Goal: Task Accomplishment & Management: Manage account settings

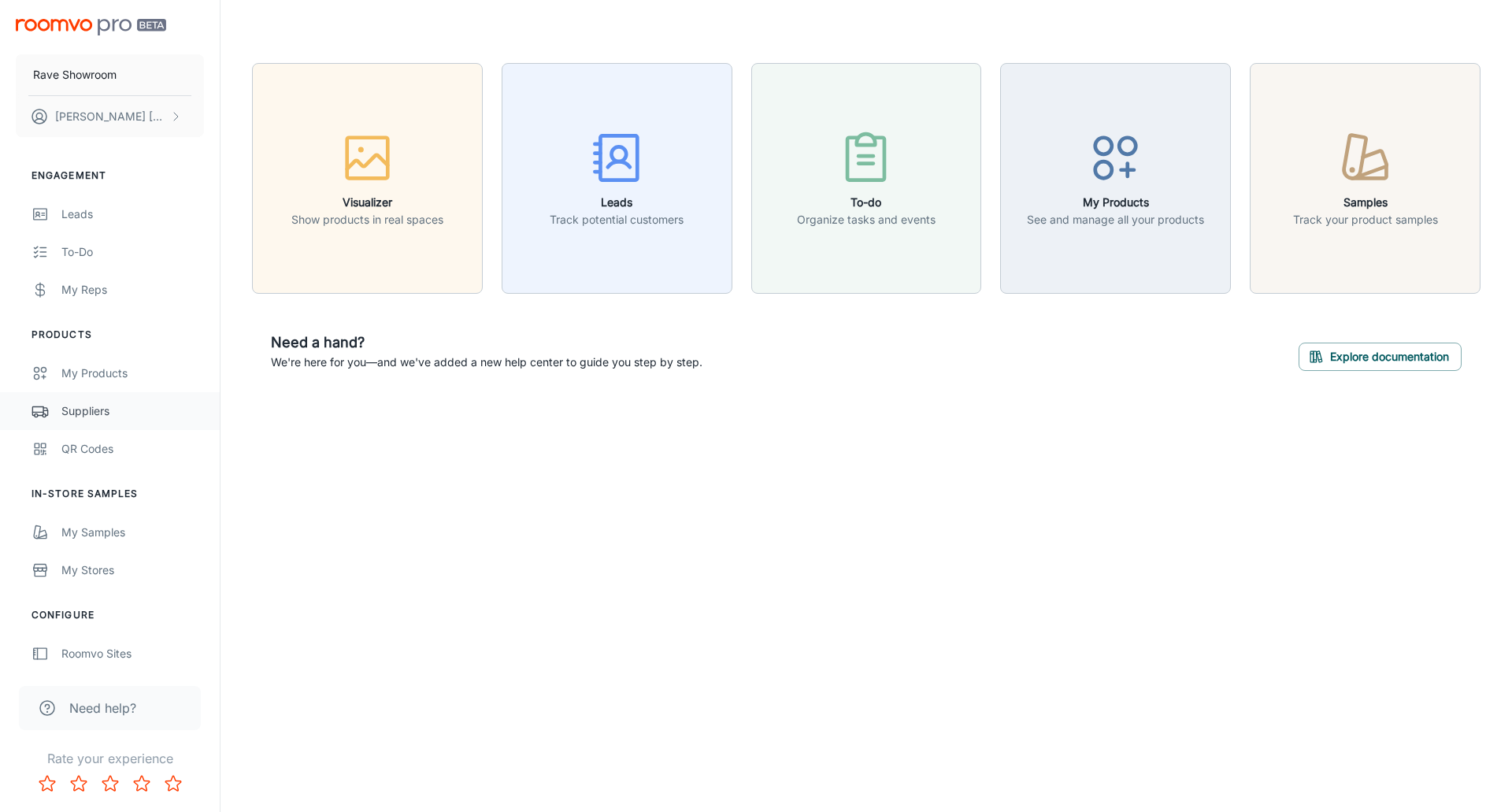
click at [71, 412] on div "Suppliers" at bounding box center [133, 410] width 143 height 17
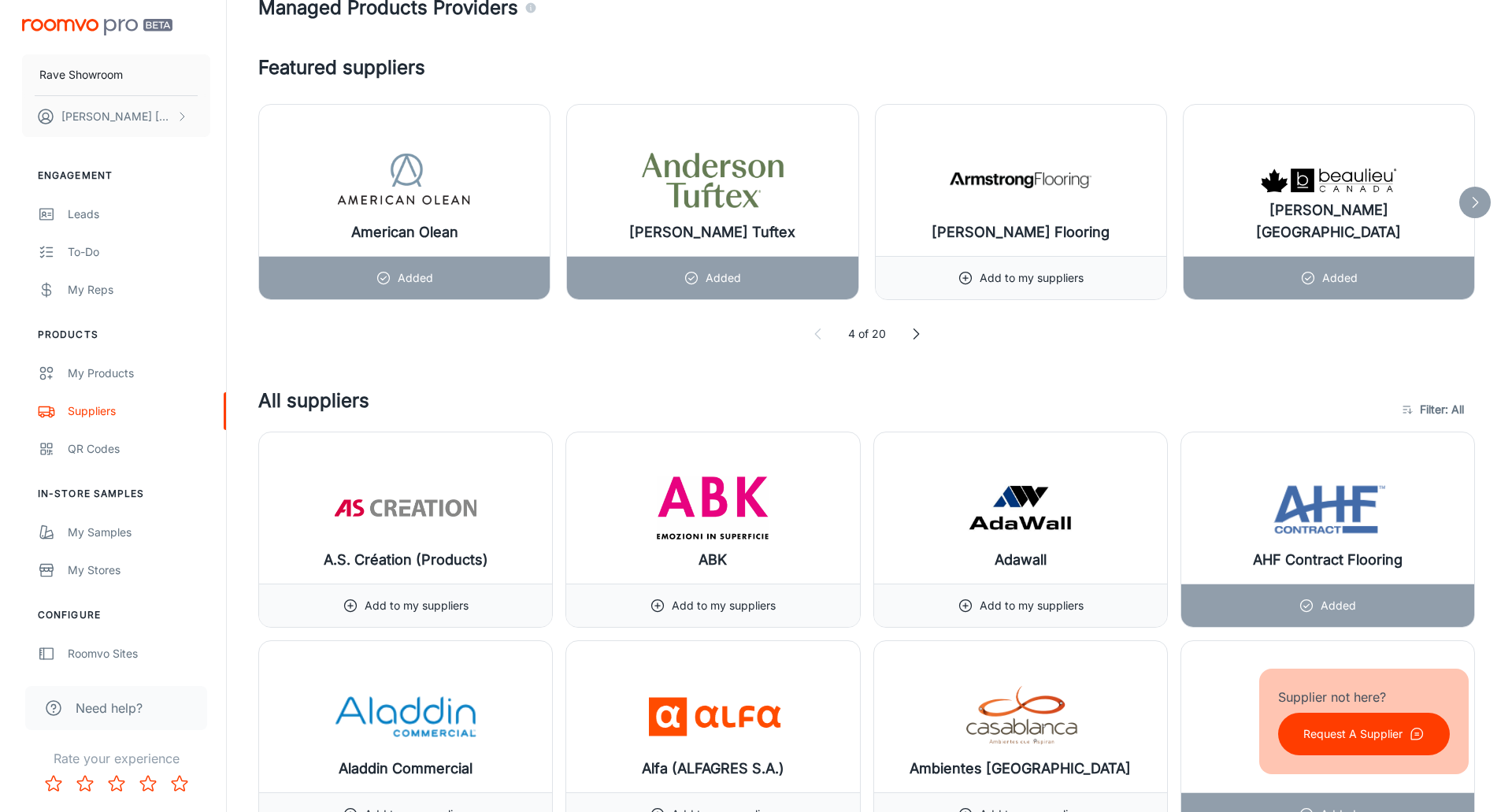
scroll to position [866, 0]
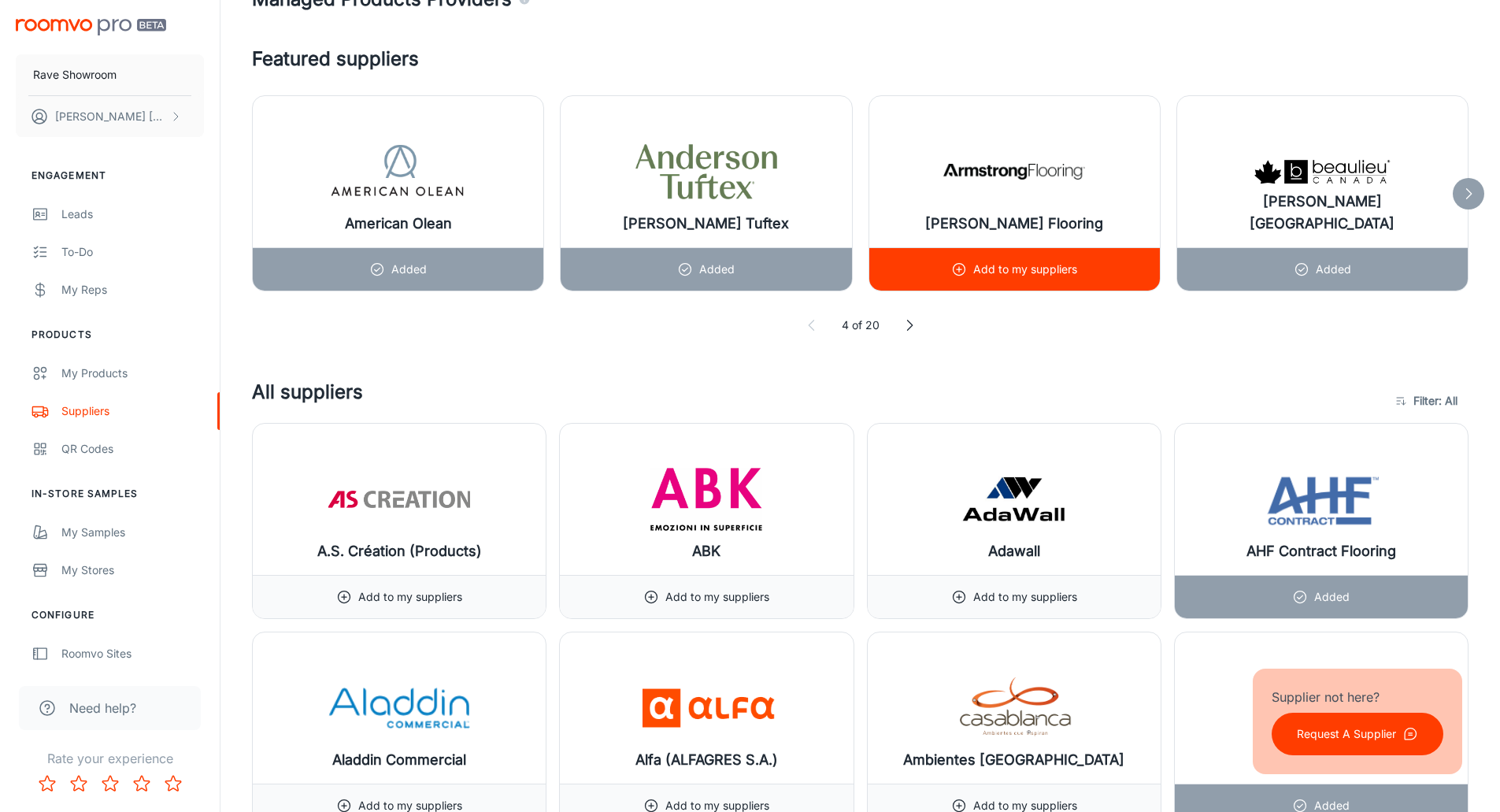
click at [1013, 268] on p "Add to my suppliers" at bounding box center [1025, 268] width 104 height 17
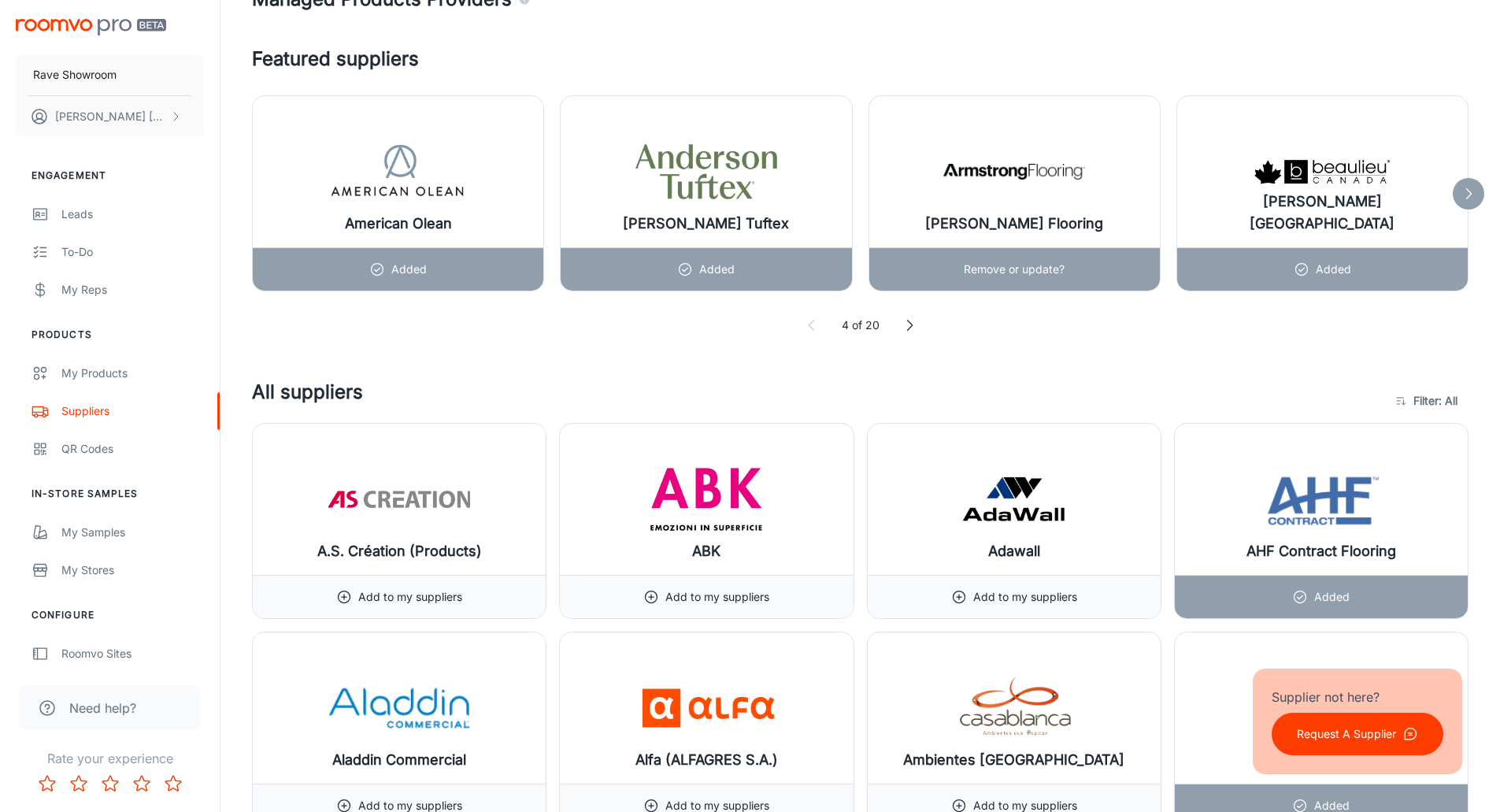
click at [1025, 195] on img at bounding box center [1014, 171] width 142 height 63
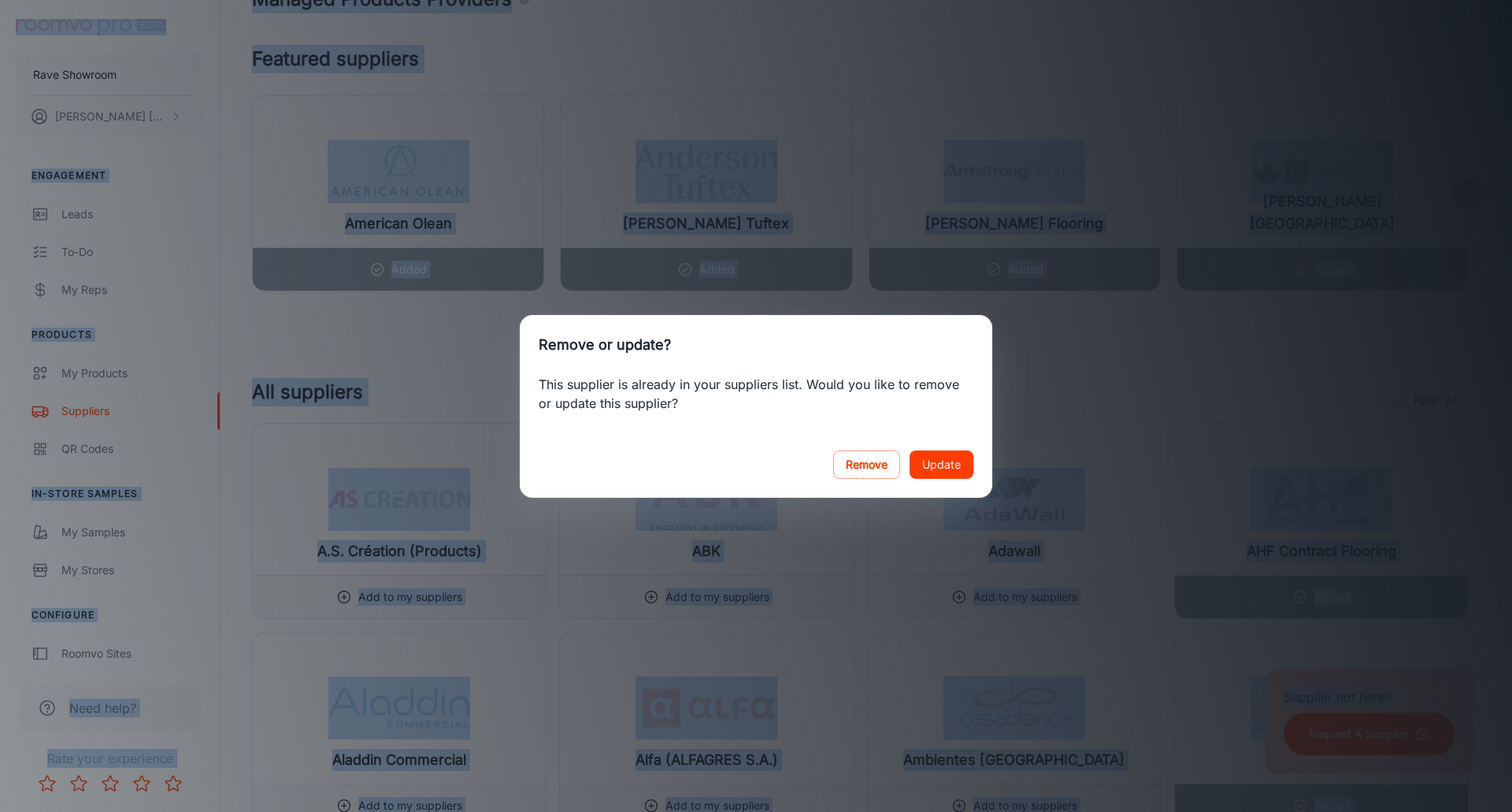
click at [1025, 195] on div "Remove or update? This supplier is already in your suppliers list. Would you li…" at bounding box center [756, 406] width 1512 height 812
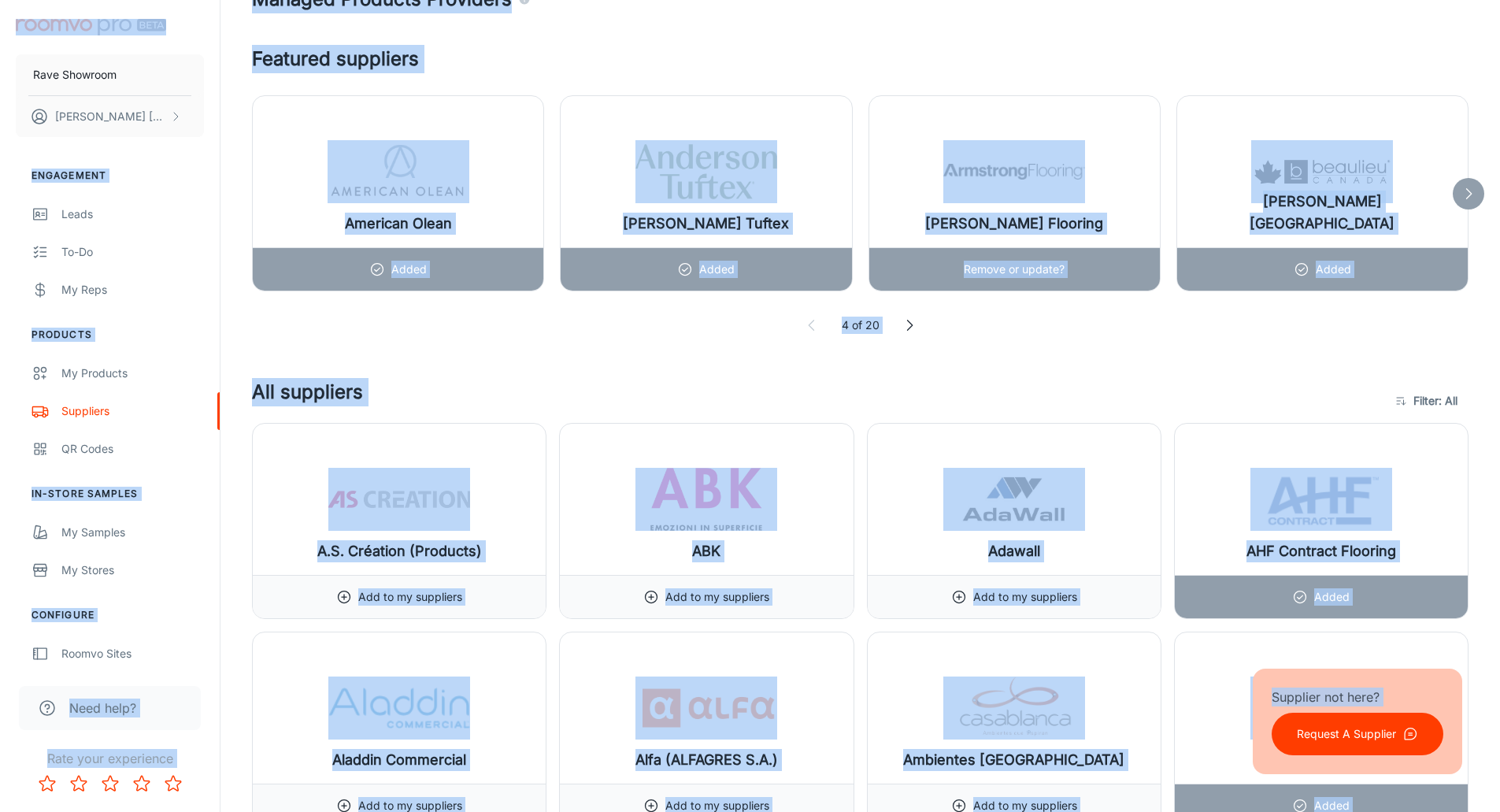
click at [1013, 186] on img at bounding box center [1014, 171] width 142 height 63
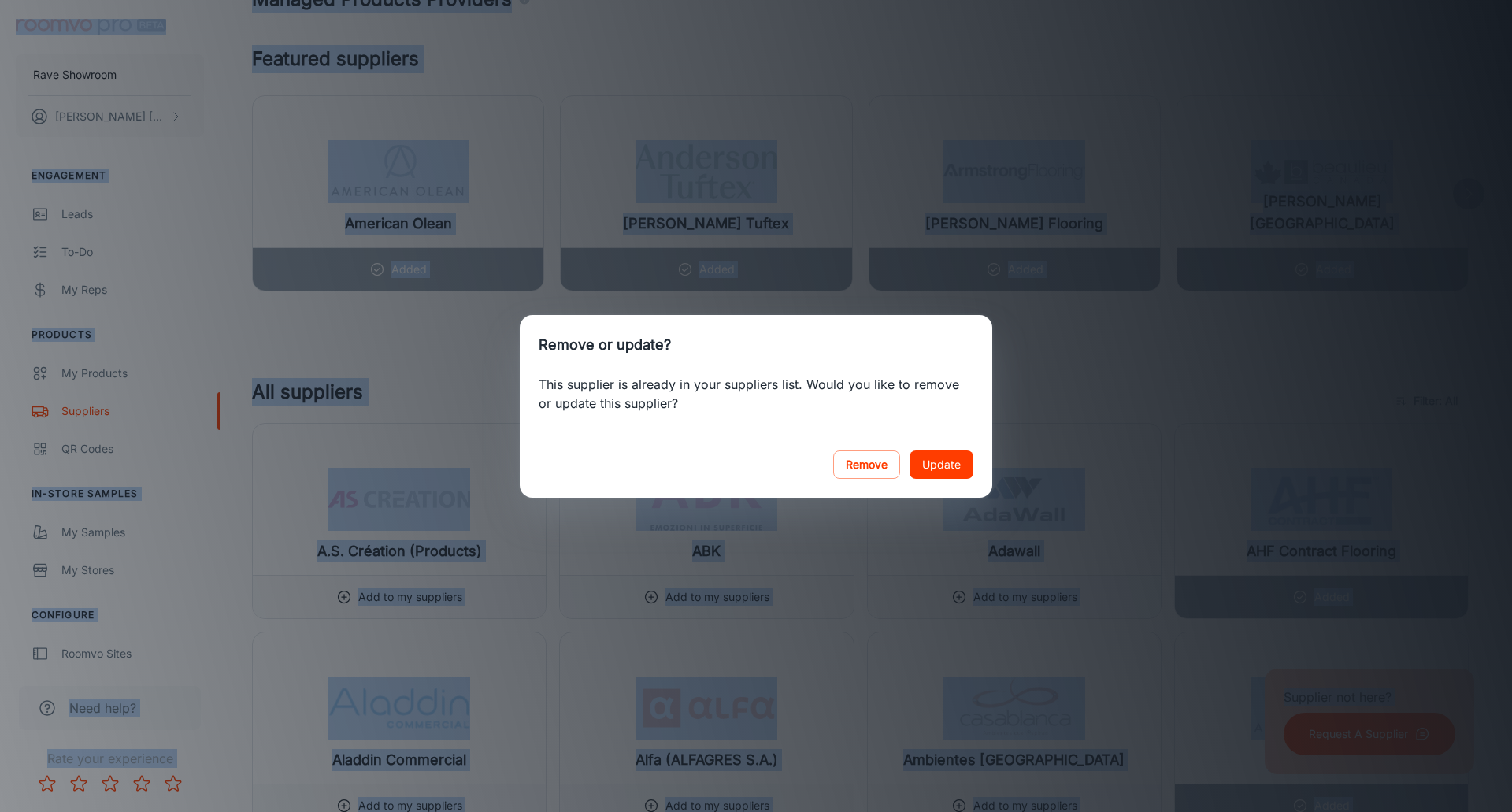
click at [944, 467] on button "Update" at bounding box center [941, 464] width 64 height 28
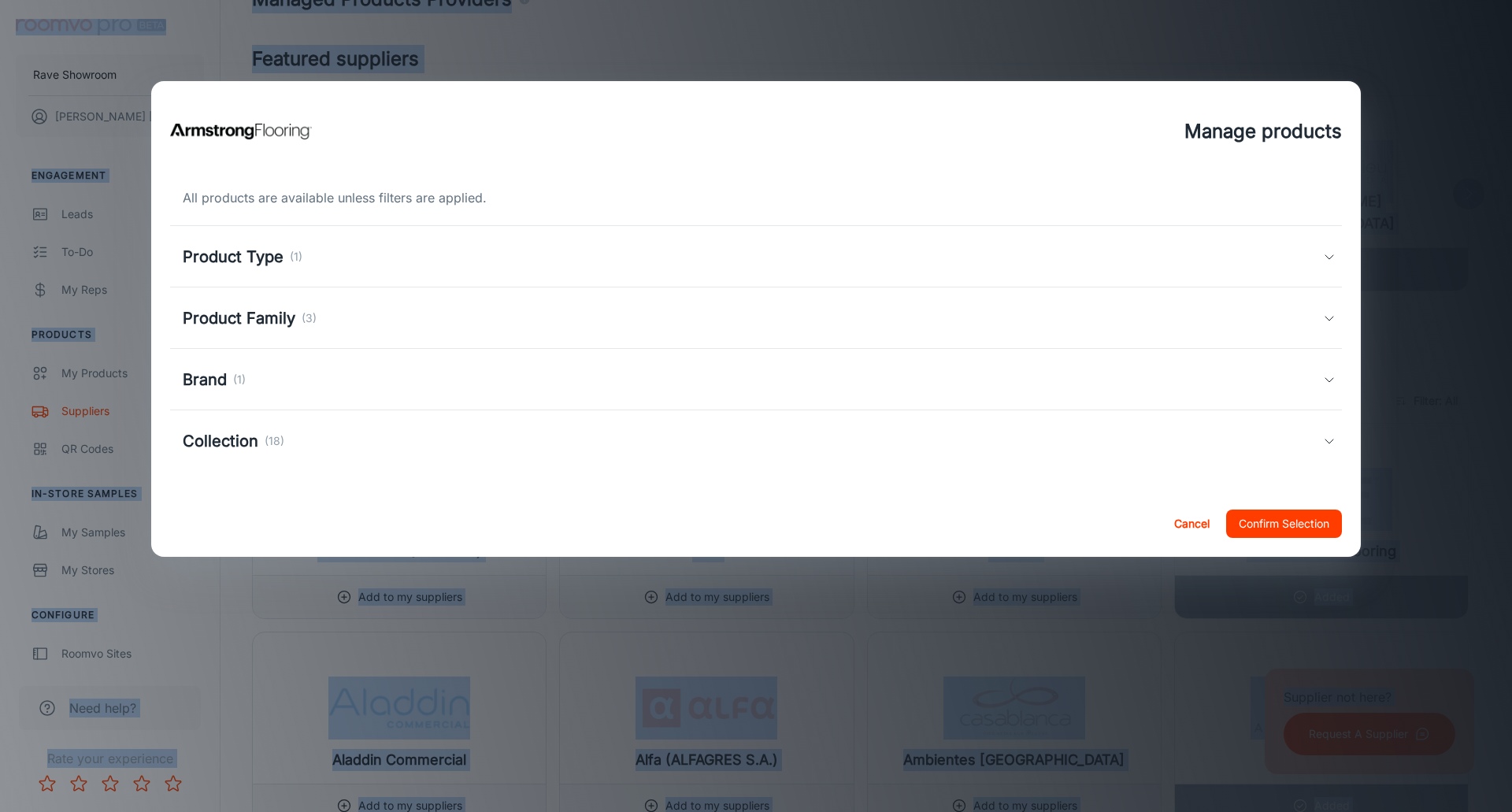
click at [272, 250] on h5 "Product Type" at bounding box center [233, 256] width 101 height 24
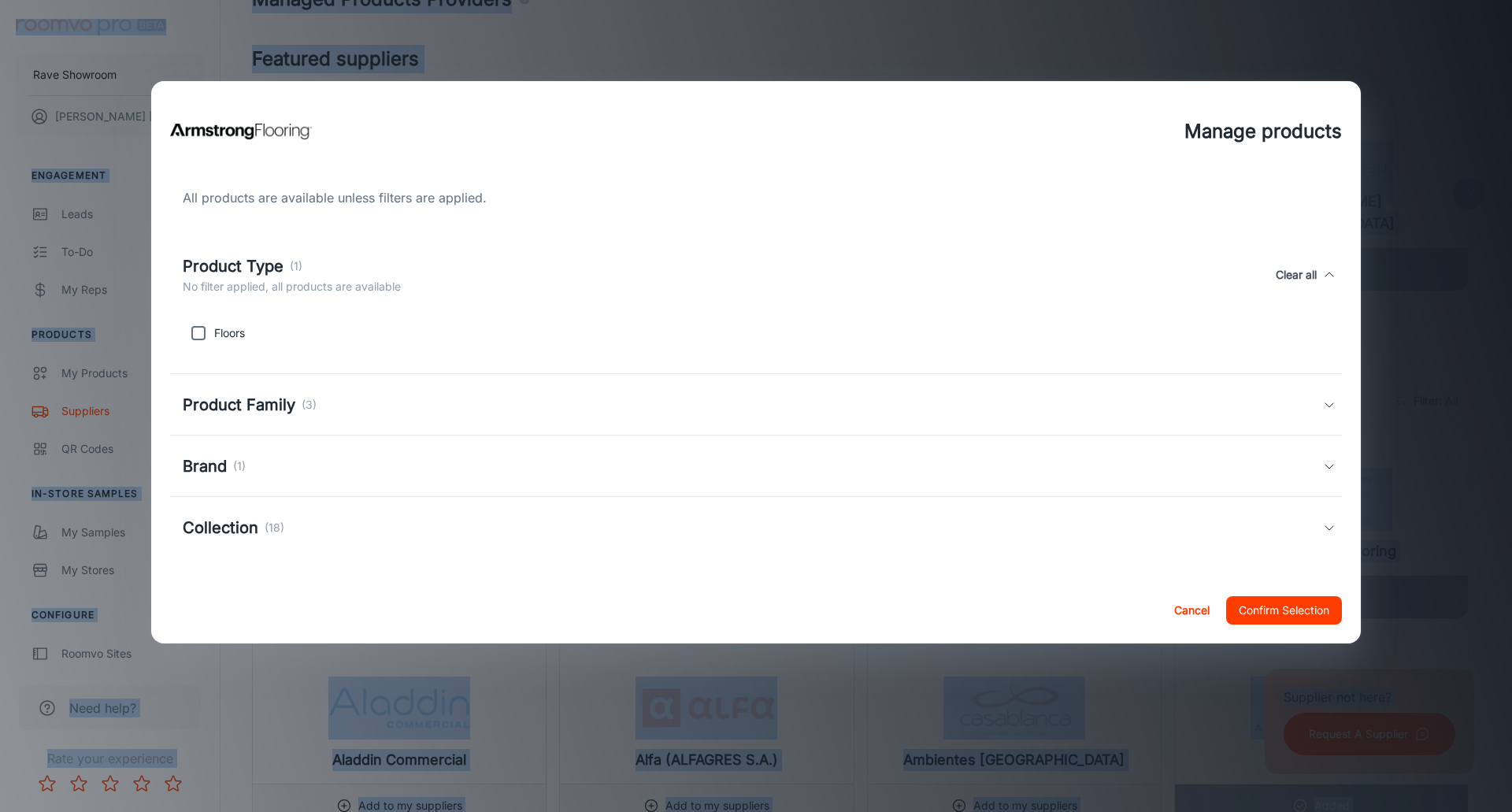
click at [264, 409] on h5 "Product Family" at bounding box center [239, 405] width 113 height 24
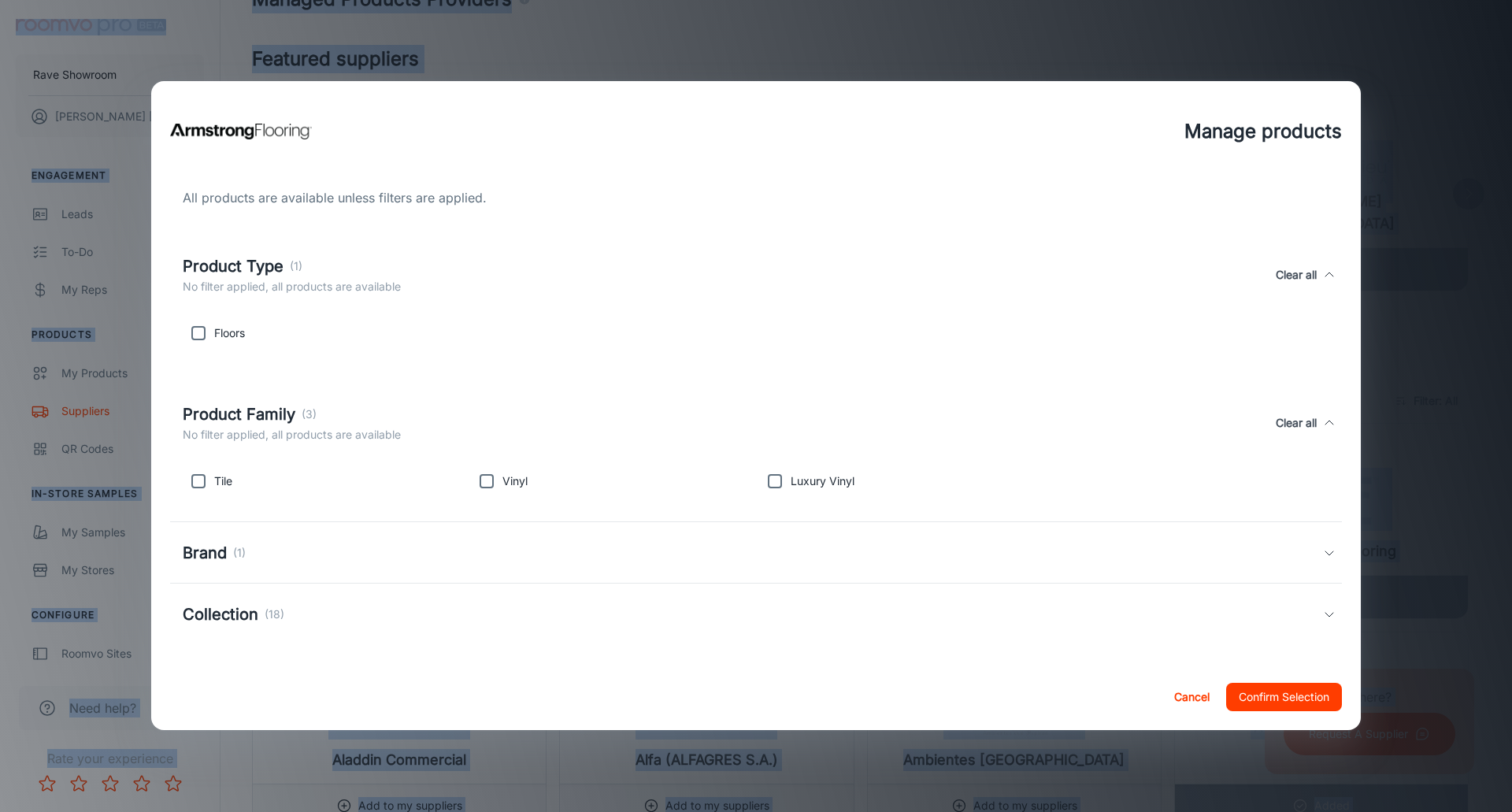
click at [217, 556] on h5 "Brand" at bounding box center [205, 553] width 44 height 24
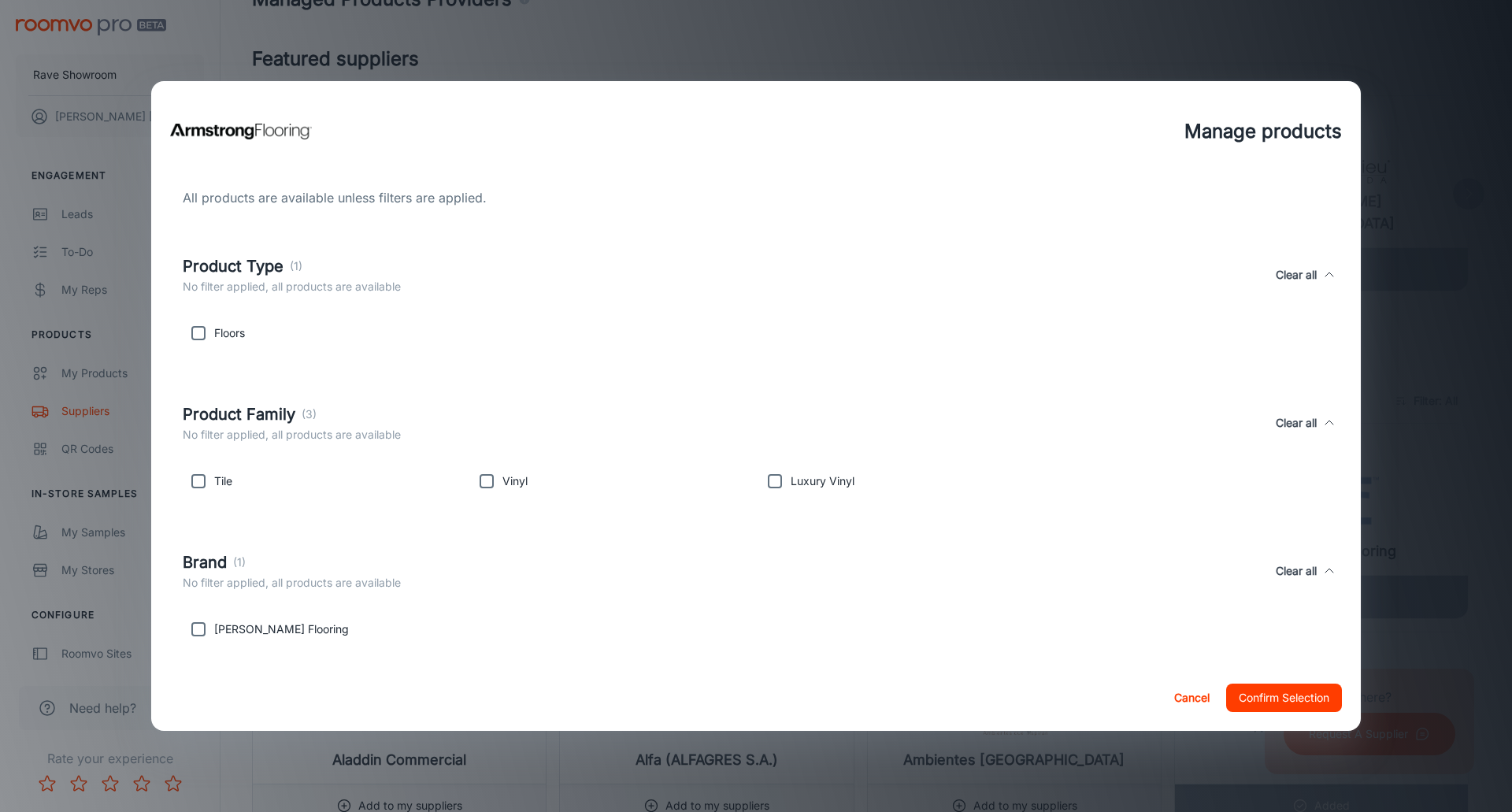
click at [228, 634] on p "[PERSON_NAME] Flooring" at bounding box center [281, 628] width 135 height 17
click at [314, 632] on p "[PERSON_NAME] Flooring" at bounding box center [281, 628] width 135 height 17
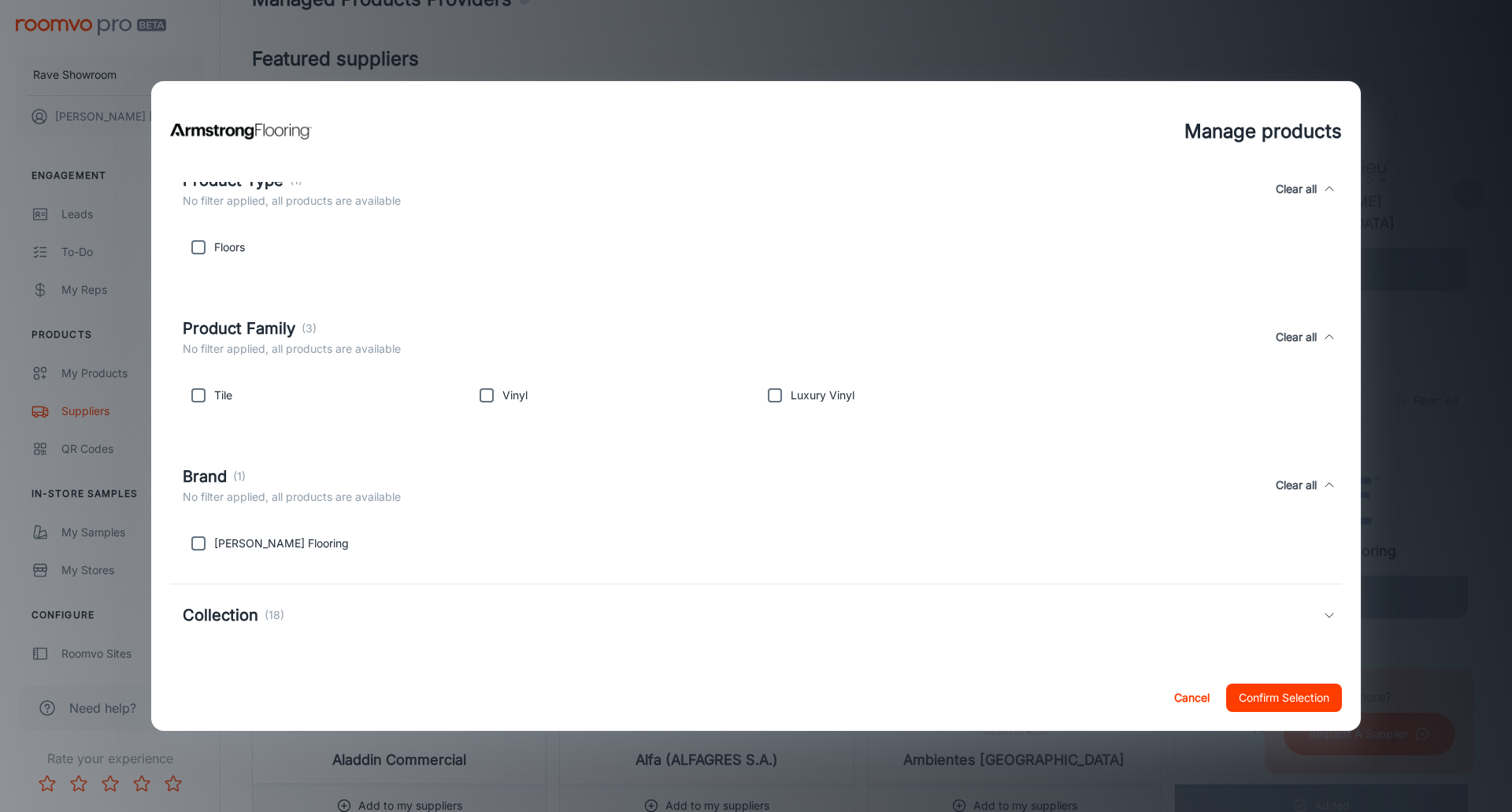
click at [238, 620] on h5 "Collection" at bounding box center [221, 614] width 76 height 24
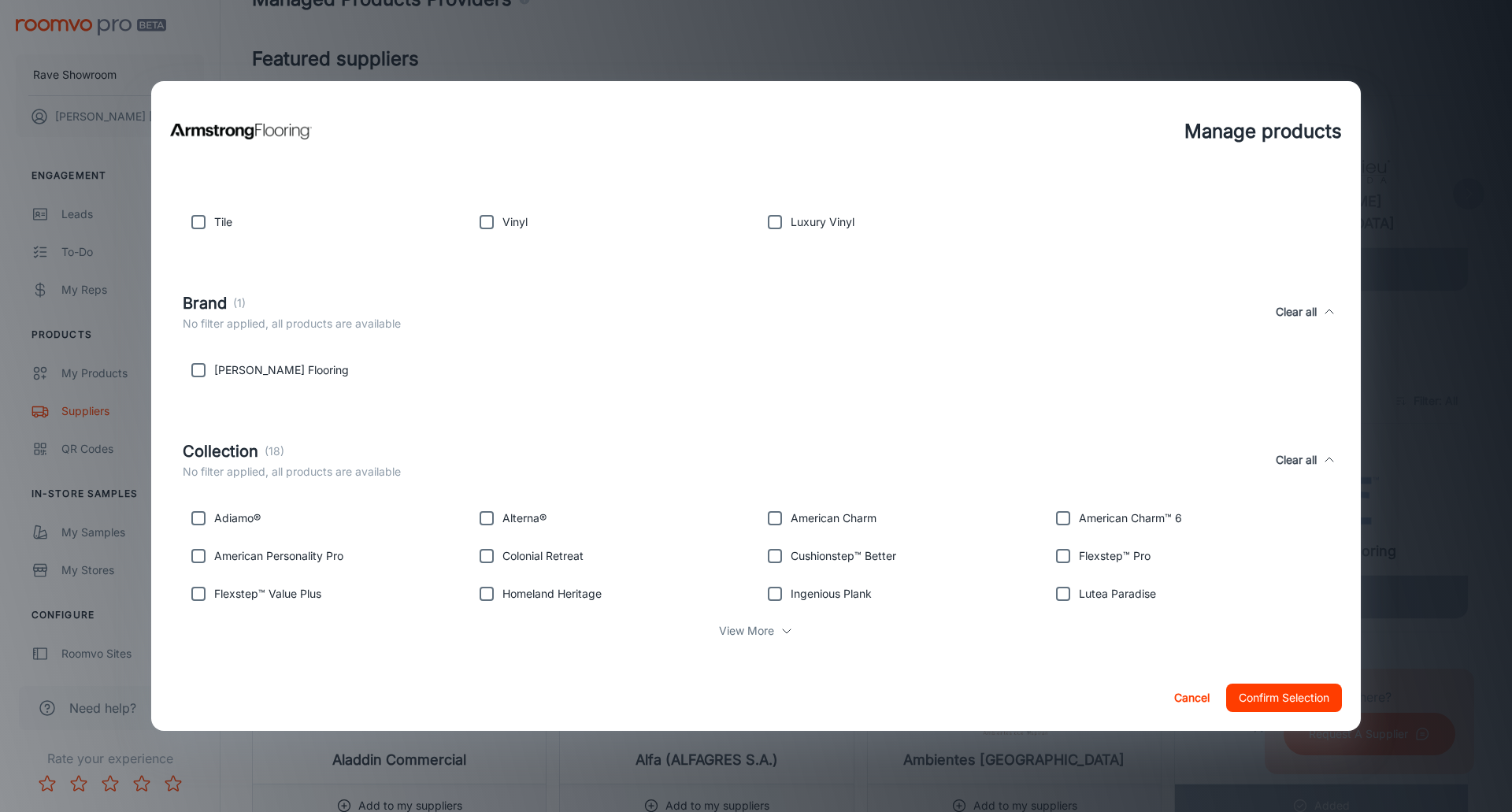
scroll to position [271, 0]
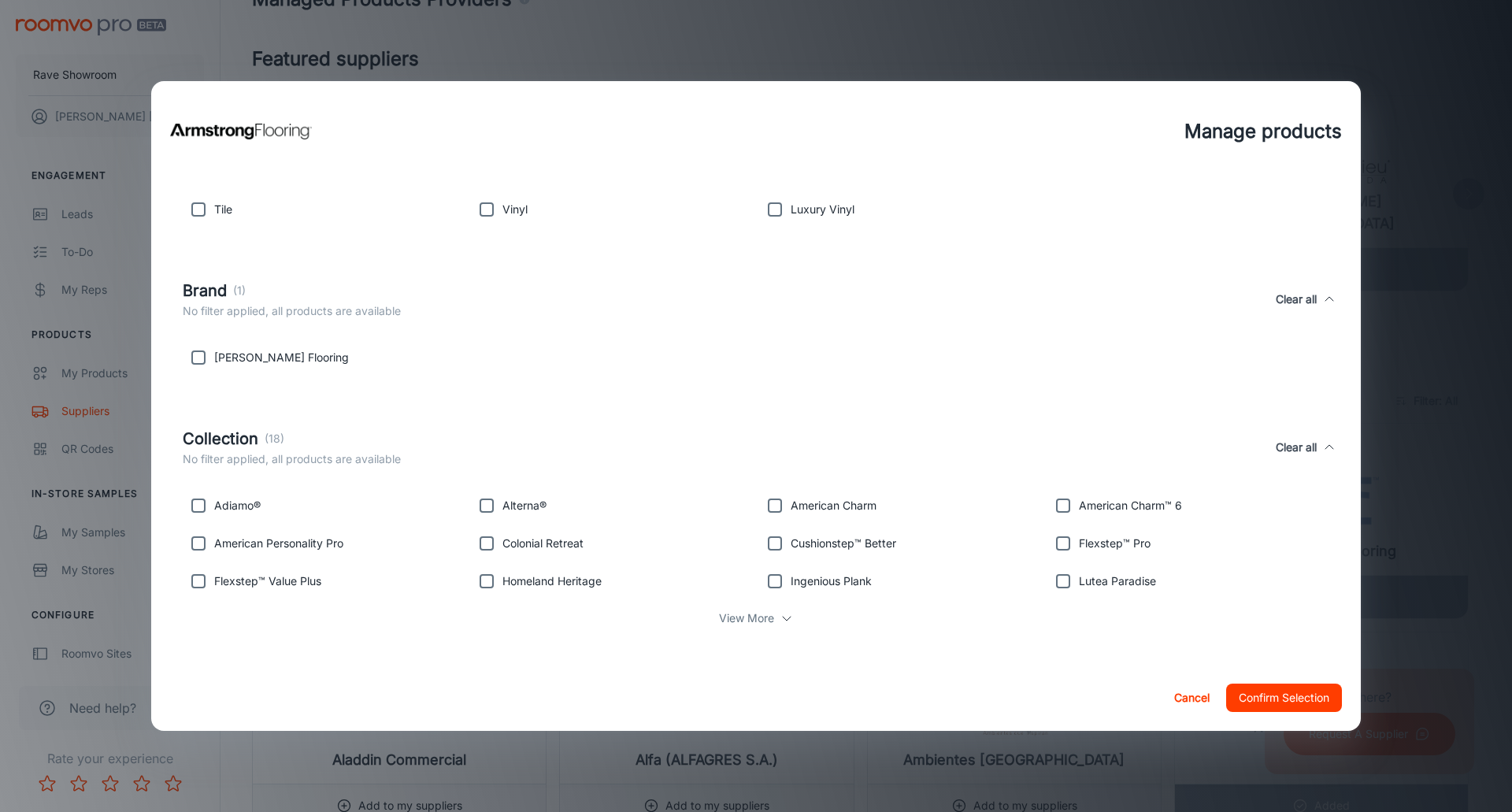
click at [765, 623] on p "View More" at bounding box center [746, 617] width 55 height 17
click at [476, 504] on input "checkbox" at bounding box center [487, 506] width 32 height 32
checkbox input "true"
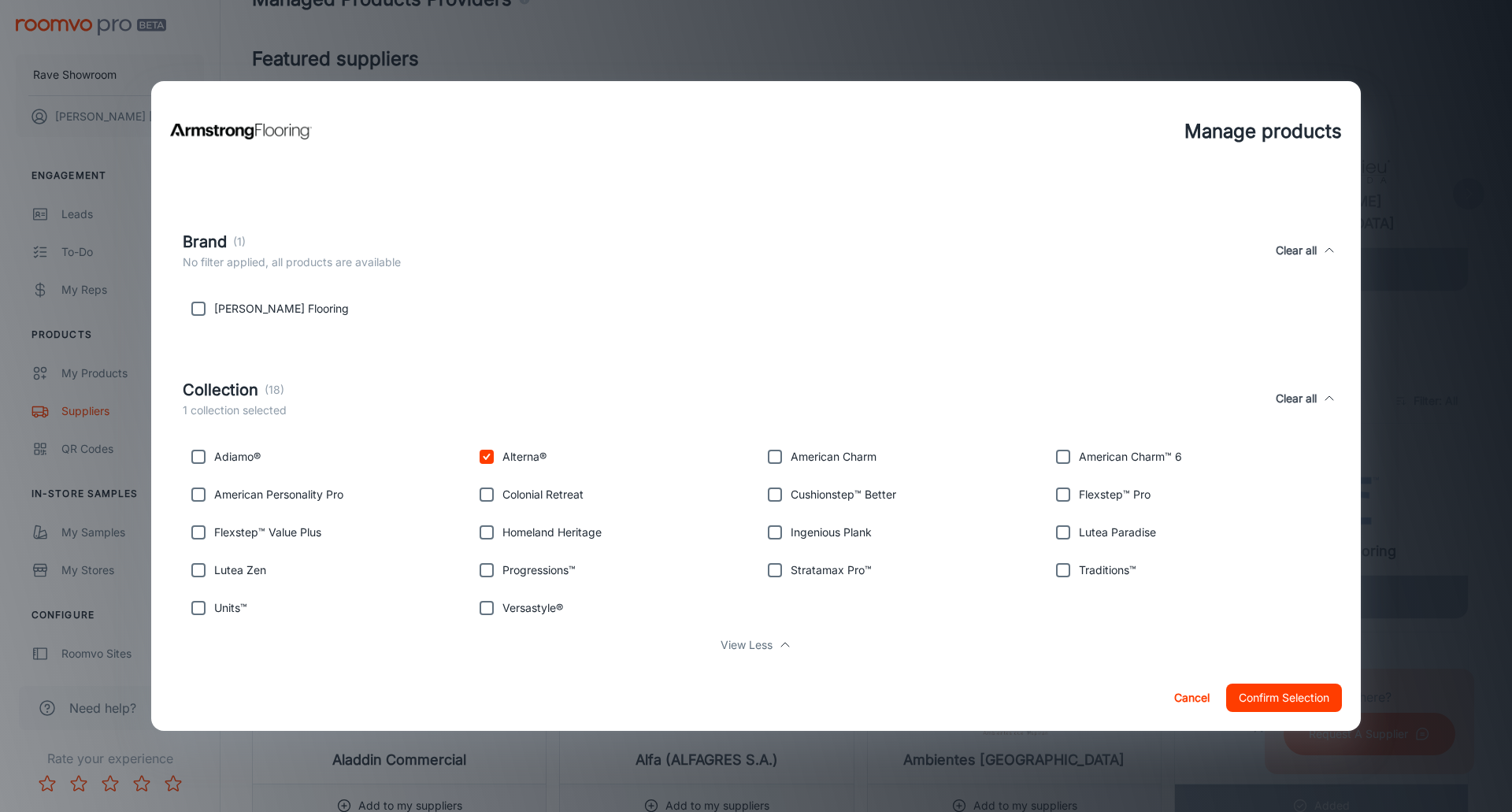
scroll to position [347, 0]
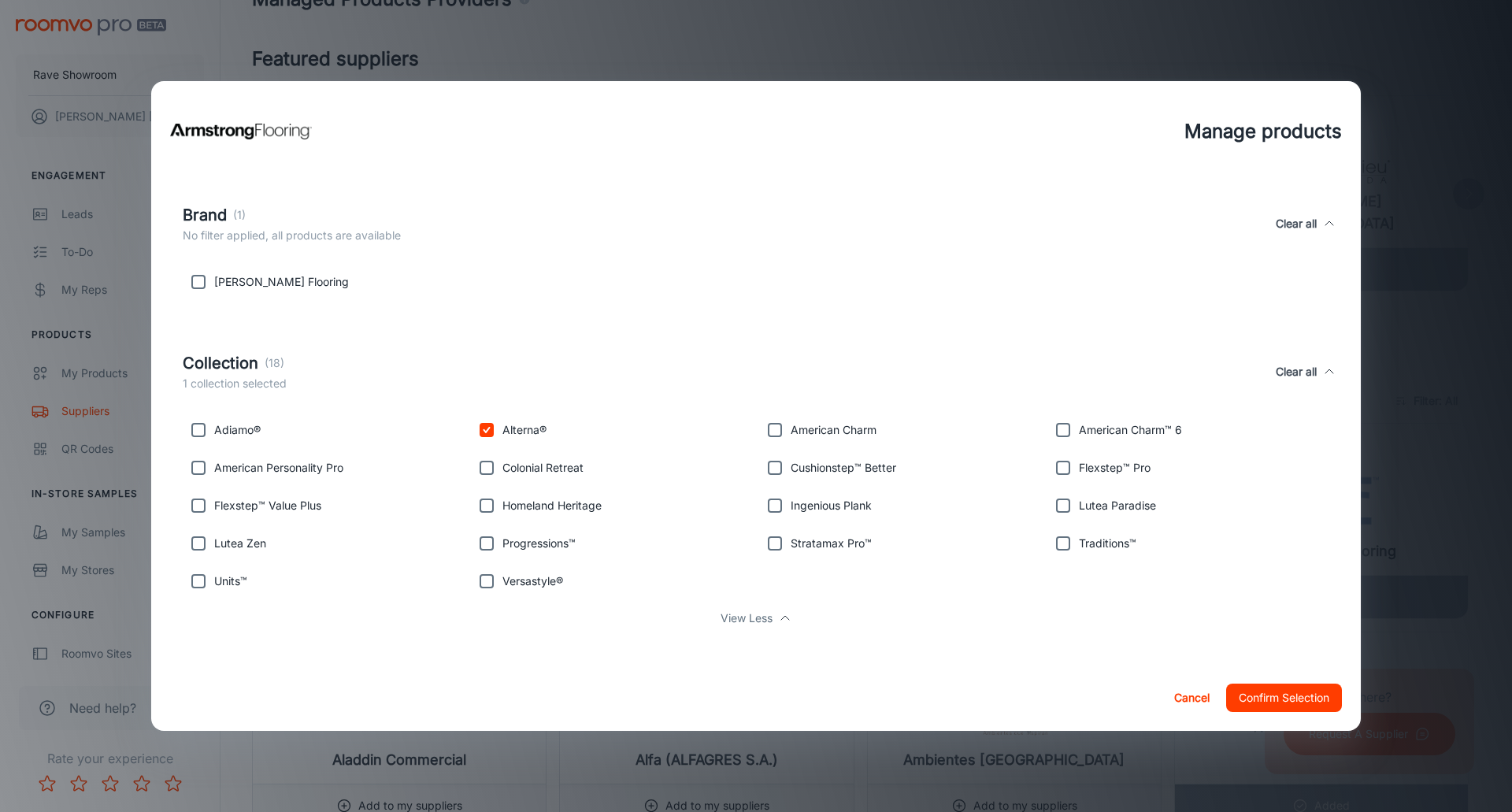
click at [1052, 506] on input "checkbox" at bounding box center [1063, 506] width 32 height 32
checkbox input "true"
click at [1051, 463] on input "checkbox" at bounding box center [1063, 468] width 32 height 32
checkbox input "true"
click at [1058, 544] on input "checkbox" at bounding box center [1063, 544] width 32 height 32
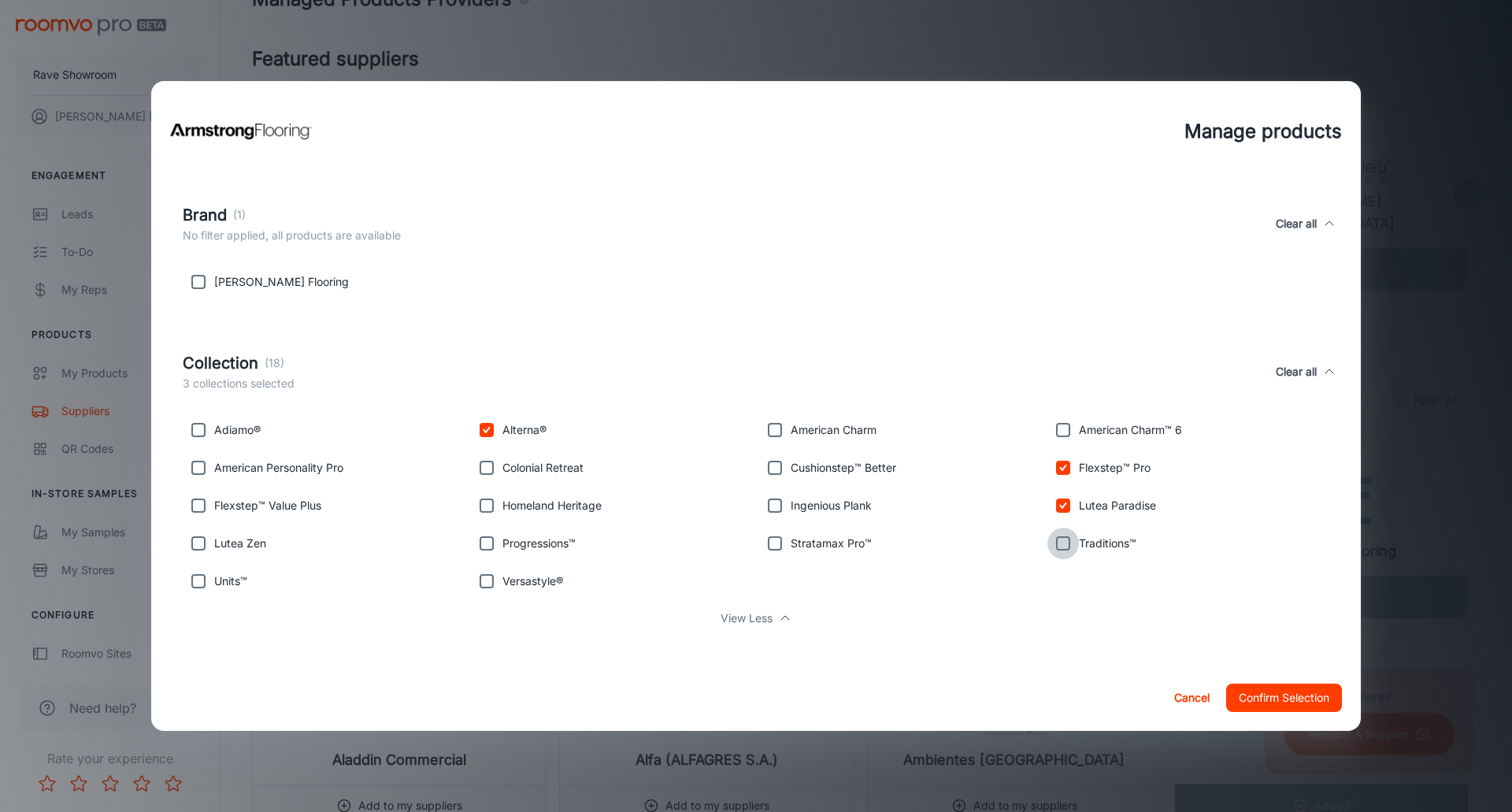
checkbox input "true"
click at [767, 543] on input "checkbox" at bounding box center [775, 544] width 32 height 32
checkbox input "true"
click at [773, 504] on input "checkbox" at bounding box center [775, 506] width 32 height 32
checkbox input "true"
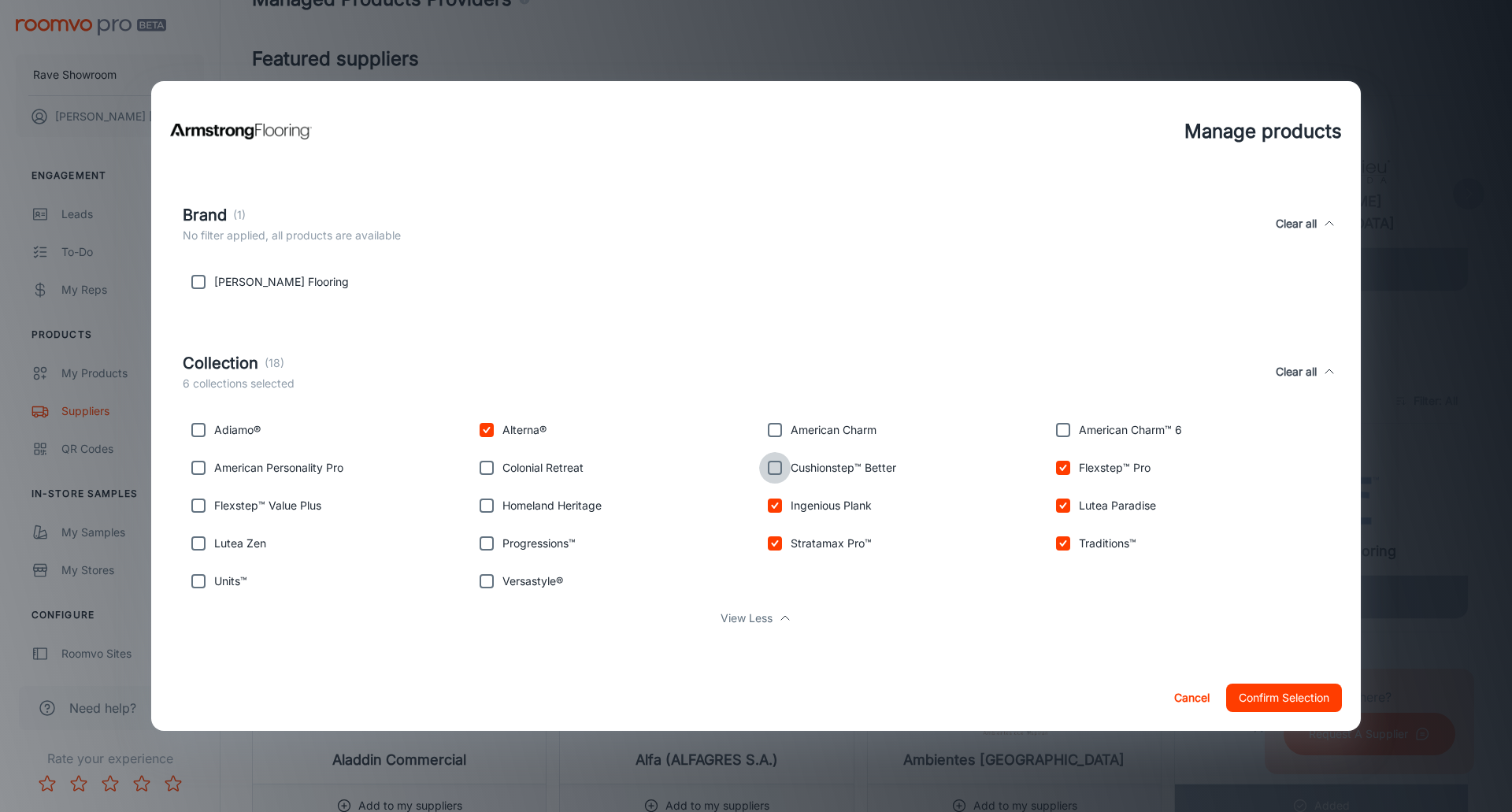
click at [766, 472] on input "checkbox" at bounding box center [775, 468] width 32 height 32
checkbox input "true"
click at [487, 546] on input "checkbox" at bounding box center [487, 544] width 32 height 32
checkbox input "true"
click at [769, 426] on input "checkbox" at bounding box center [775, 430] width 32 height 32
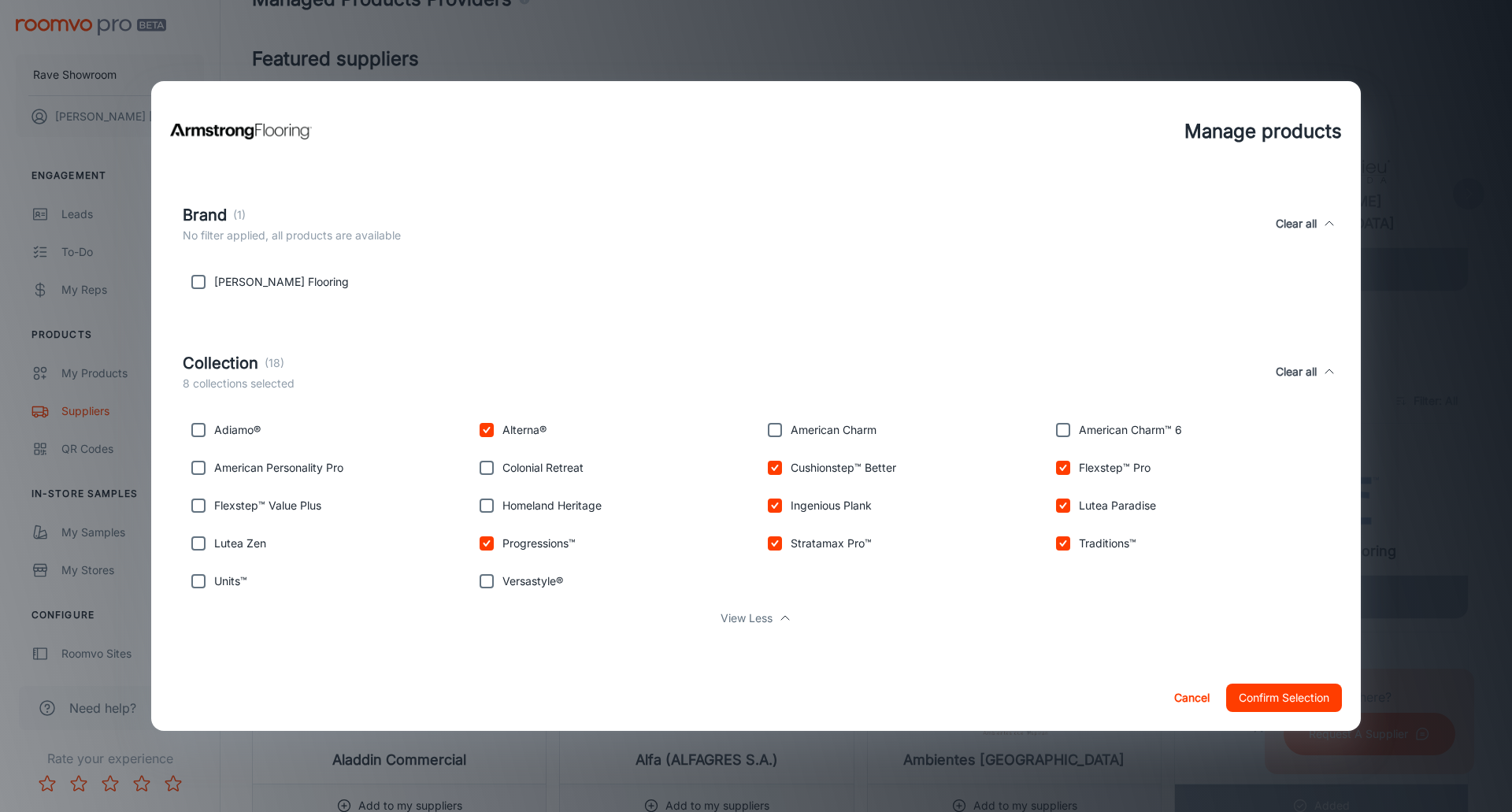
checkbox input "true"
click at [198, 502] on input "checkbox" at bounding box center [199, 506] width 32 height 32
checkbox input "true"
click at [200, 542] on input "checkbox" at bounding box center [199, 544] width 32 height 32
checkbox input "true"
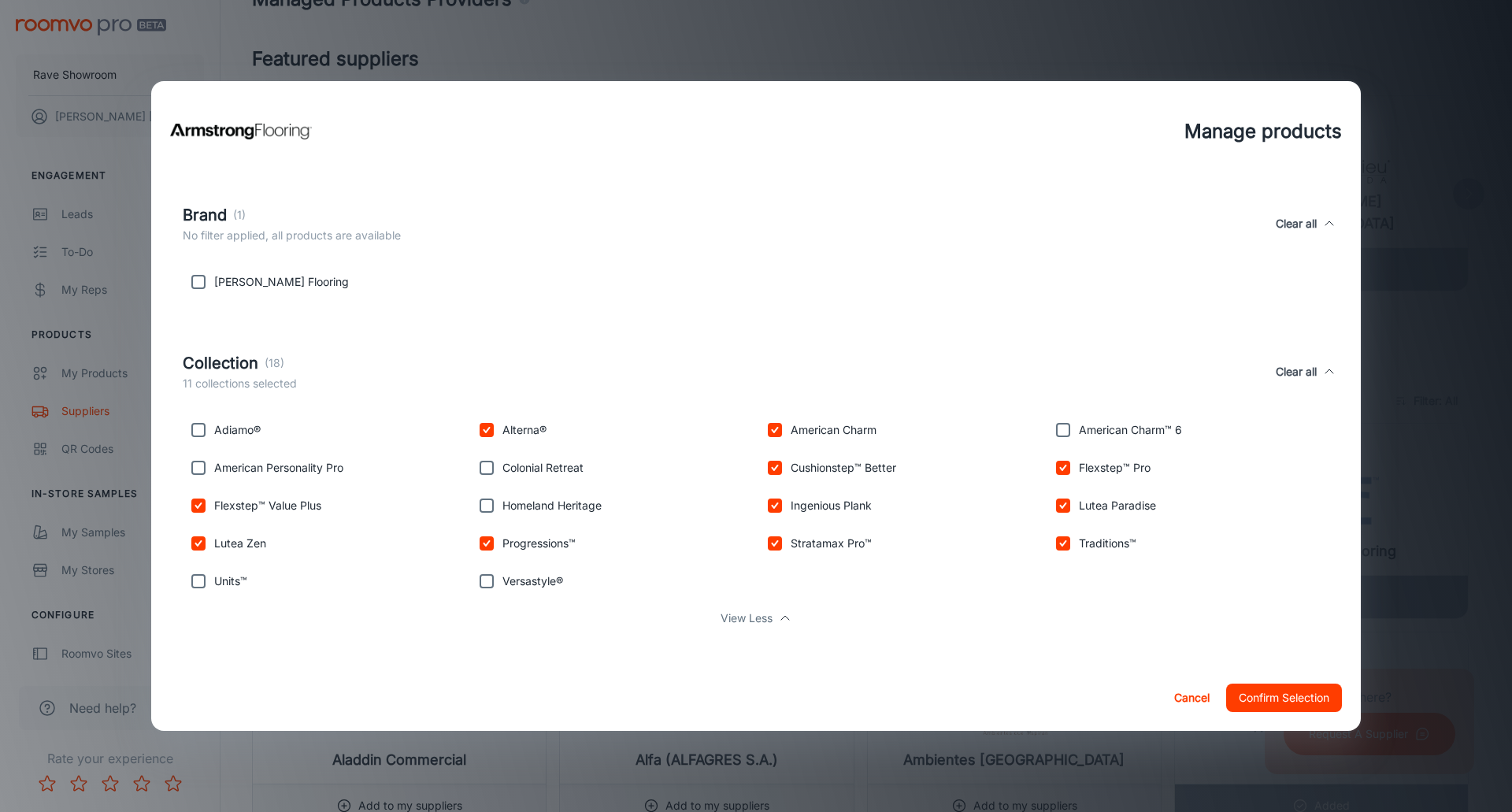
click at [197, 468] on input "checkbox" at bounding box center [199, 468] width 32 height 32
checkbox input "true"
click at [1057, 434] on input "checkbox" at bounding box center [1063, 430] width 32 height 32
checkbox input "true"
click at [1302, 696] on button "Confirm Selection" at bounding box center [1284, 697] width 116 height 28
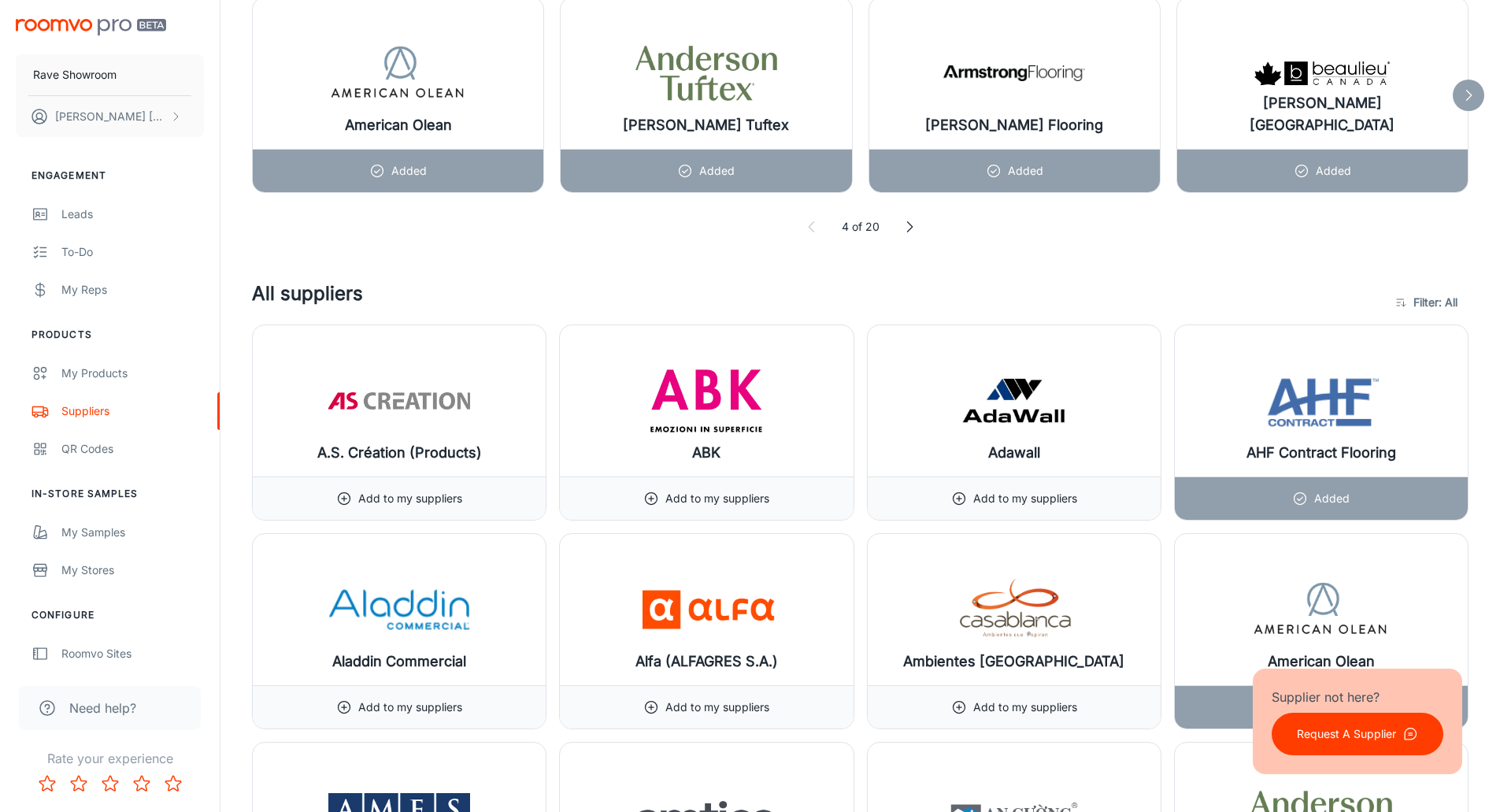
scroll to position [1023, 0]
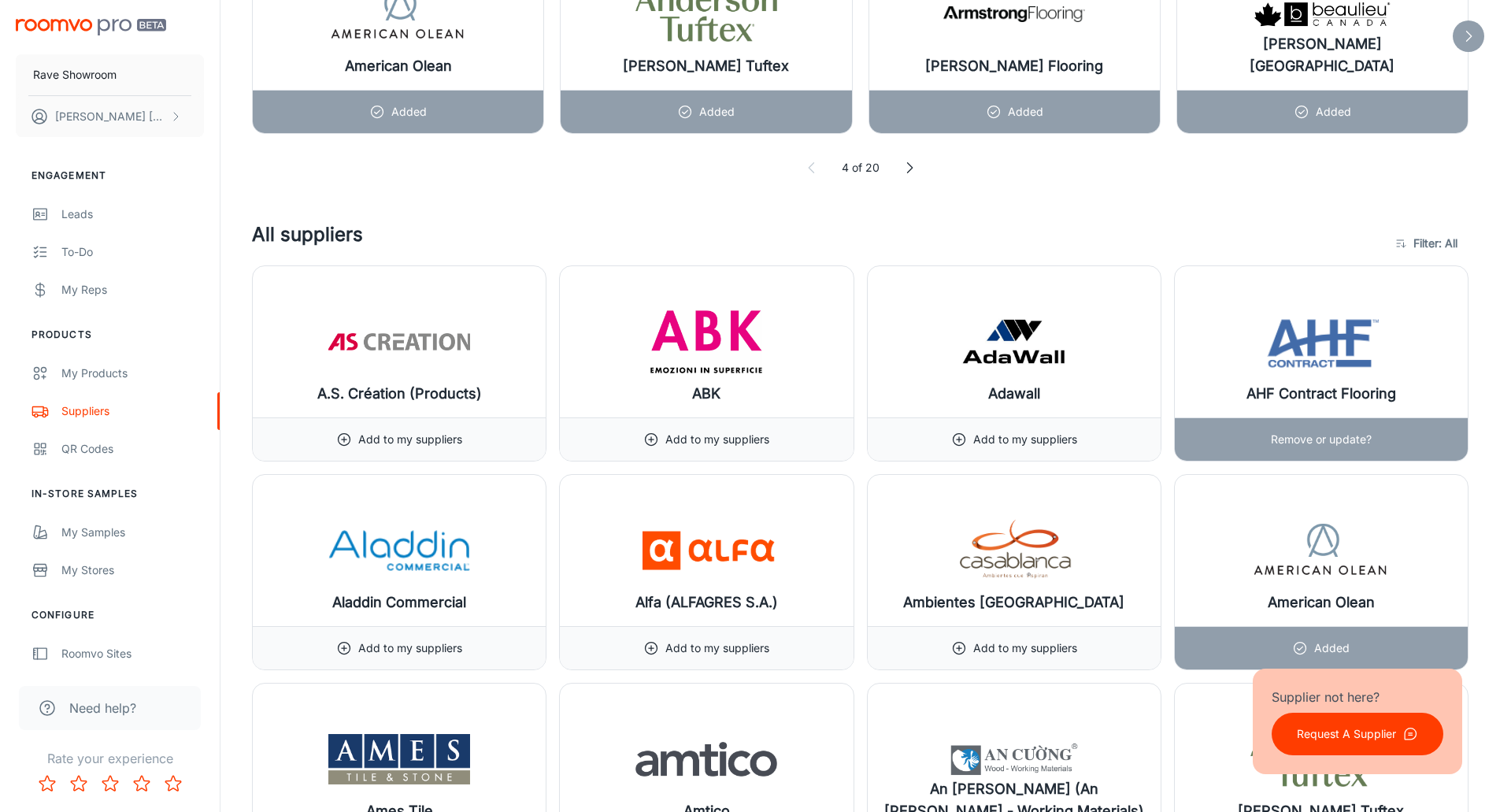
click at [1310, 388] on h6 "AHF Contract Flooring" at bounding box center [1321, 393] width 150 height 22
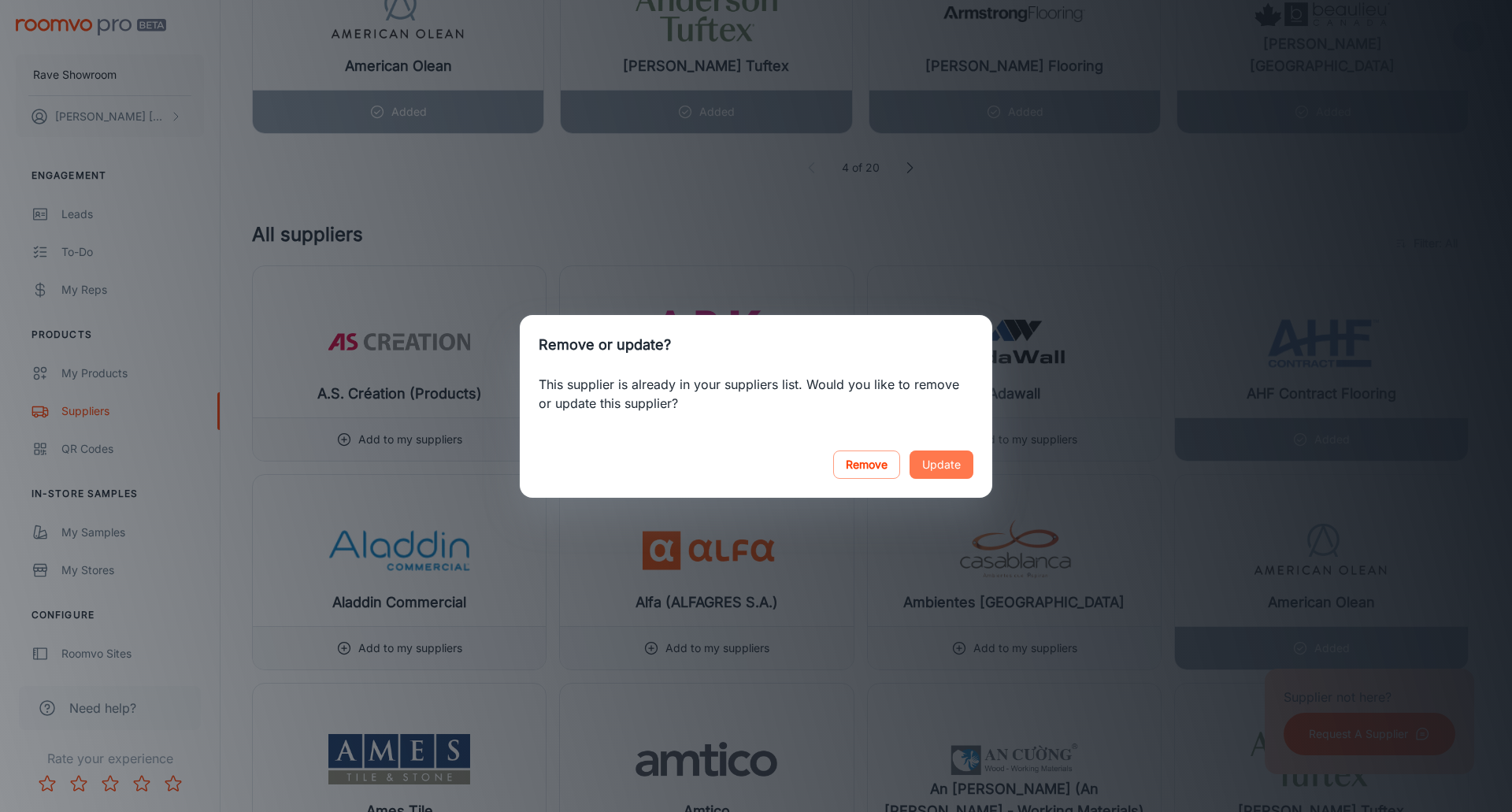
click at [939, 462] on button "Update" at bounding box center [941, 464] width 64 height 28
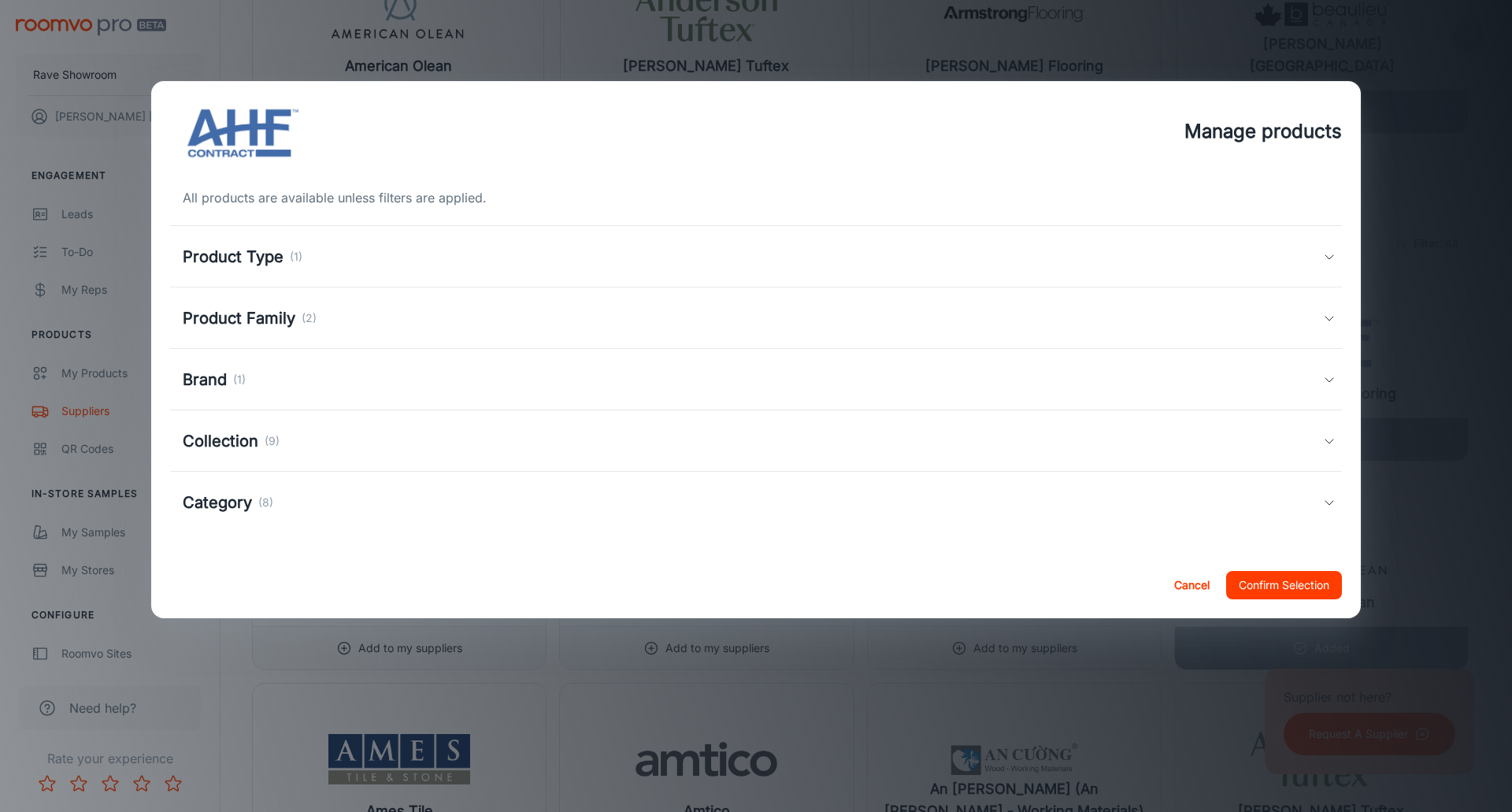
click at [232, 506] on h5 "Category" at bounding box center [217, 503] width 69 height 24
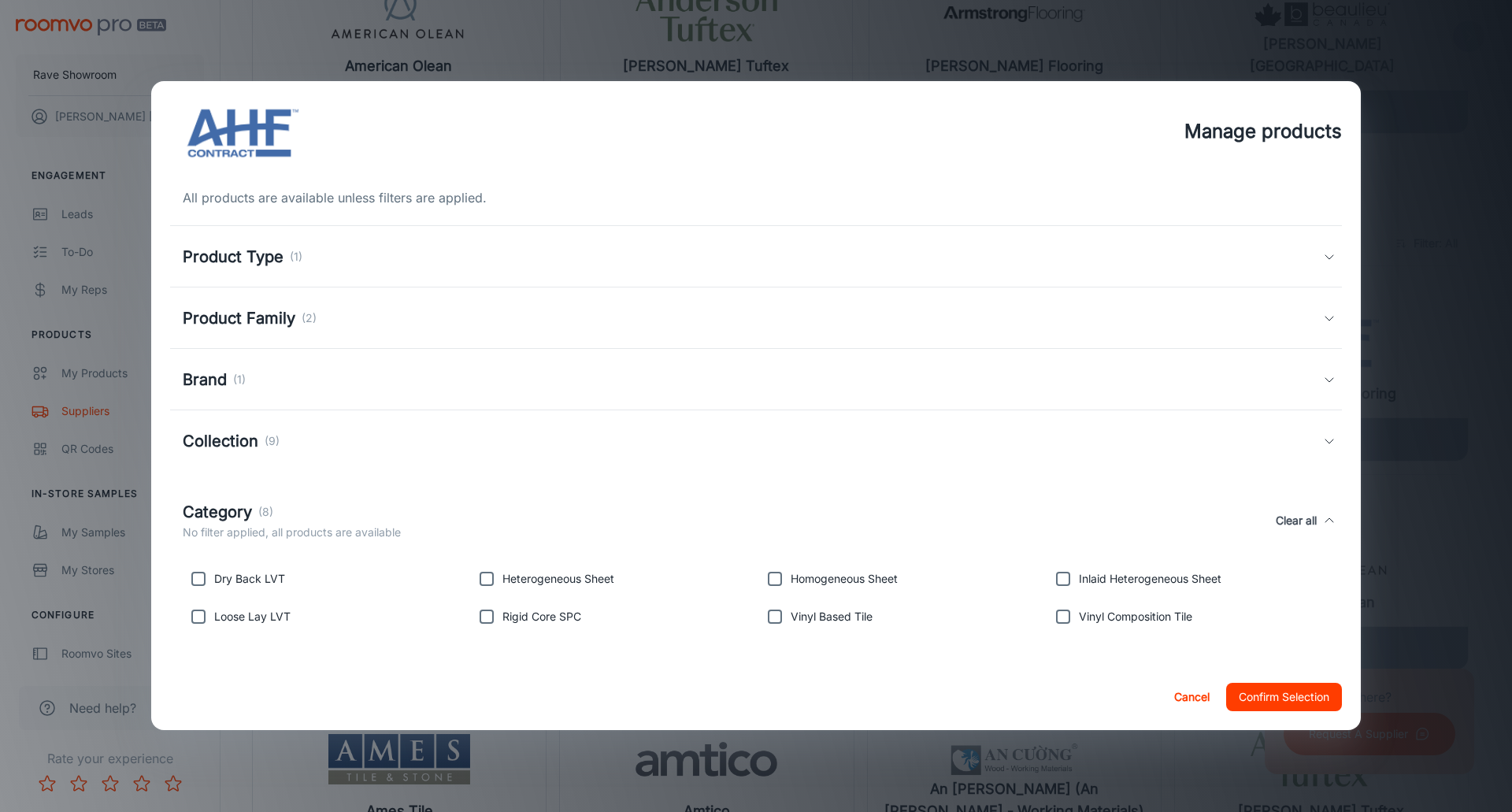
click at [233, 445] on h5 "Collection" at bounding box center [221, 441] width 76 height 24
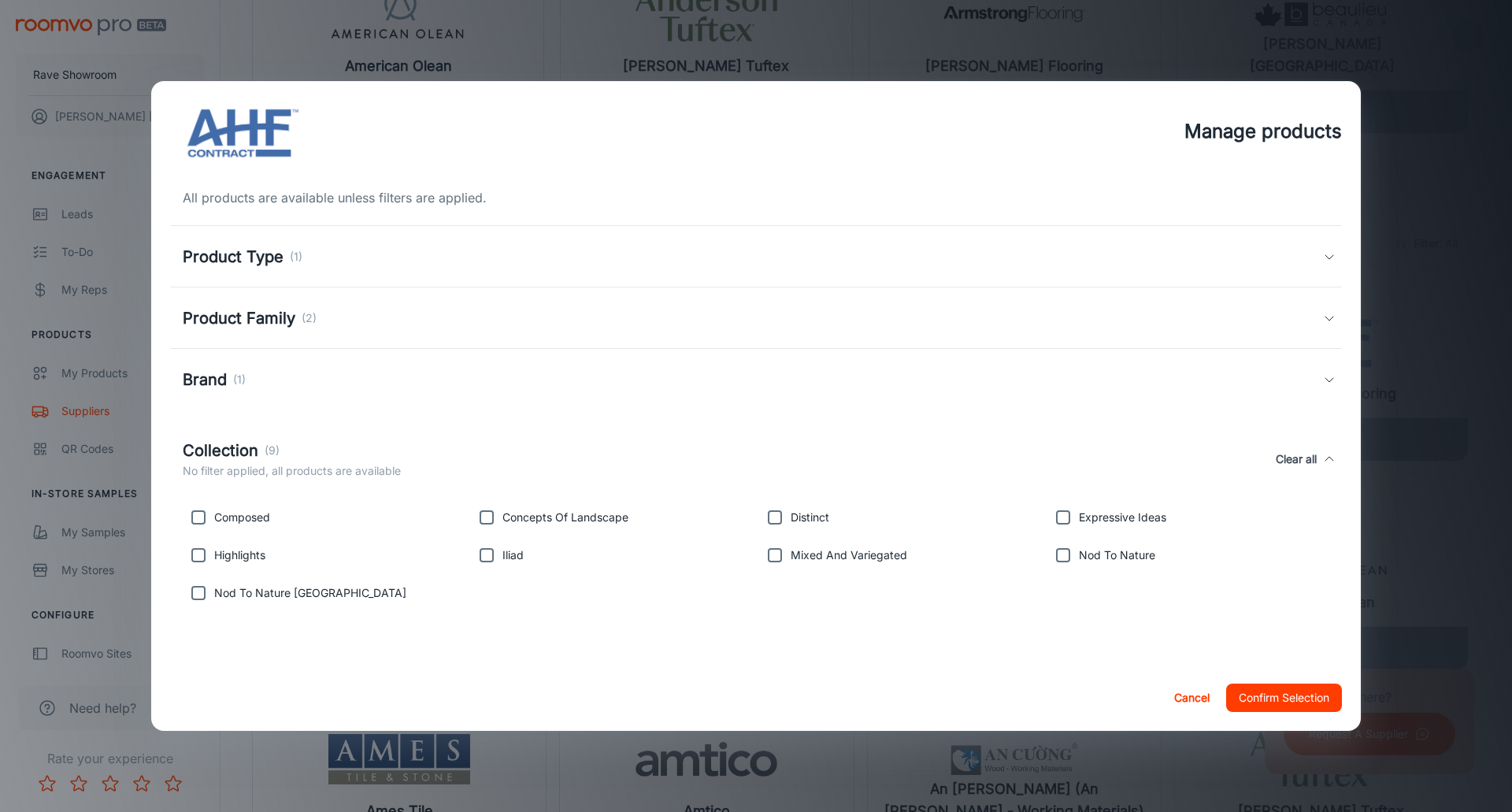
click at [1193, 701] on button "Cancel" at bounding box center [1192, 697] width 50 height 28
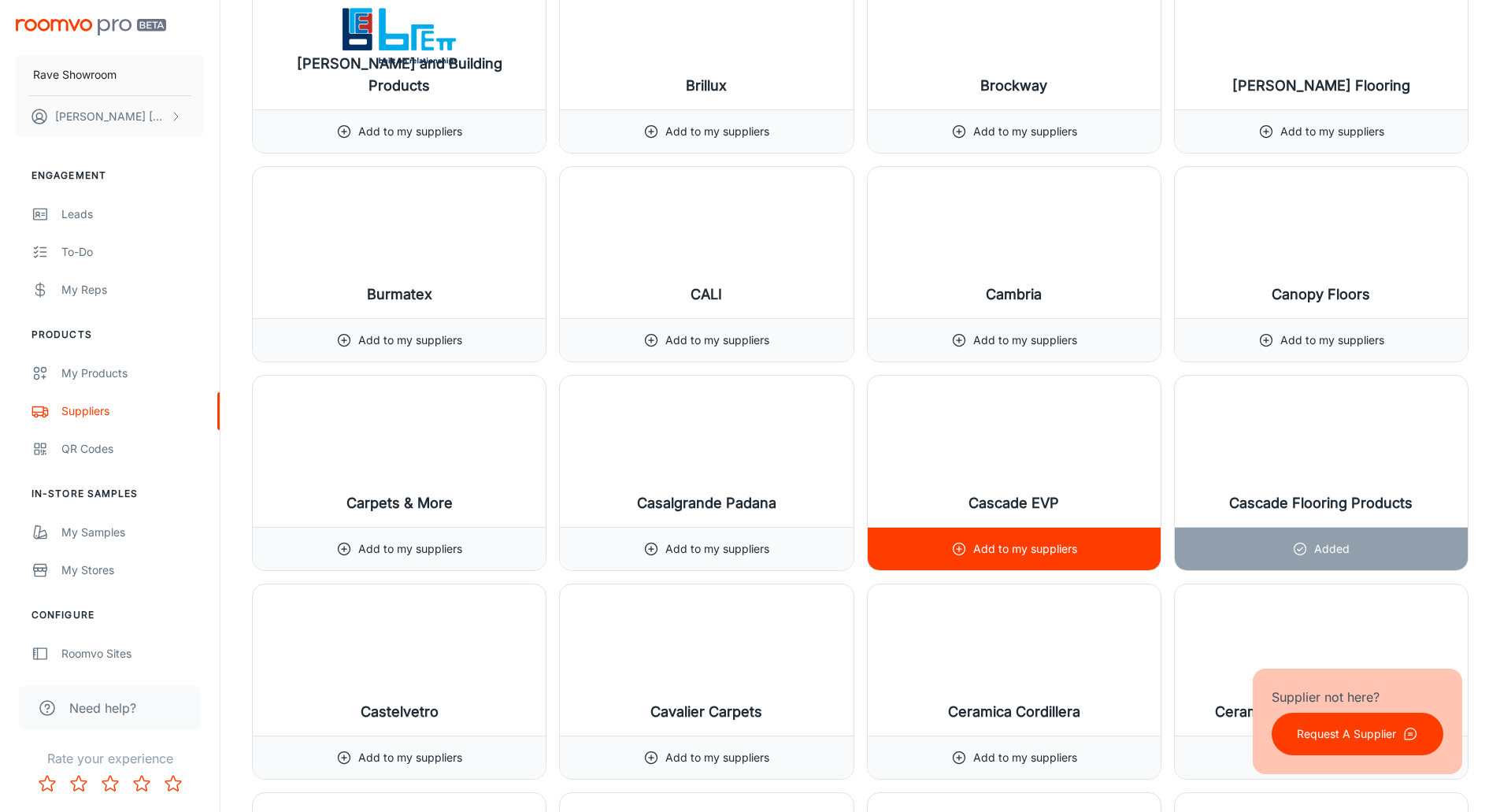
scroll to position [3857, 0]
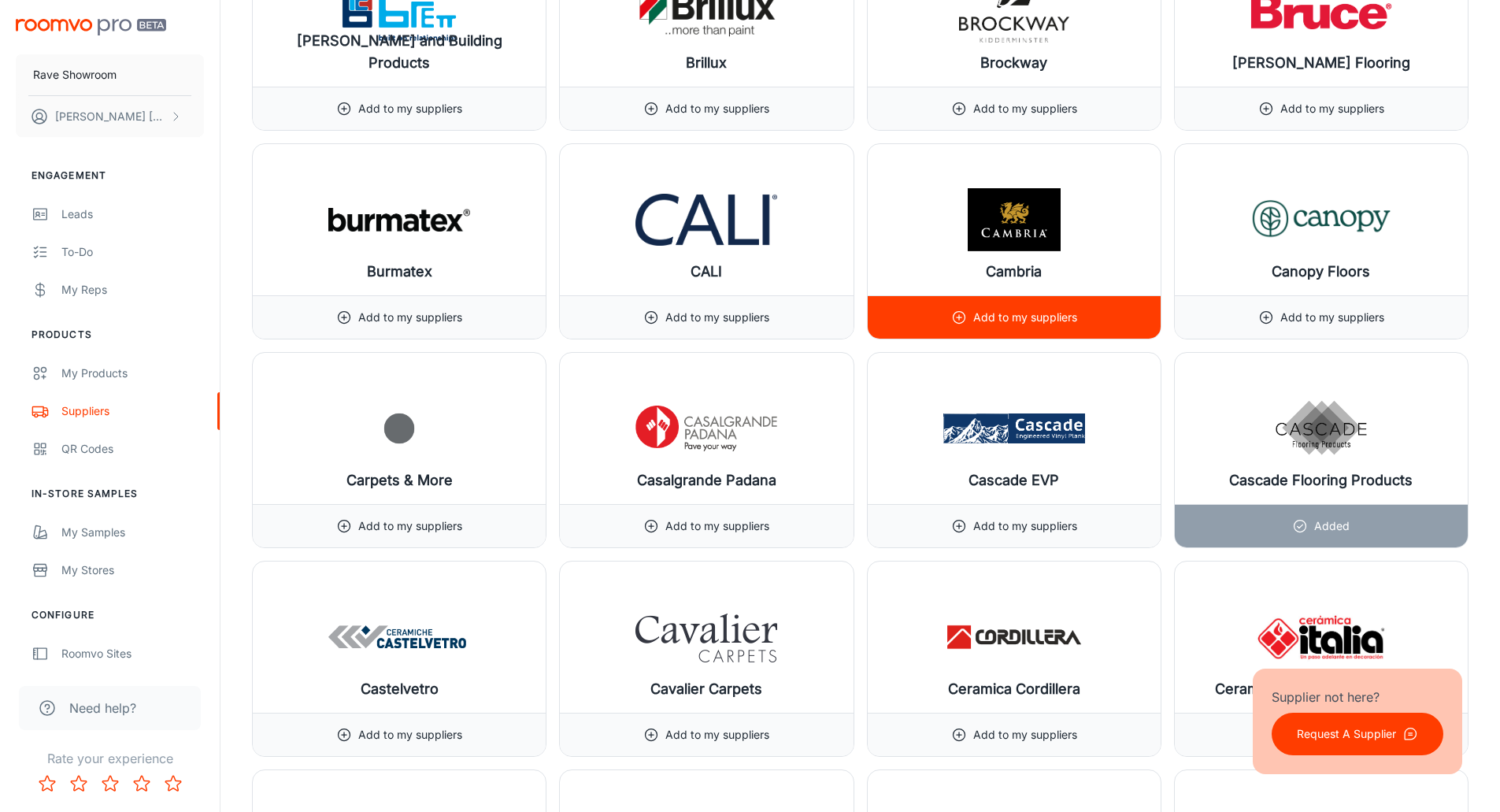
click at [1014, 221] on img at bounding box center [1014, 219] width 142 height 63
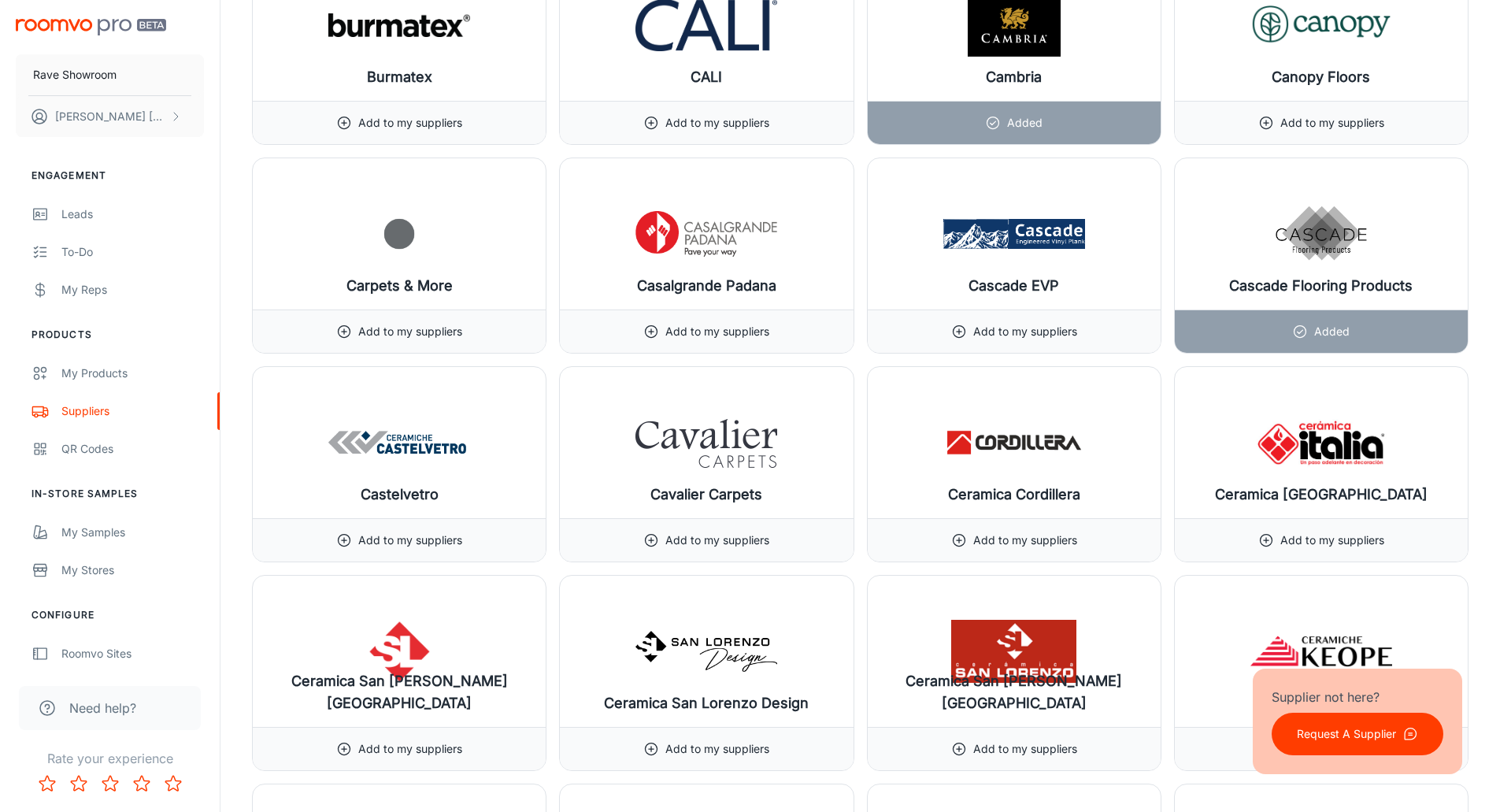
scroll to position [4093, 0]
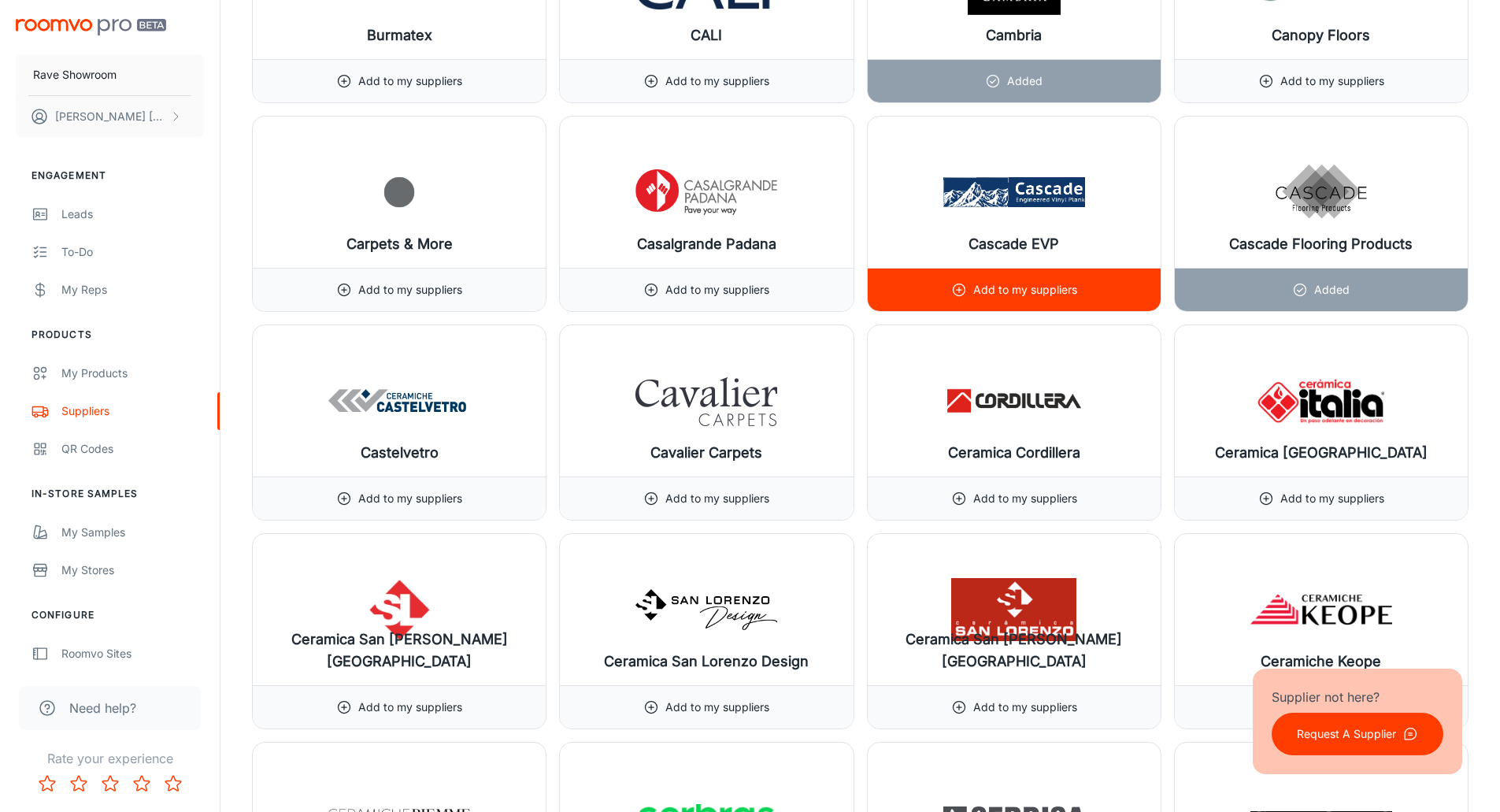
click at [1025, 229] on div "Cascade EVP" at bounding box center [1015, 192] width 293 height 151
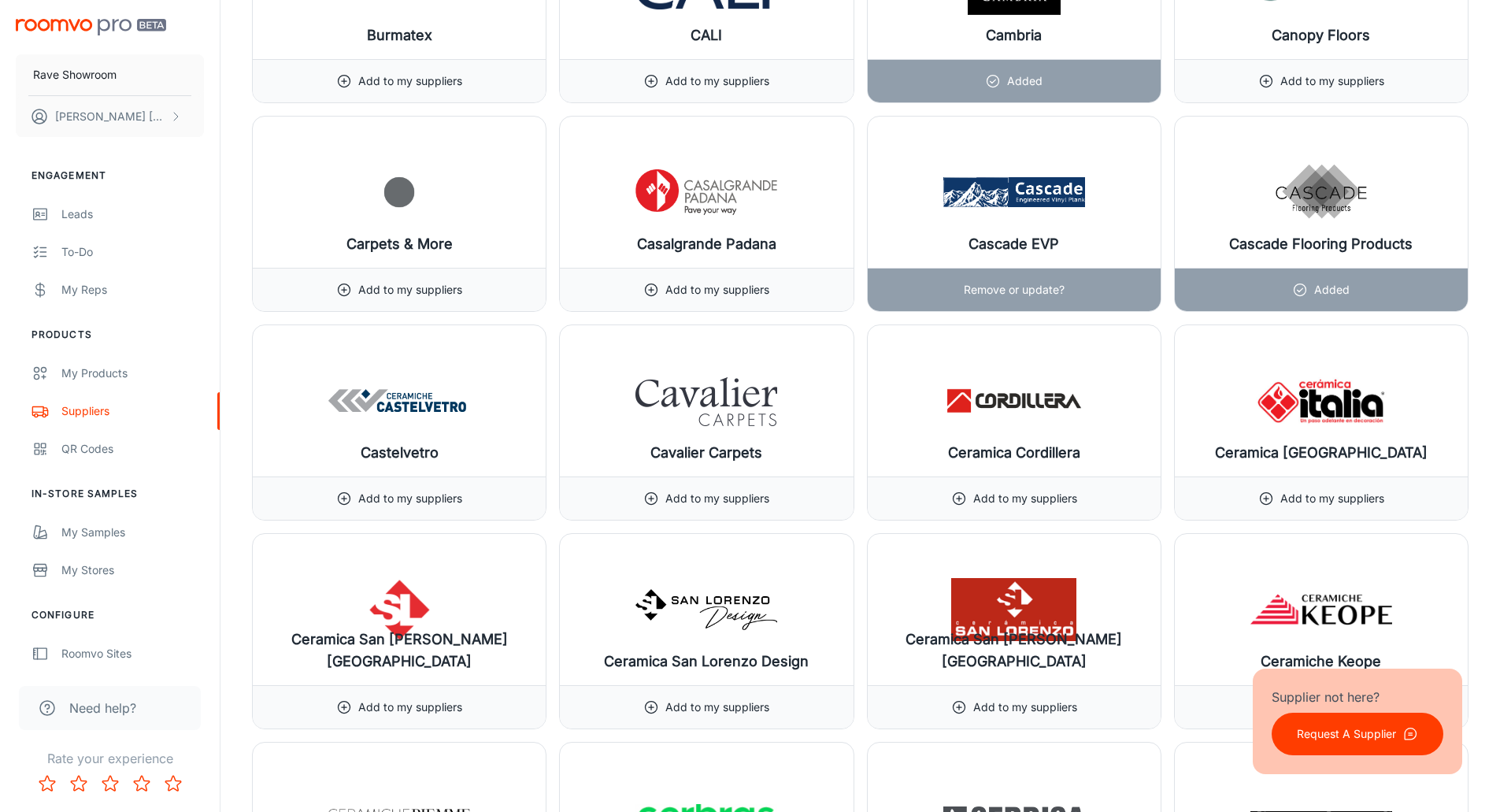
click at [1025, 229] on div "Cascade EVP" at bounding box center [1015, 192] width 293 height 151
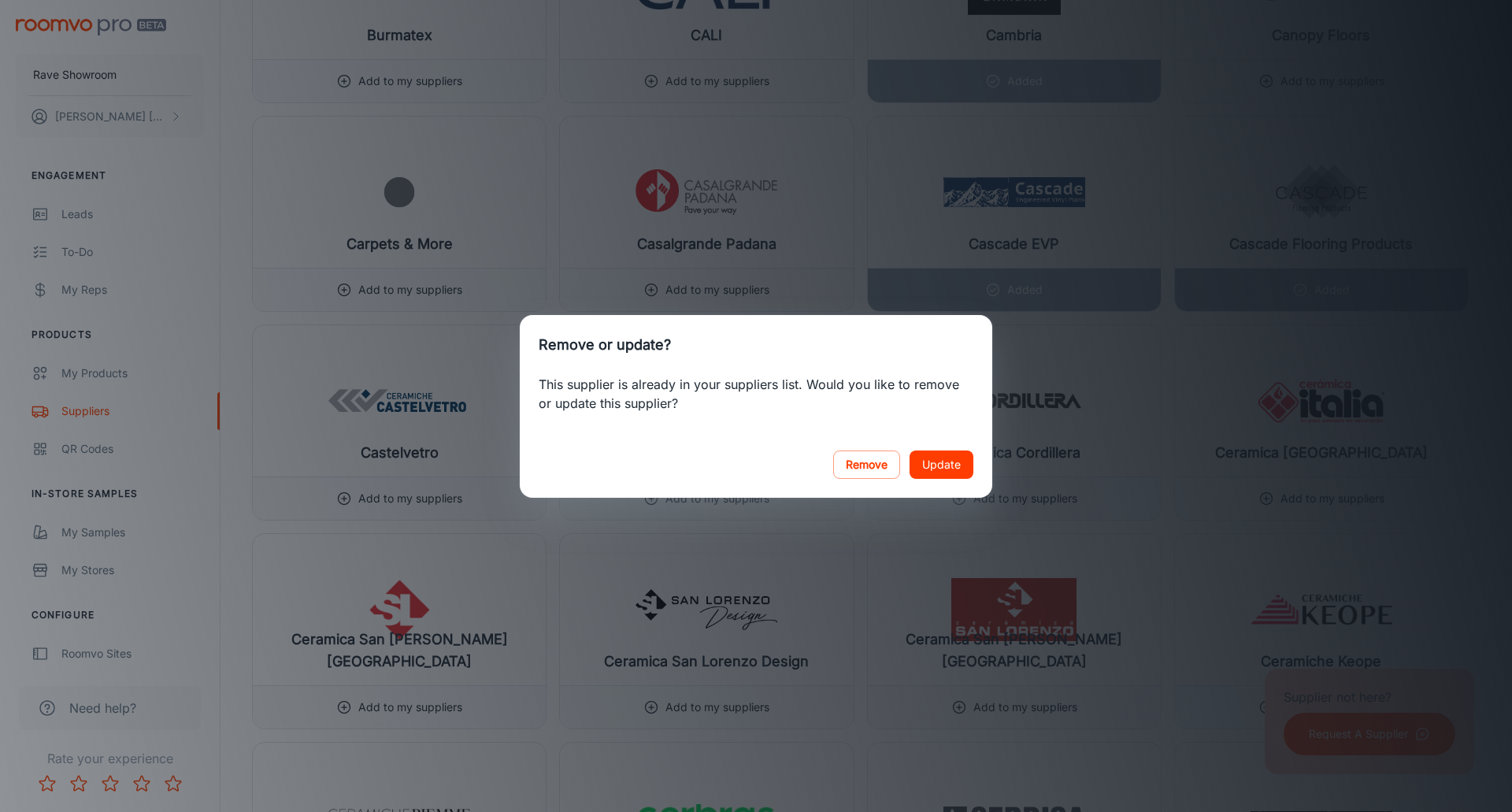
click at [1025, 229] on div "Remove or update? This supplier is already in your suppliers list. Would you li…" at bounding box center [756, 406] width 1512 height 812
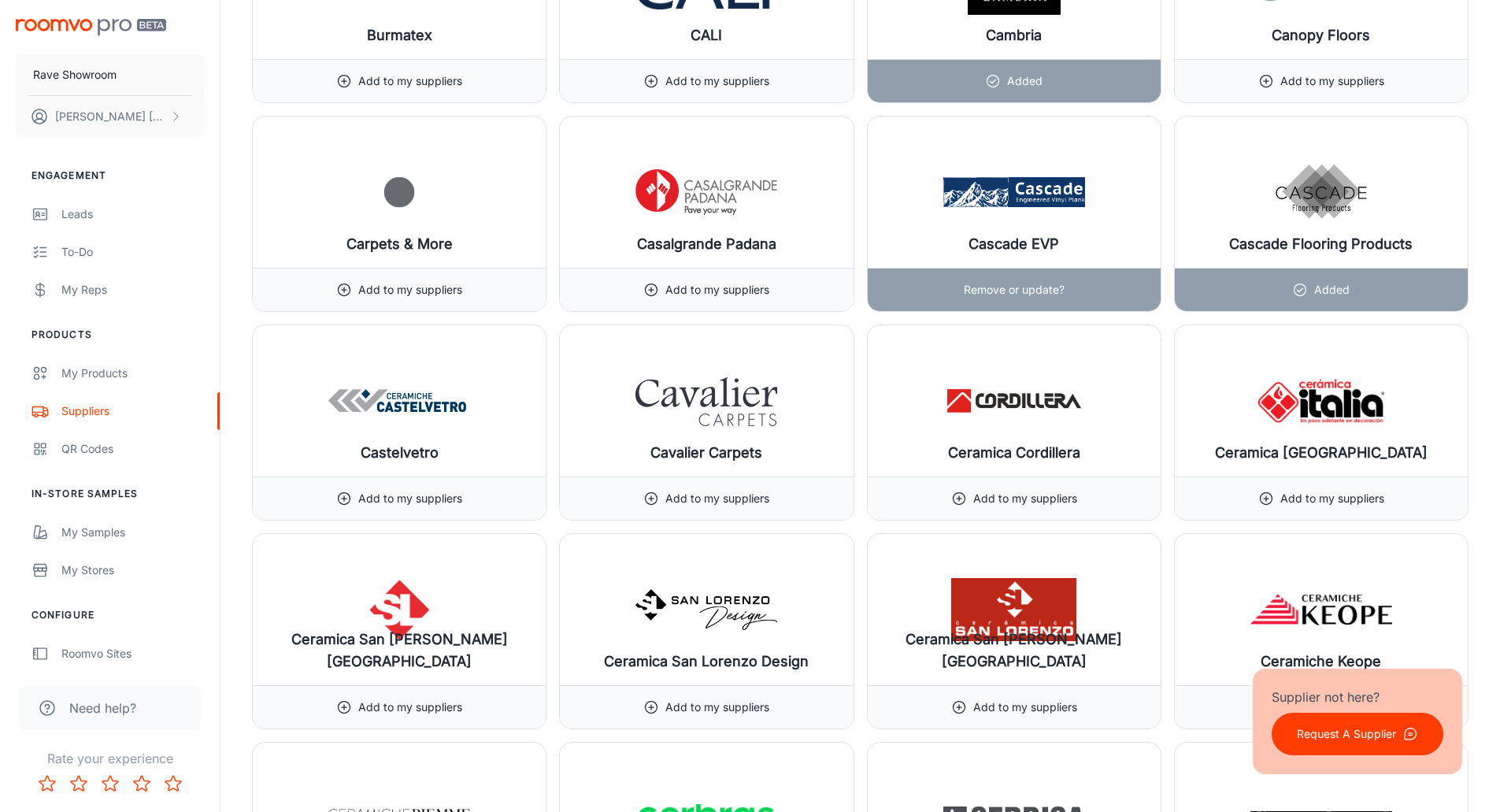
click at [1018, 284] on p "Remove or update?" at bounding box center [1014, 289] width 101 height 17
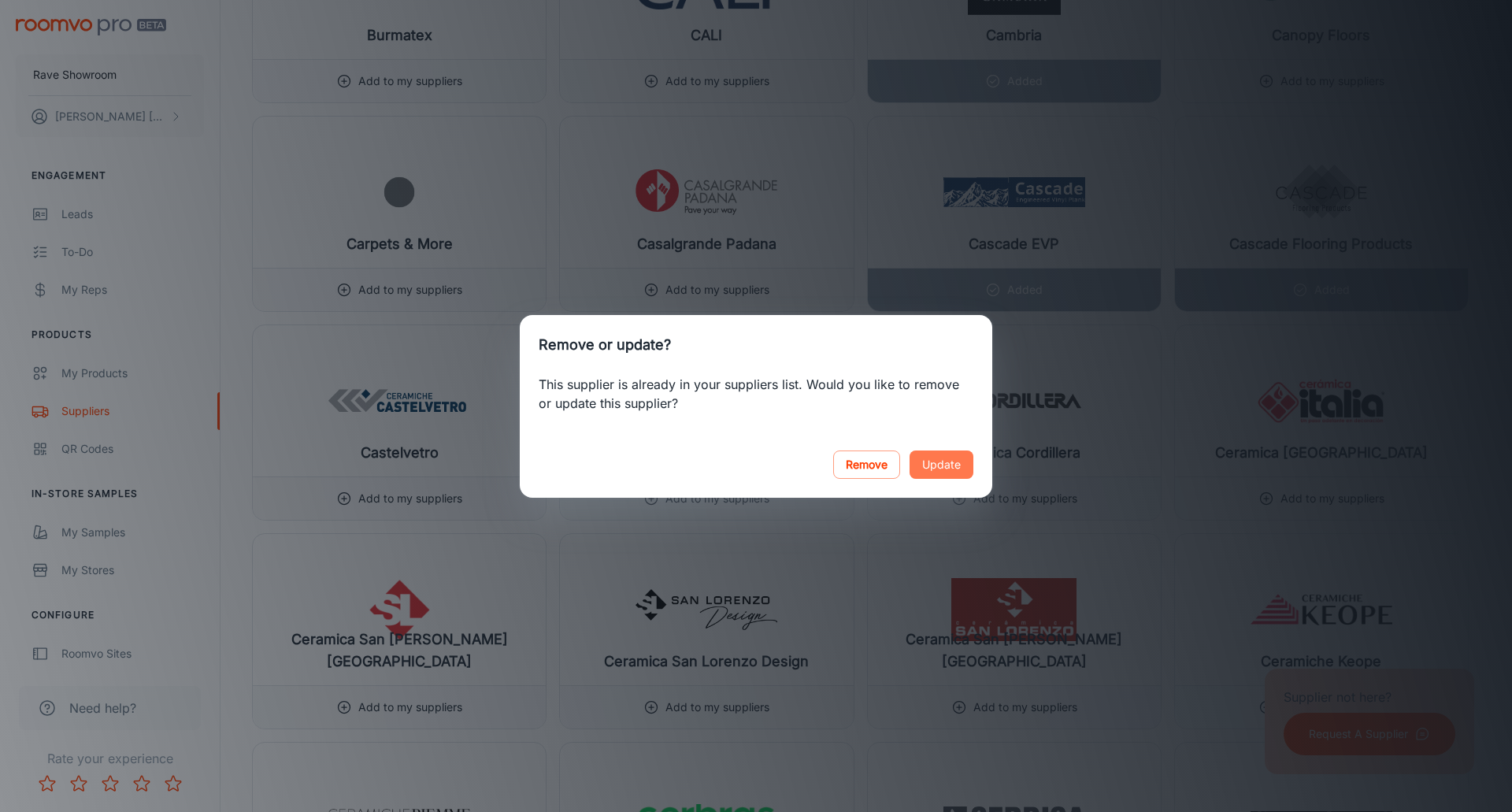
click at [946, 475] on button "Update" at bounding box center [941, 464] width 64 height 28
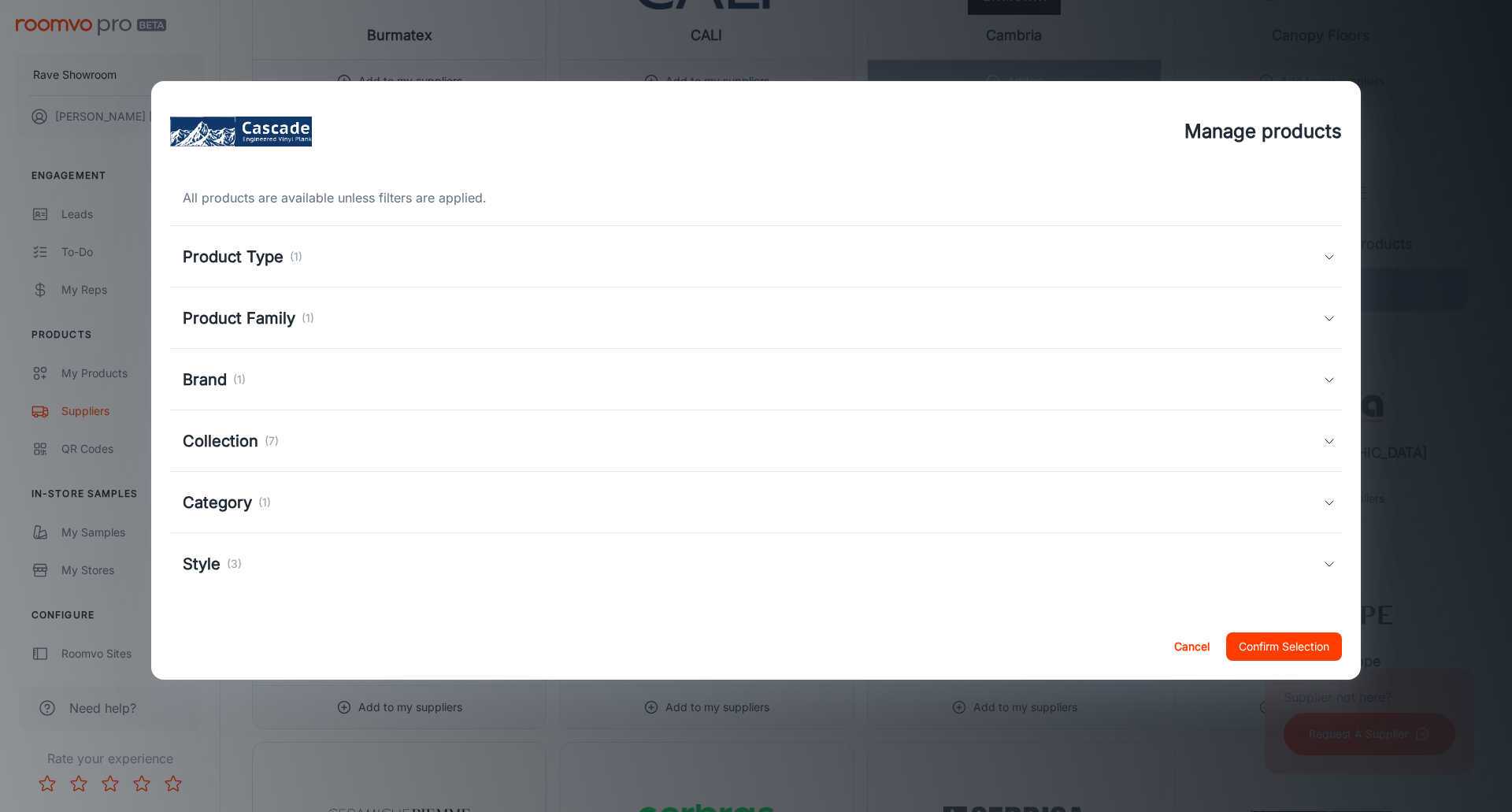
click at [223, 568] on div "Style (3)" at bounding box center [212, 564] width 59 height 24
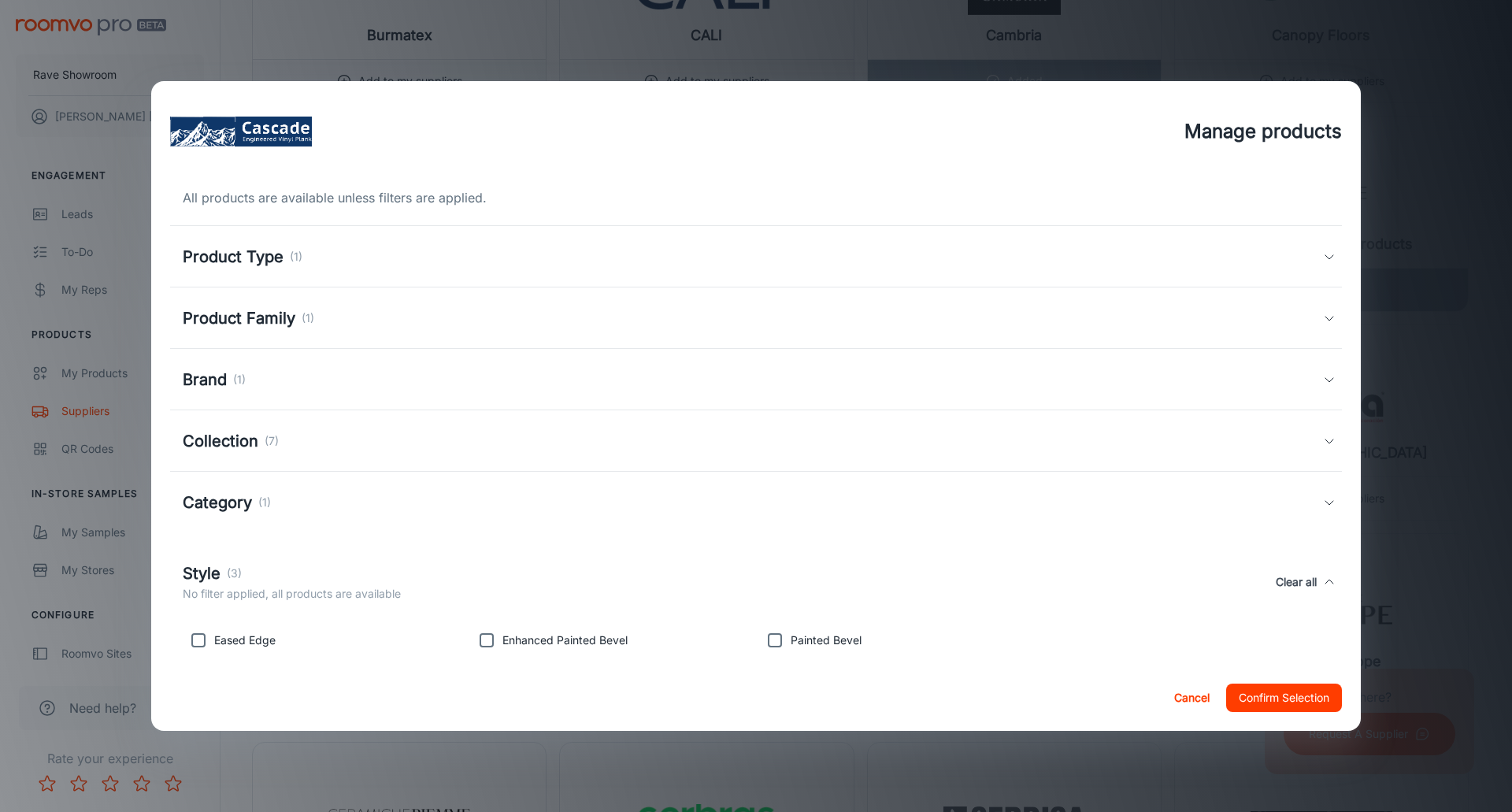
click at [236, 435] on h5 "Collection" at bounding box center [221, 441] width 76 height 24
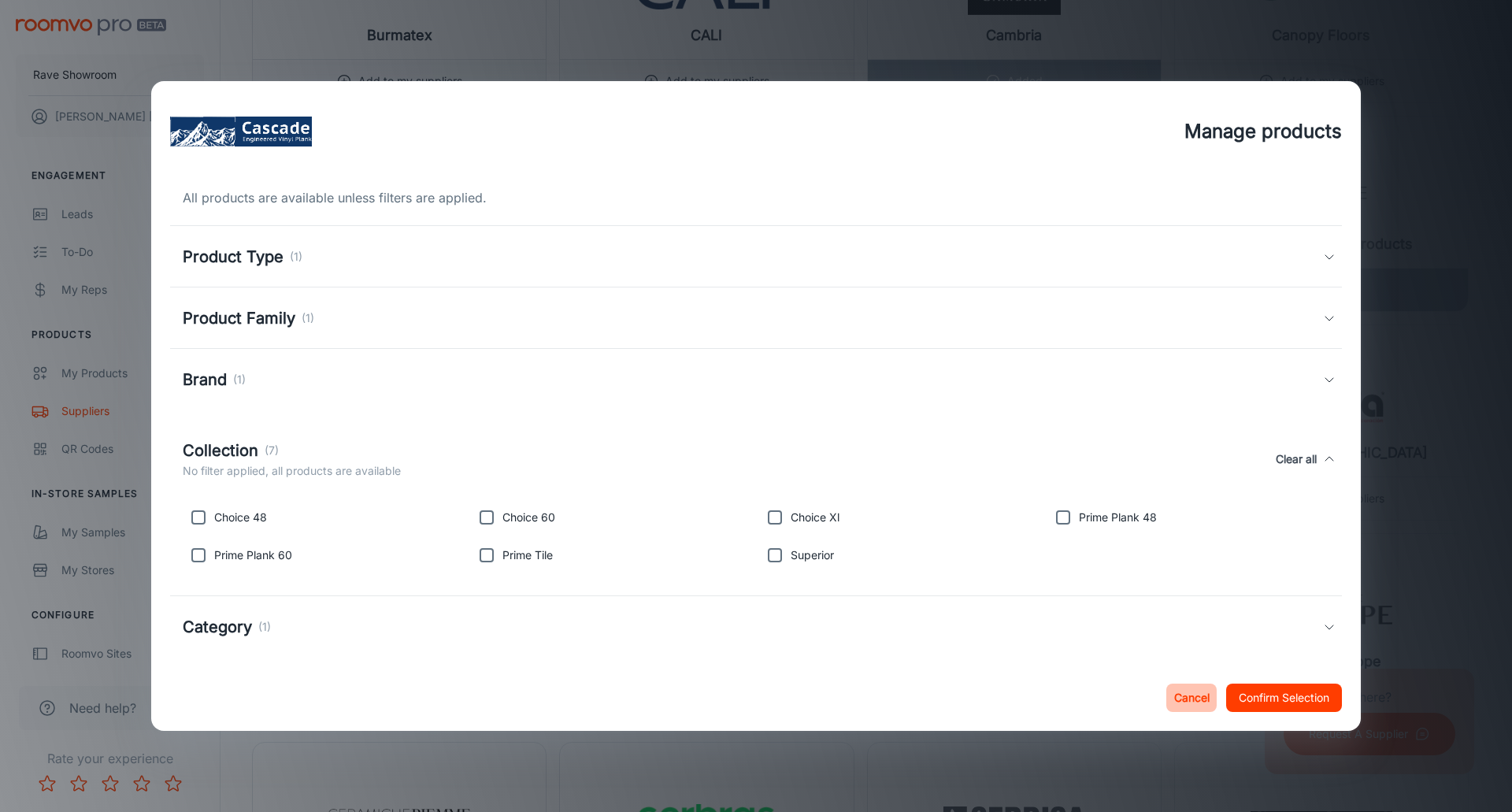
click at [1190, 696] on button "Cancel" at bounding box center [1192, 697] width 50 height 28
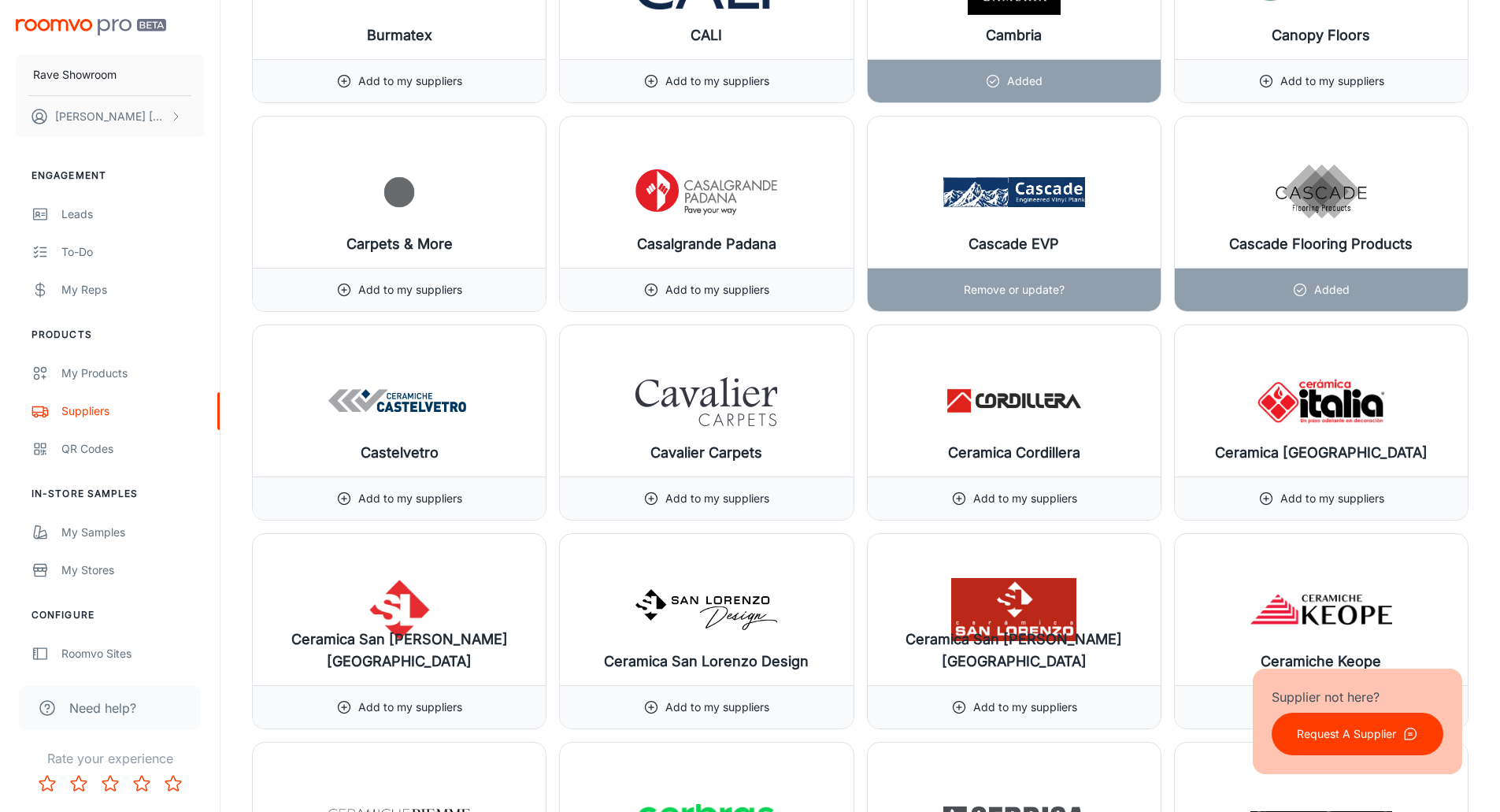
click at [993, 283] on p "Remove or update?" at bounding box center [1014, 289] width 101 height 17
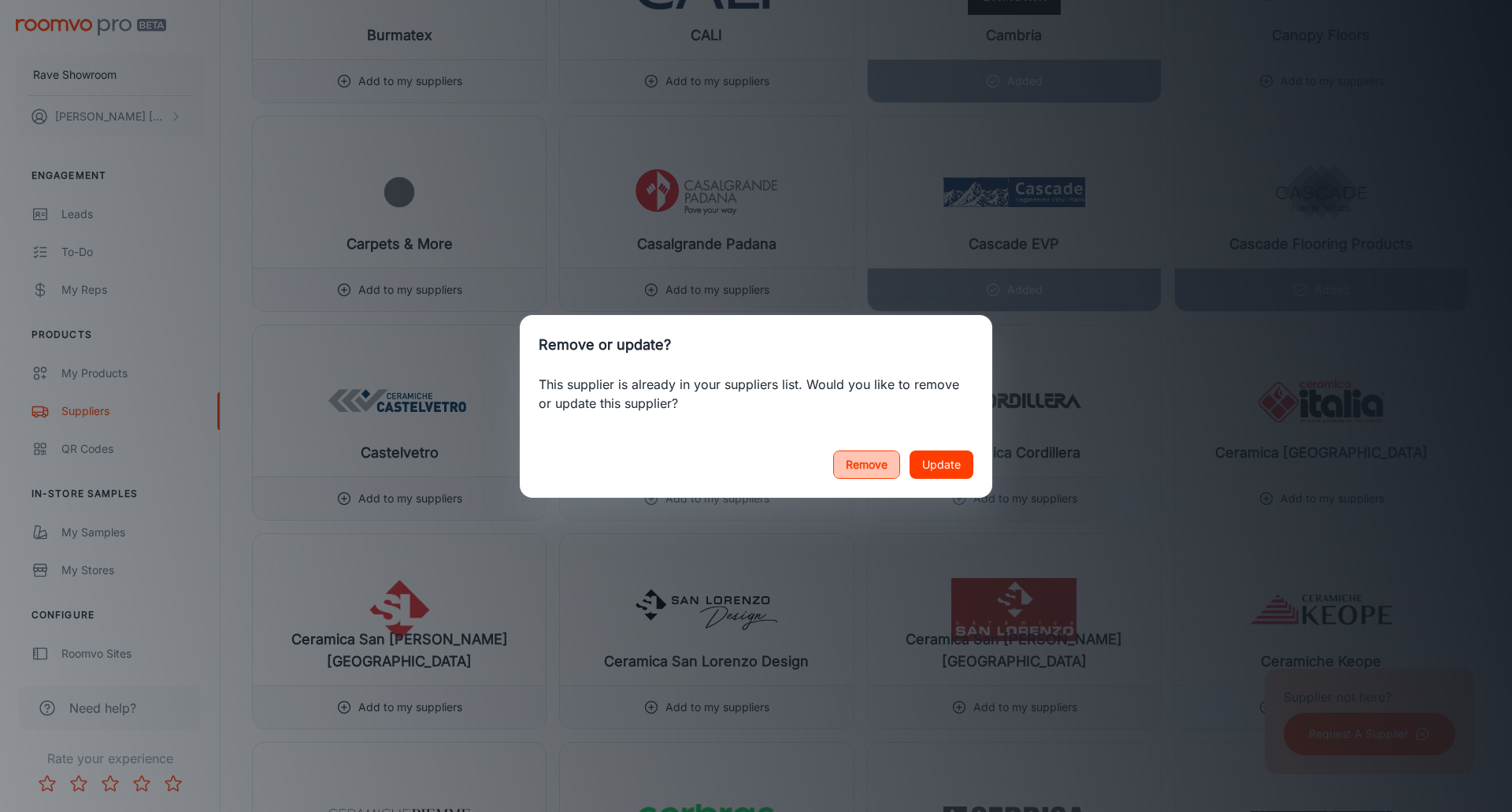
click at [875, 468] on button "Remove" at bounding box center [866, 464] width 67 height 28
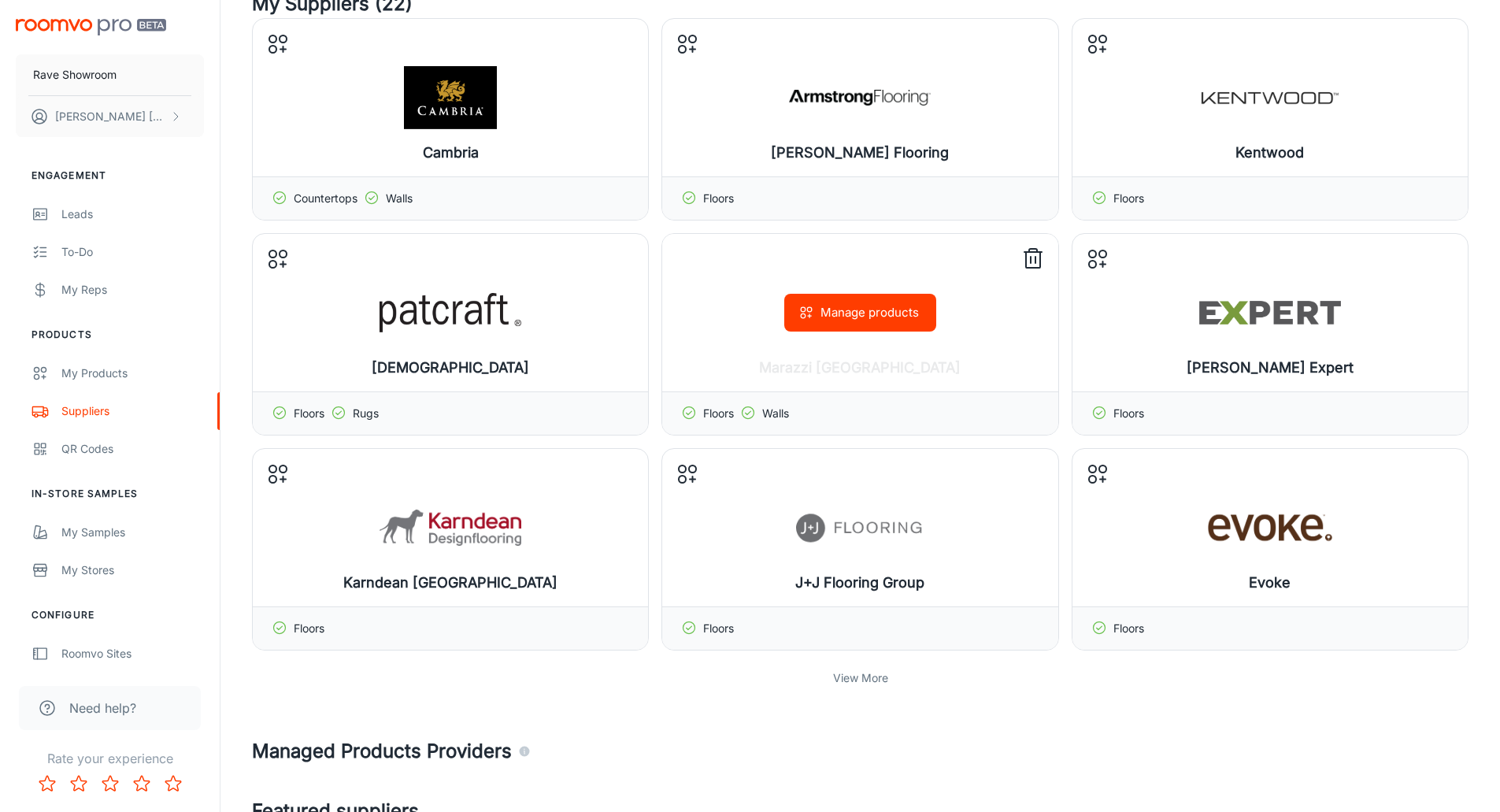
scroll to position [394, 0]
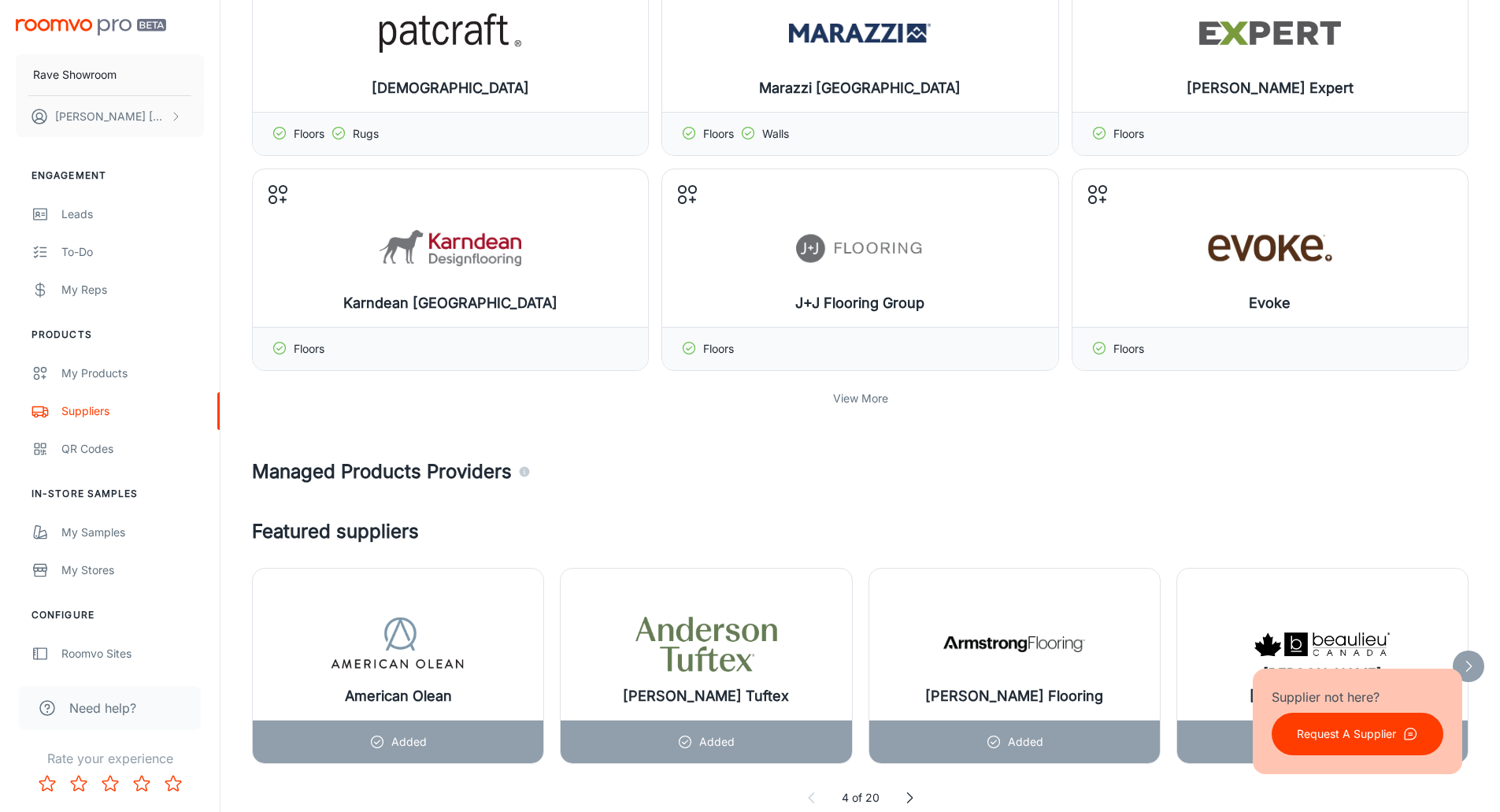
click at [864, 397] on p "View More" at bounding box center [860, 398] width 55 height 17
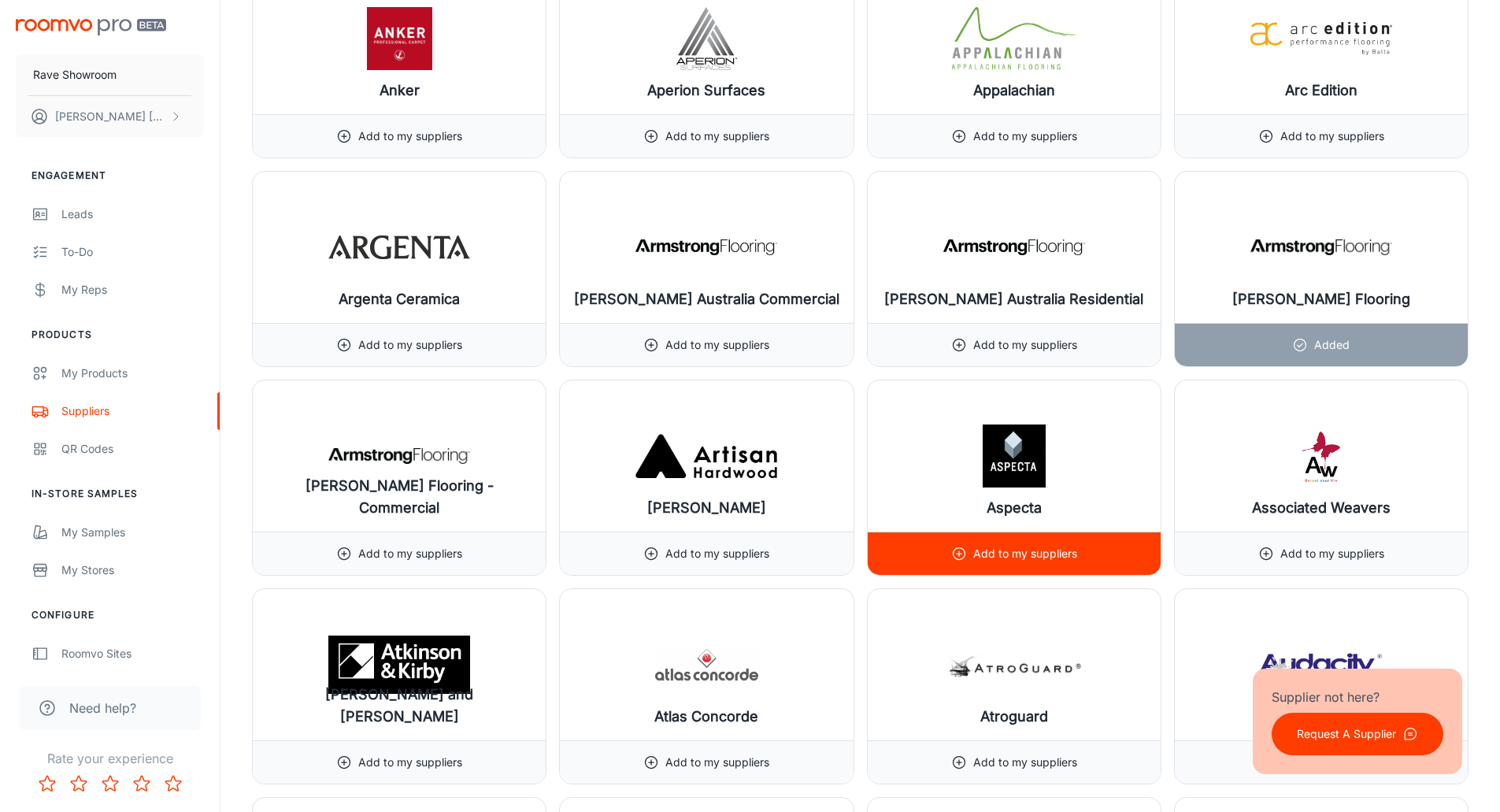
scroll to position [2598, 0]
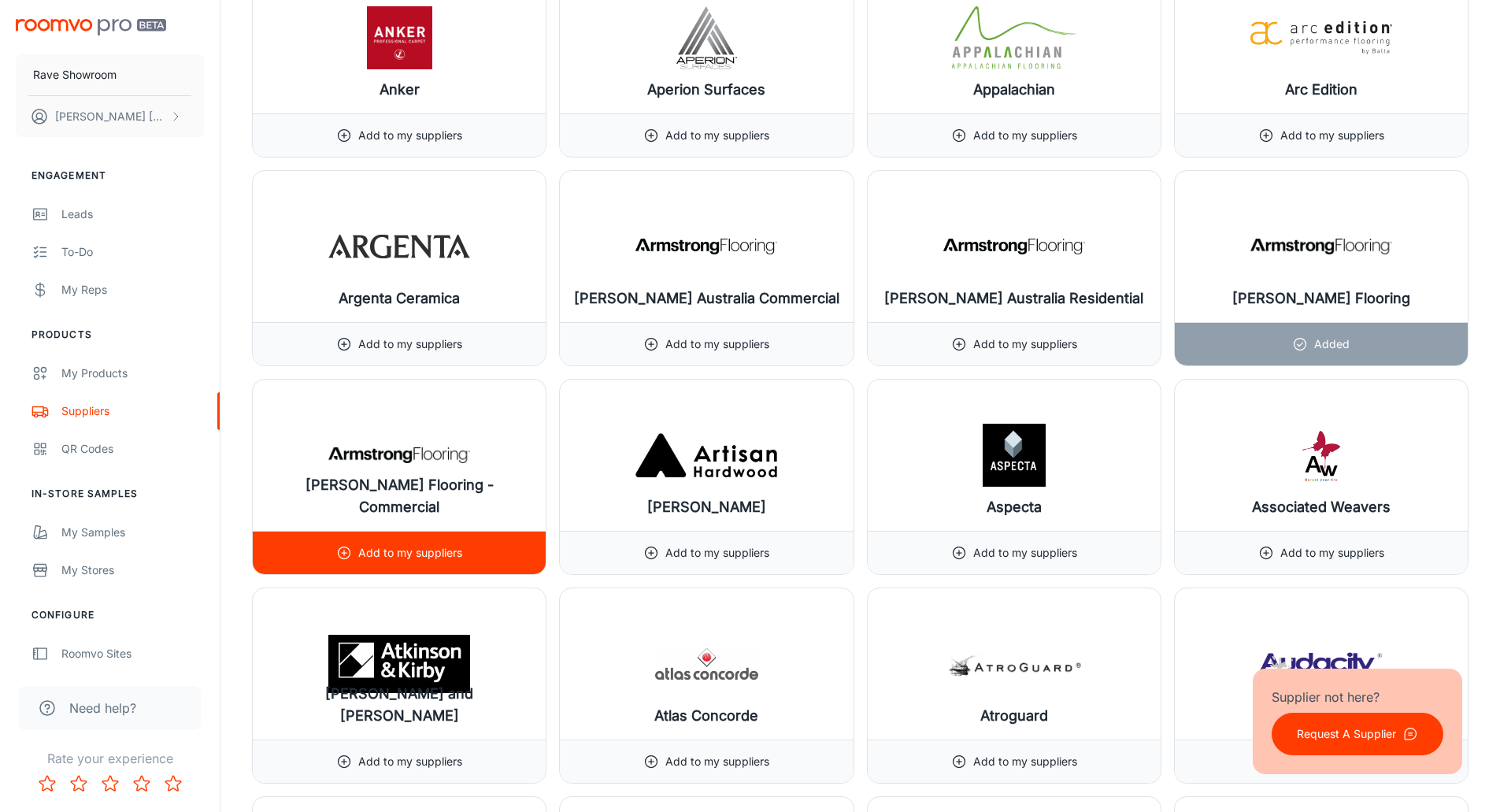
click at [421, 505] on h6 "[PERSON_NAME] Flooring - Commercial" at bounding box center [399, 496] width 267 height 44
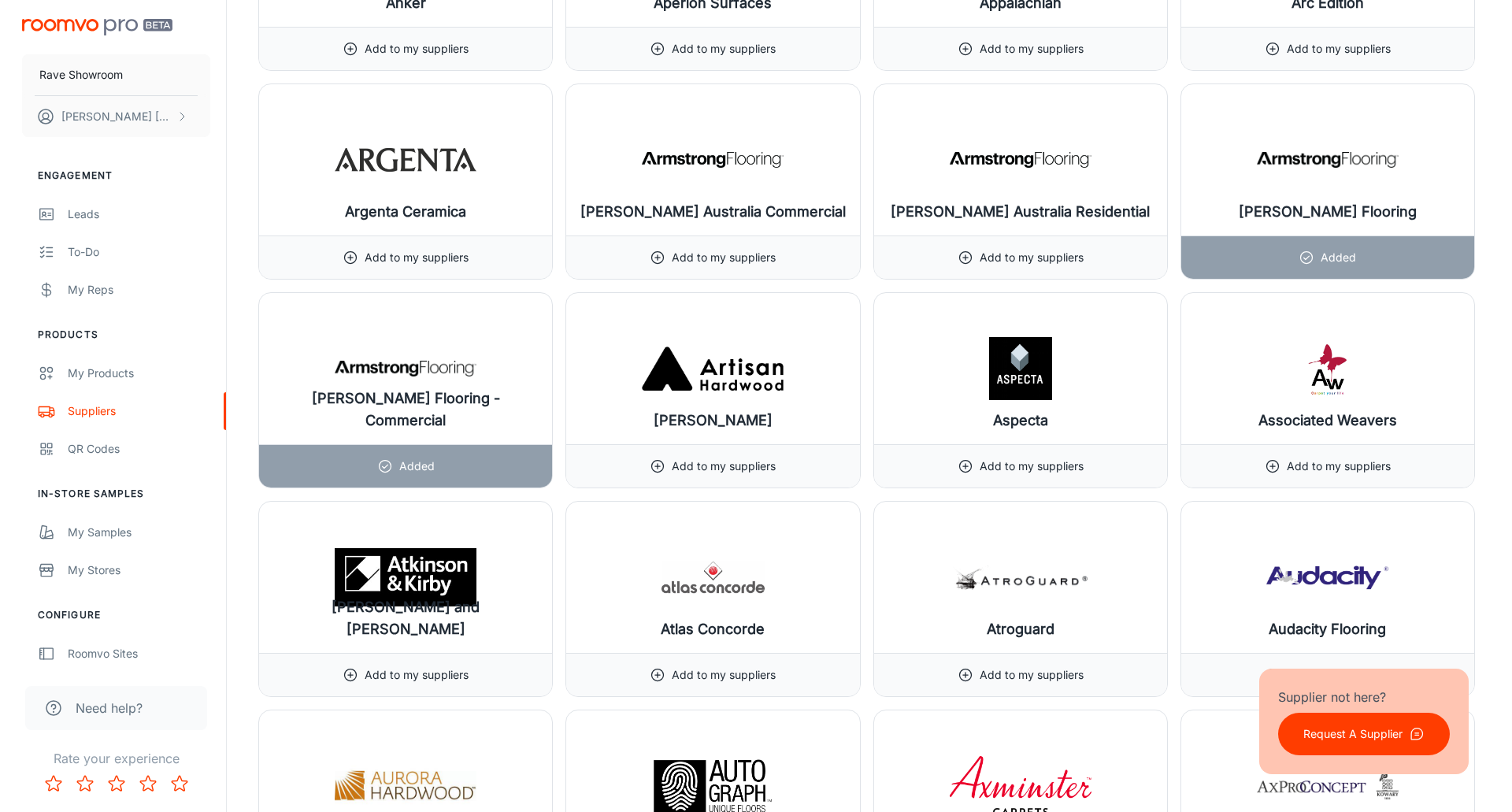
scroll to position [2912, 0]
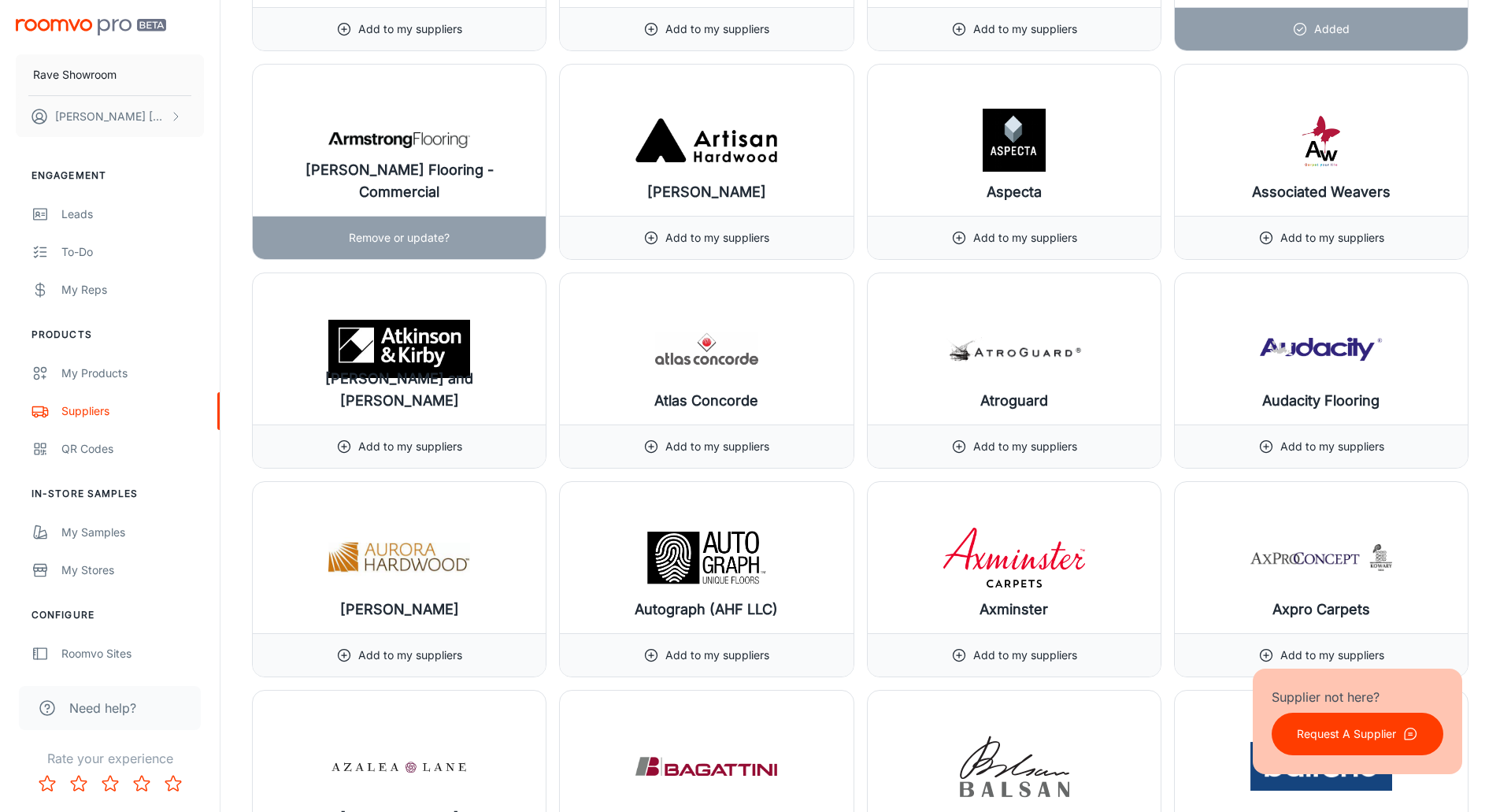
click at [416, 200] on h6 "[PERSON_NAME] Flooring - Commercial" at bounding box center [399, 181] width 267 height 44
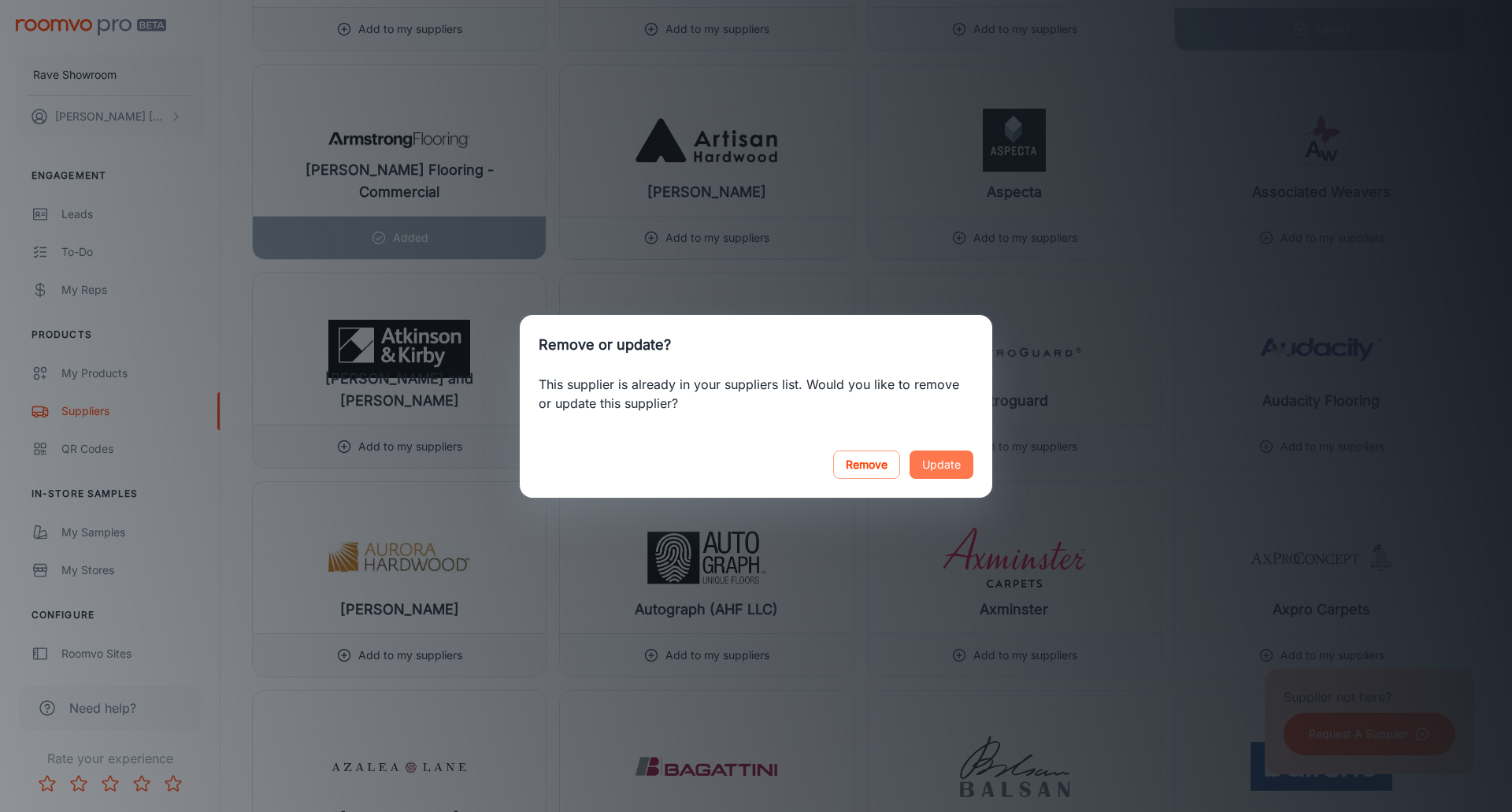
click at [945, 470] on button "Update" at bounding box center [941, 464] width 64 height 28
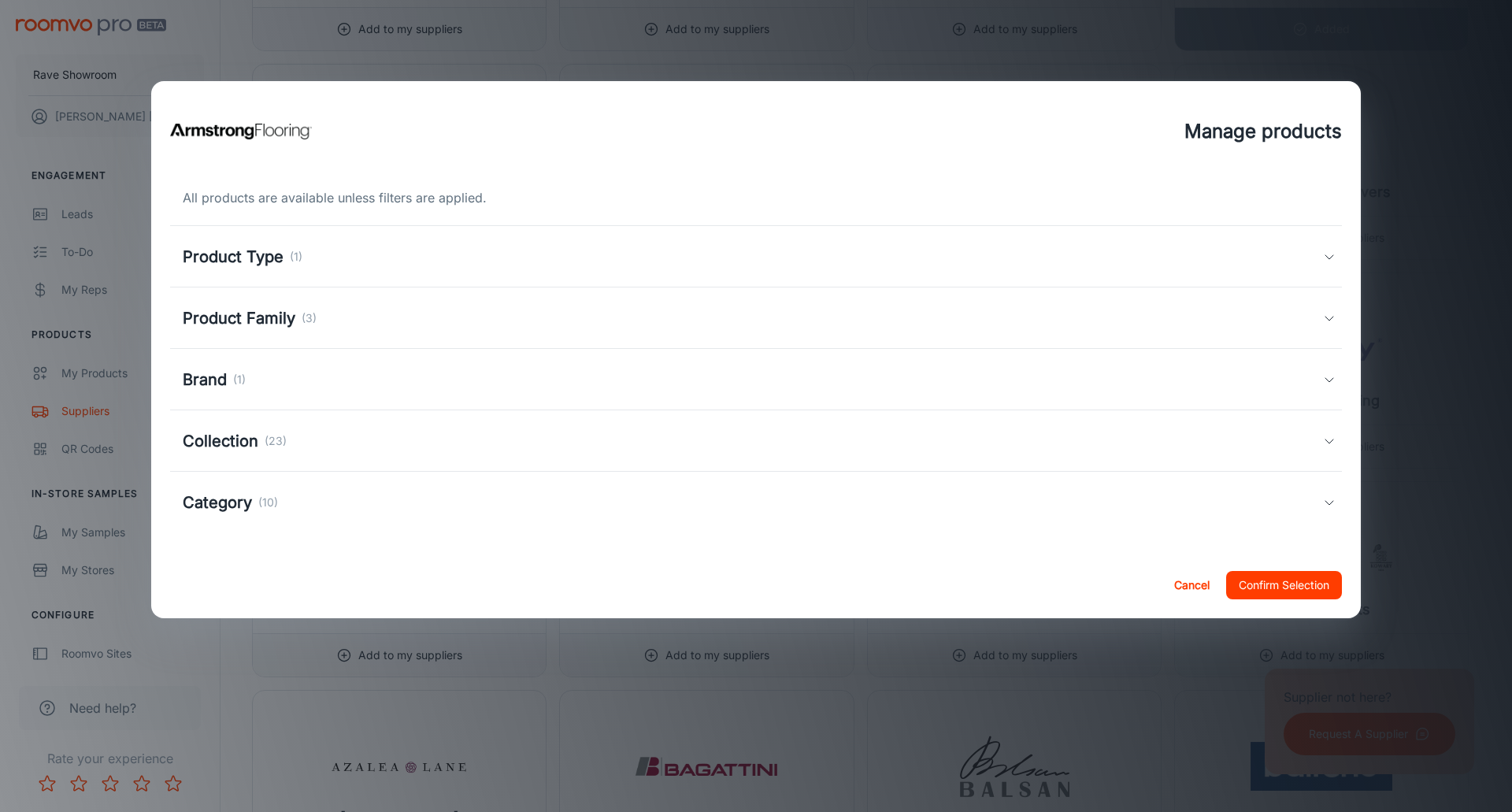
click at [257, 443] on div "Collection (23)" at bounding box center [235, 441] width 104 height 24
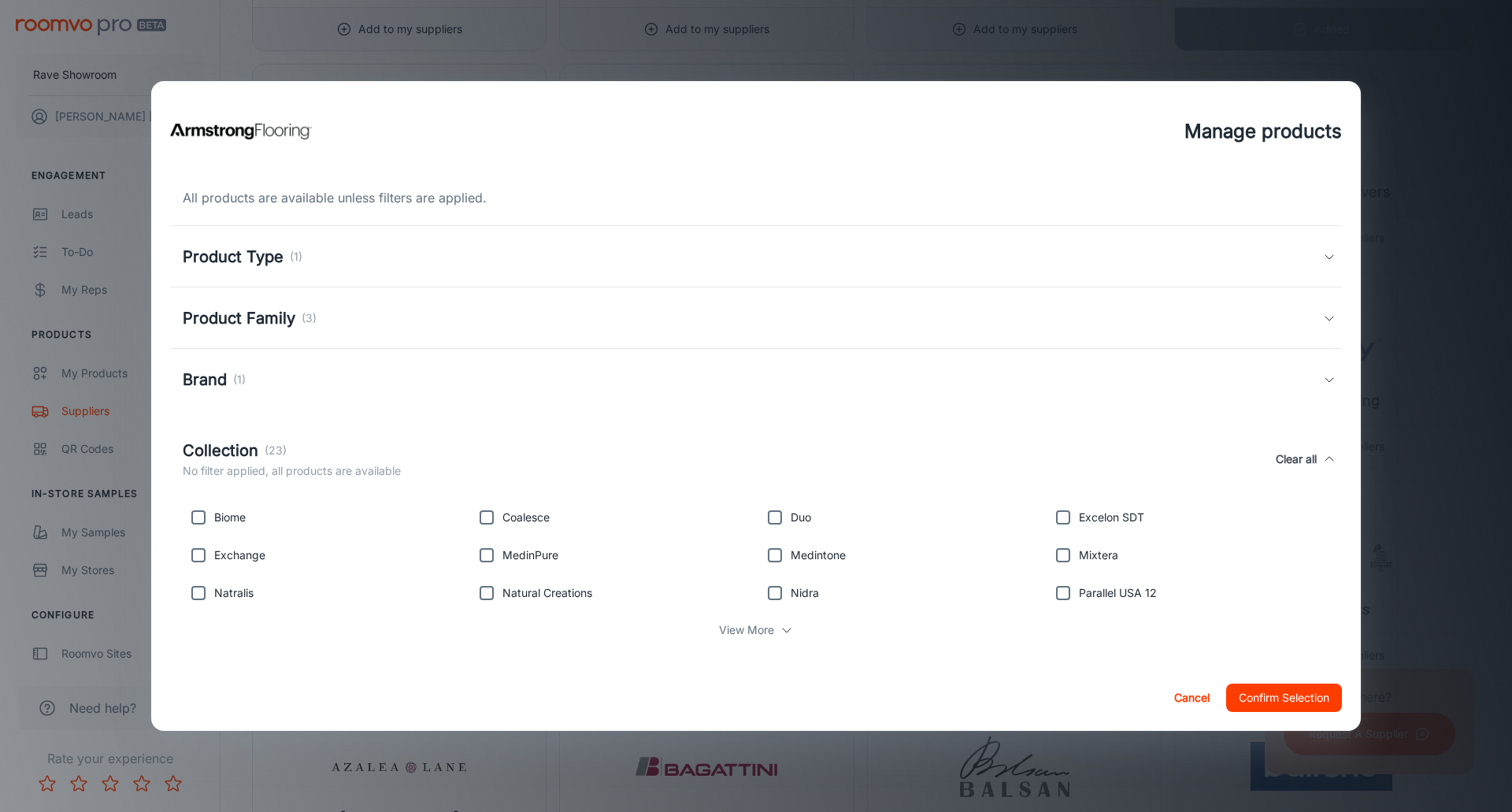
click at [781, 633] on icon at bounding box center [786, 629] width 13 height 13
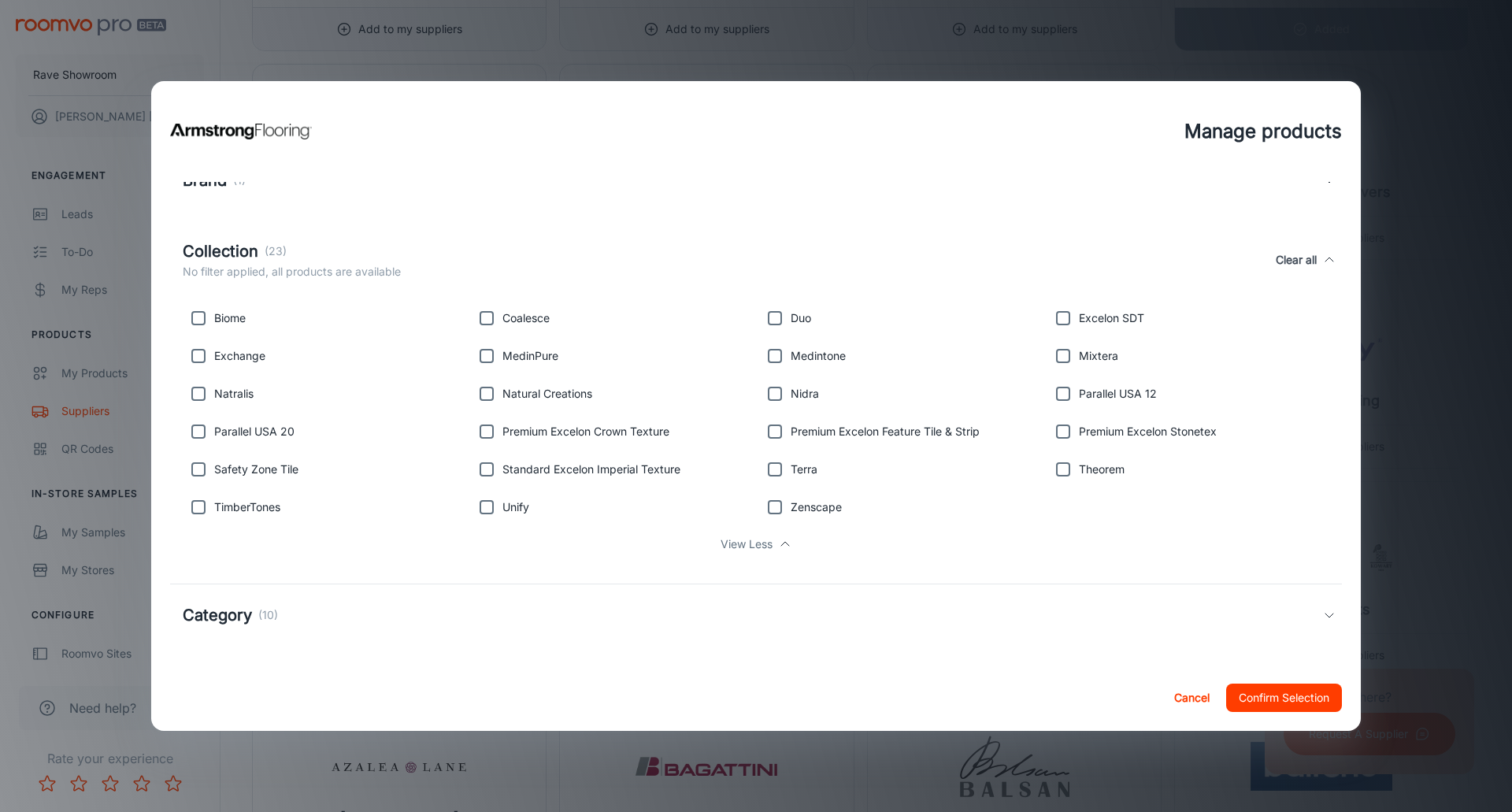
click at [215, 616] on h5 "Category" at bounding box center [217, 614] width 69 height 24
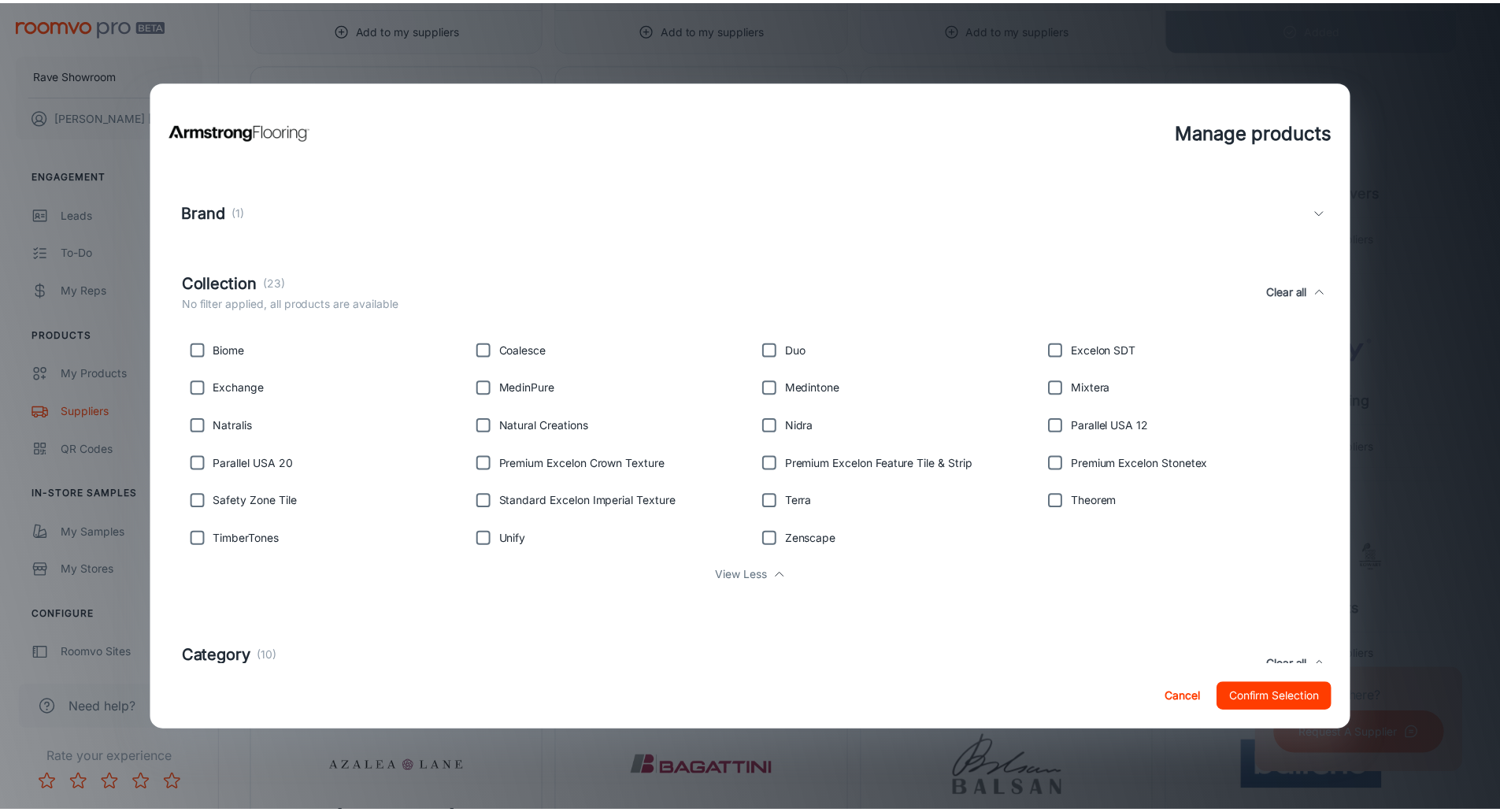
scroll to position [0, 0]
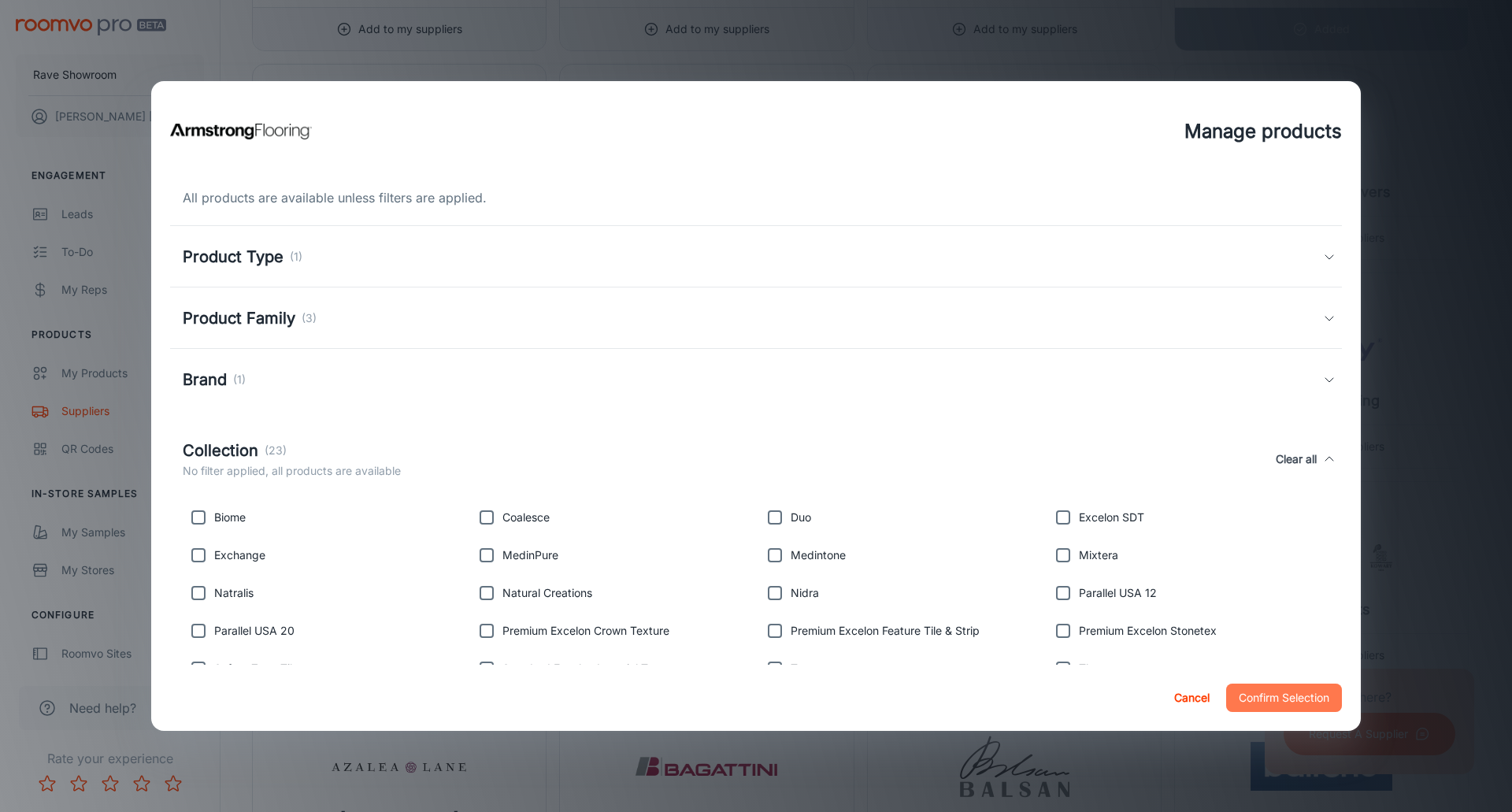
click at [1272, 690] on button "Confirm Selection" at bounding box center [1284, 697] width 116 height 28
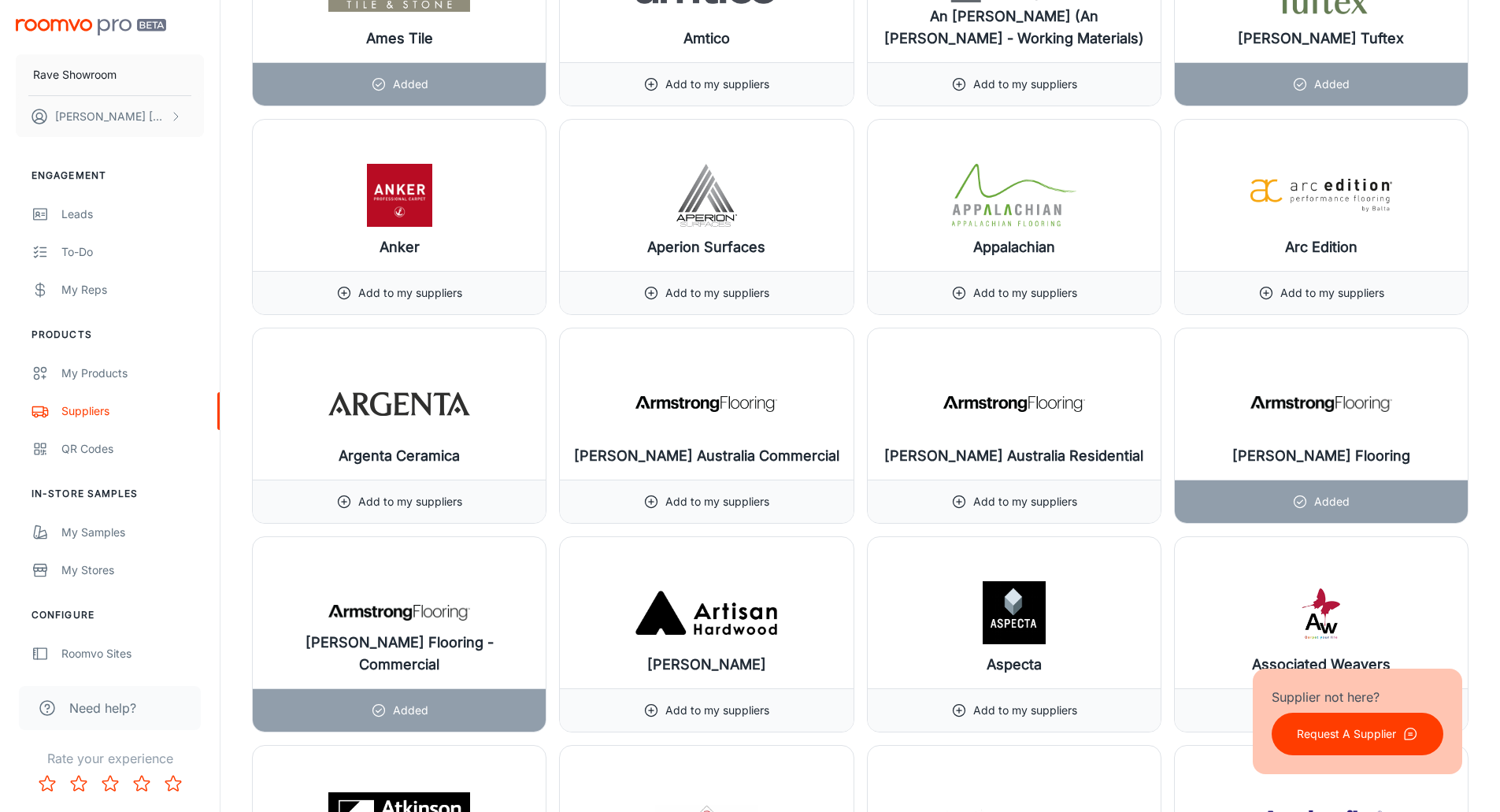
scroll to position [2834, 0]
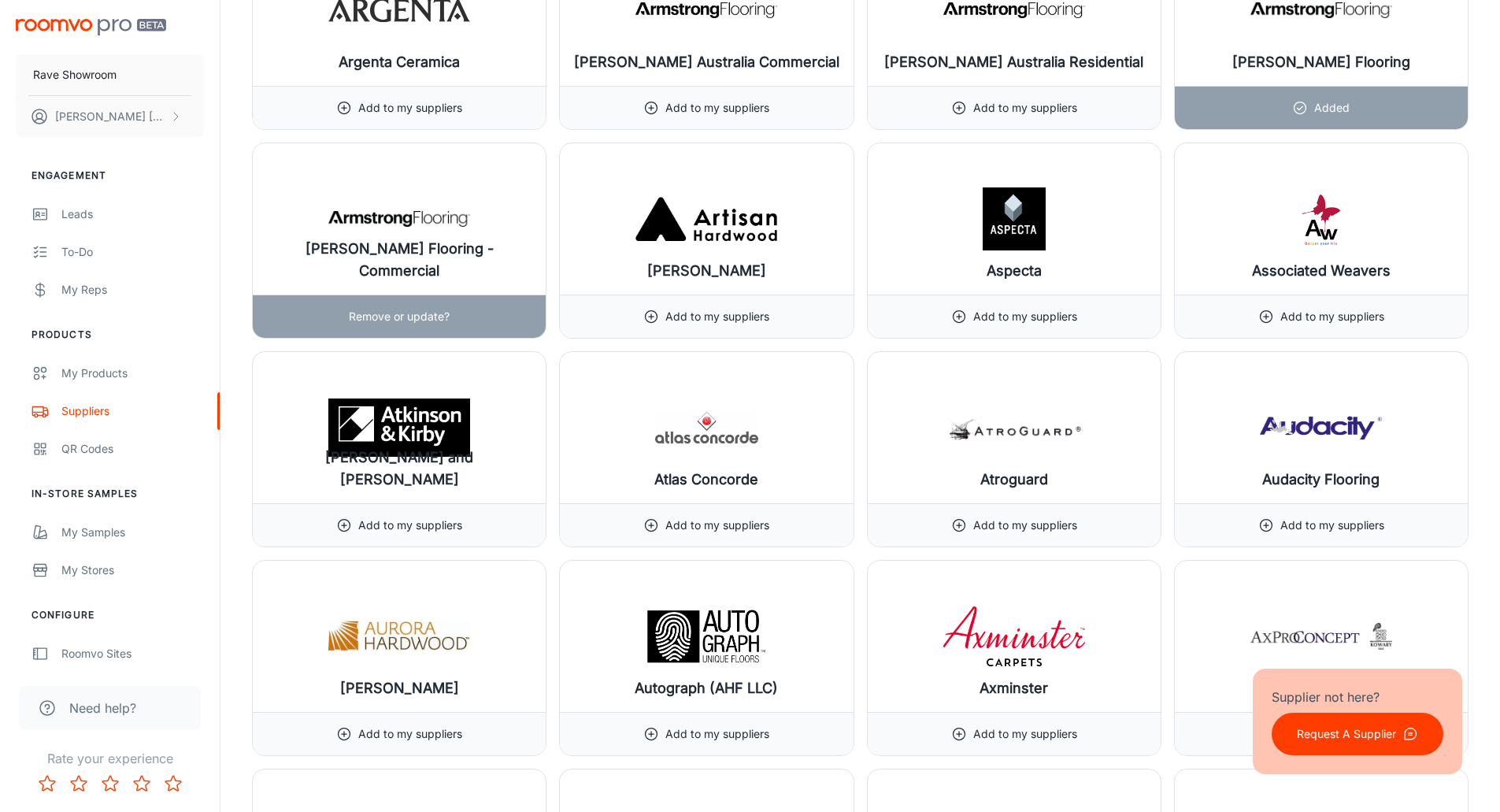
click at [412, 281] on h6 "[PERSON_NAME] Flooring - Commercial" at bounding box center [399, 259] width 267 height 44
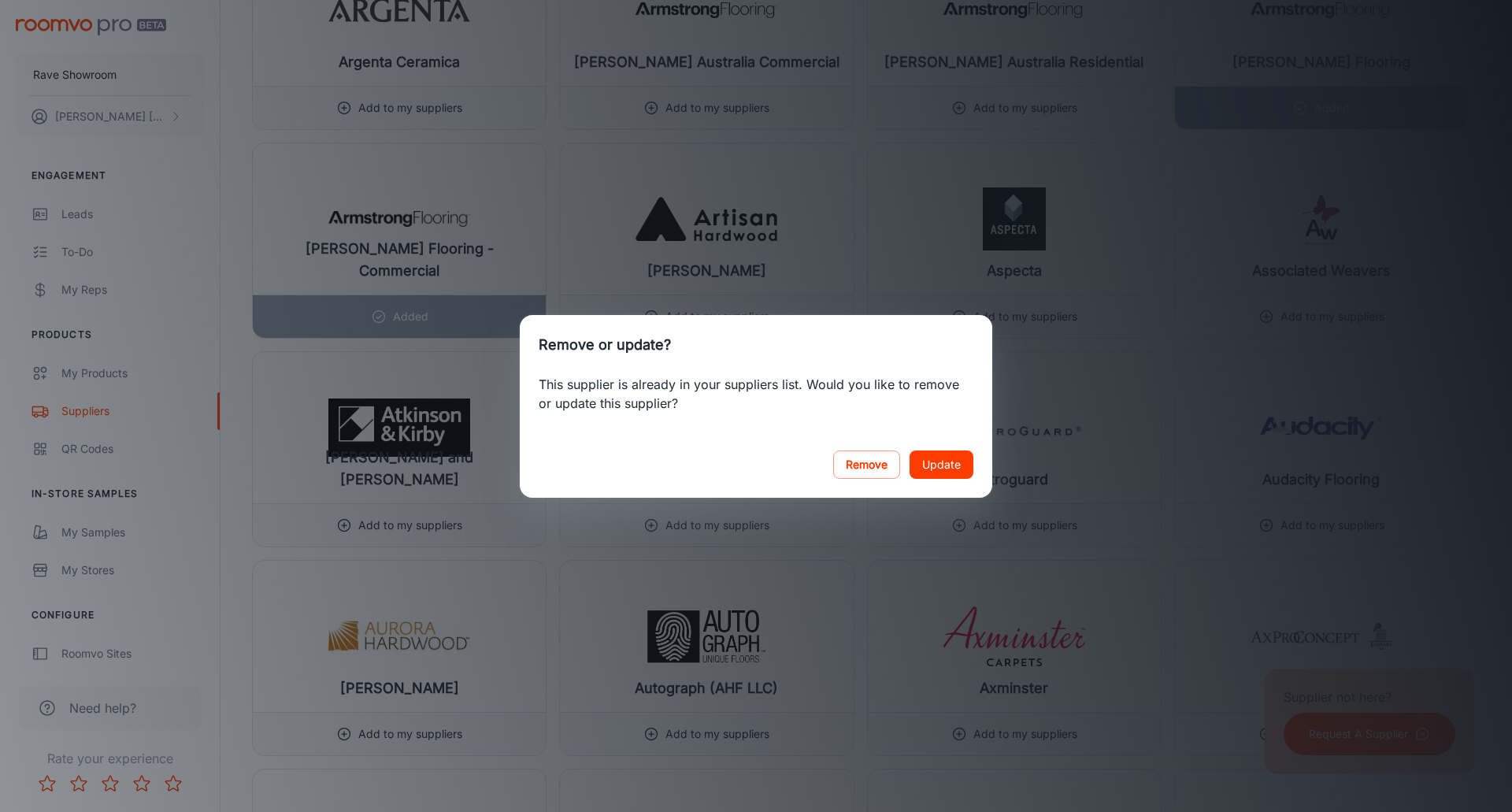
click at [939, 458] on button "Update" at bounding box center [941, 464] width 64 height 28
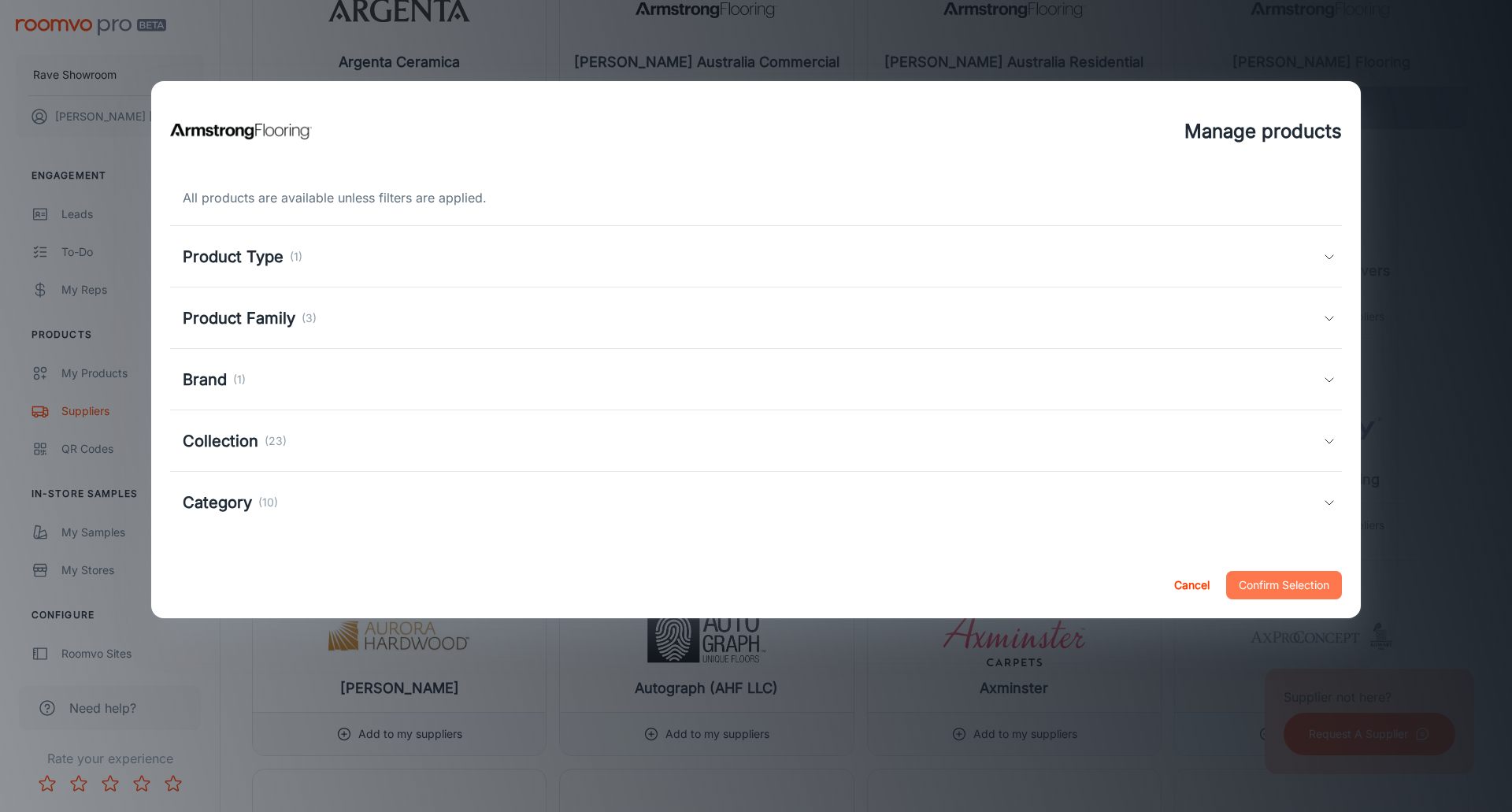
click at [1306, 589] on button "Confirm Selection" at bounding box center [1284, 585] width 116 height 28
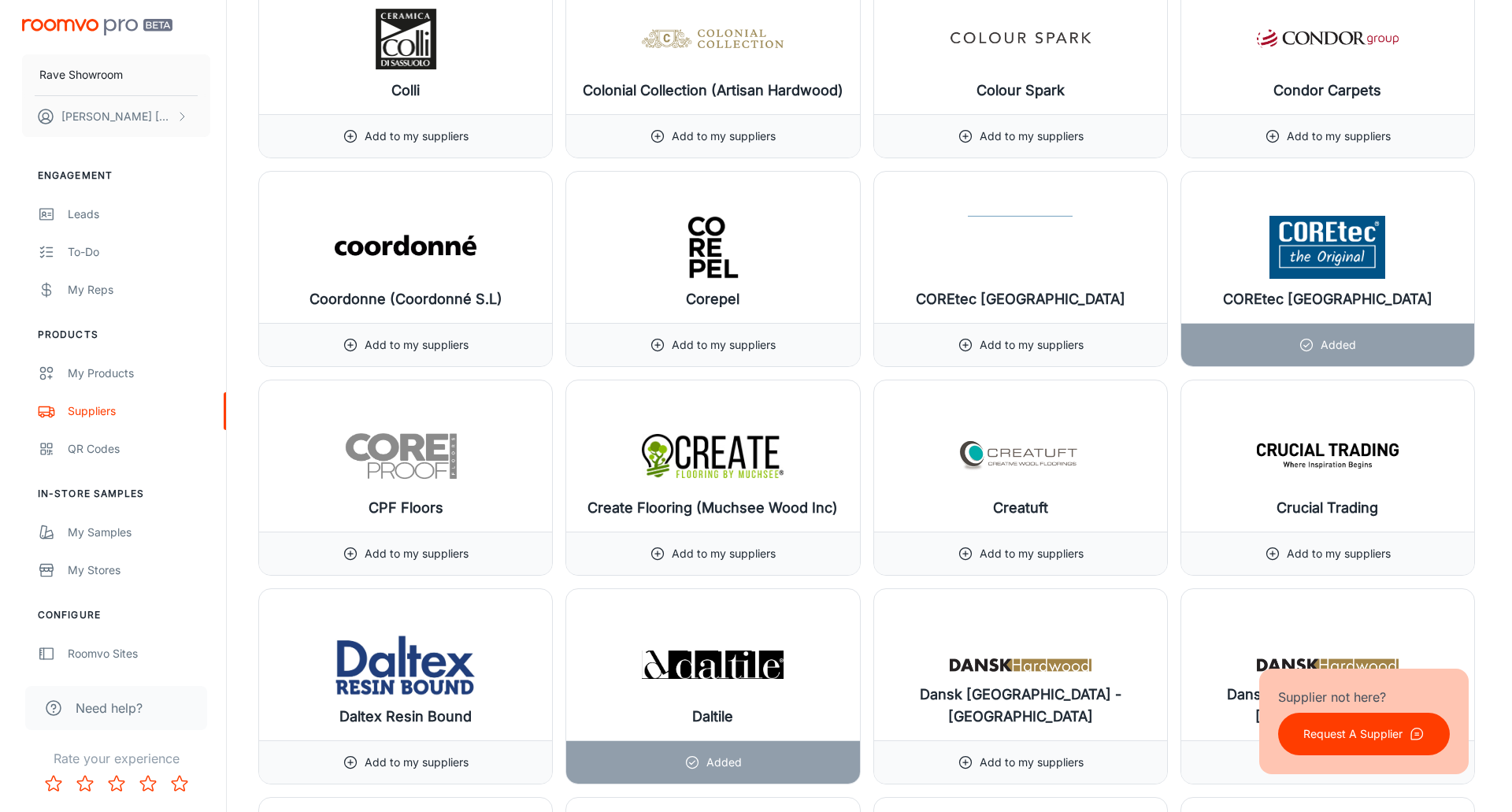
scroll to position [6218, 0]
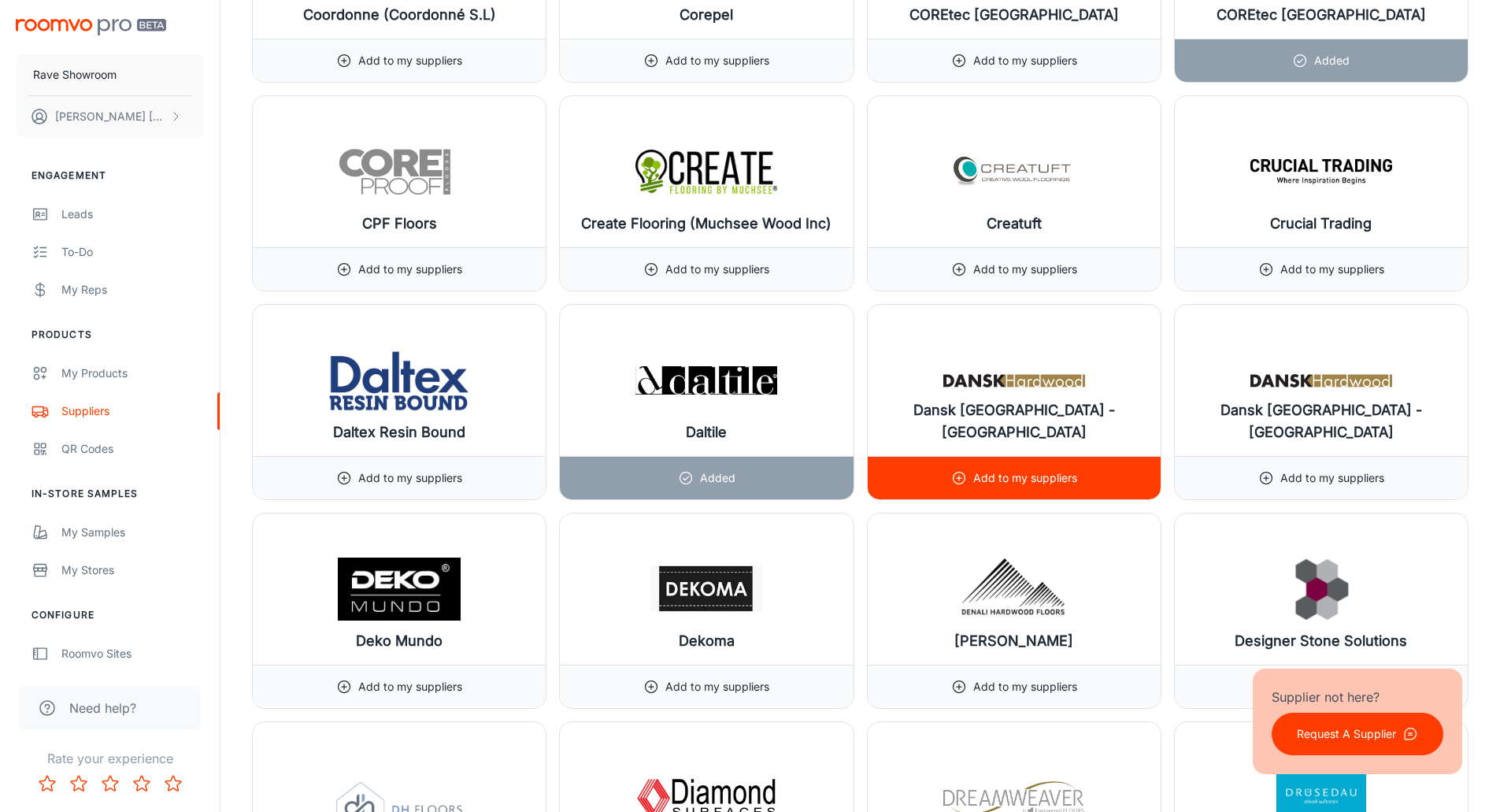
click at [995, 424] on h6 "Dansk [GEOGRAPHIC_DATA] - [GEOGRAPHIC_DATA]" at bounding box center [1014, 421] width 267 height 44
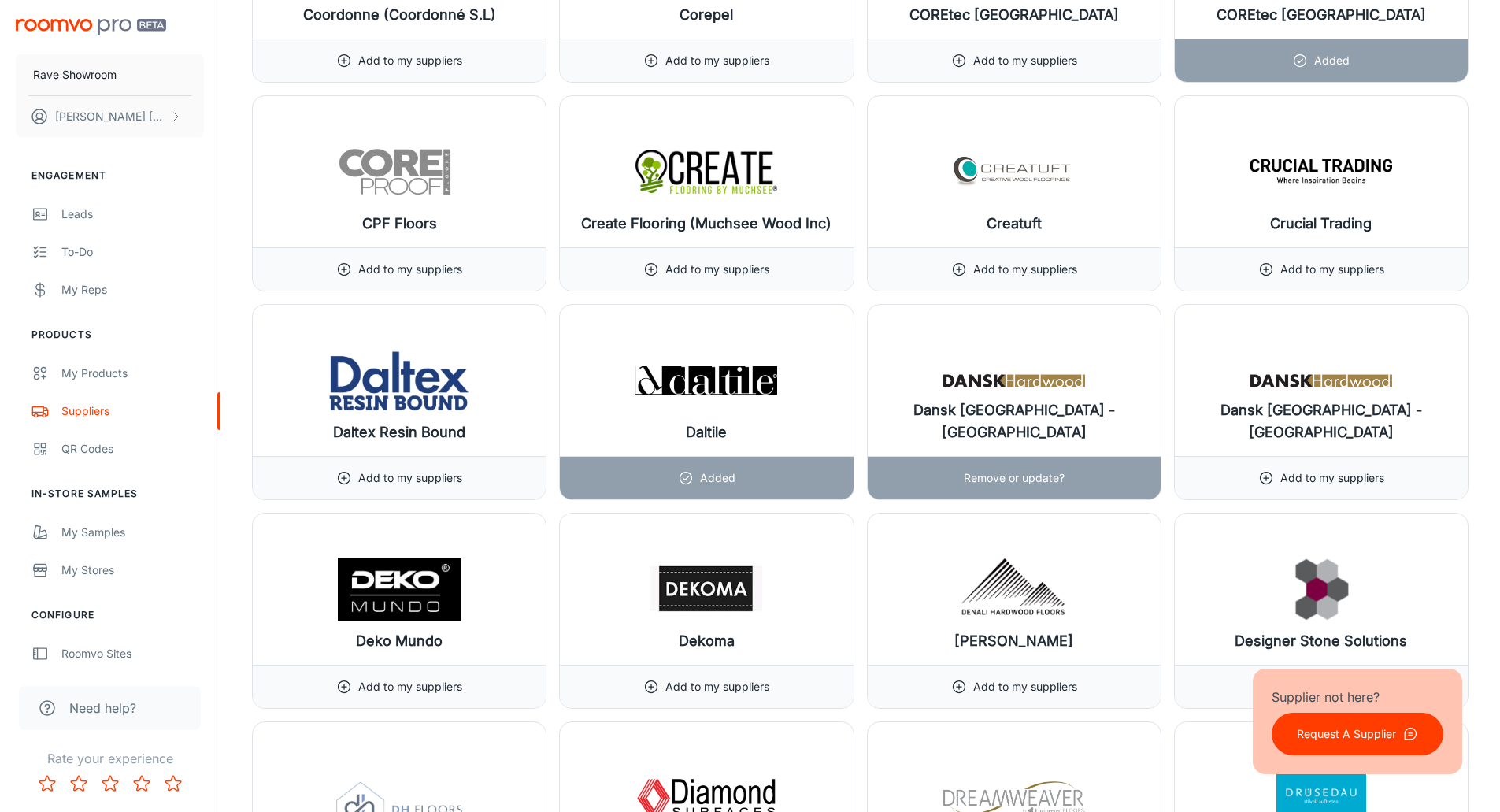
click at [1005, 481] on p "Remove or update?" at bounding box center [1014, 477] width 101 height 17
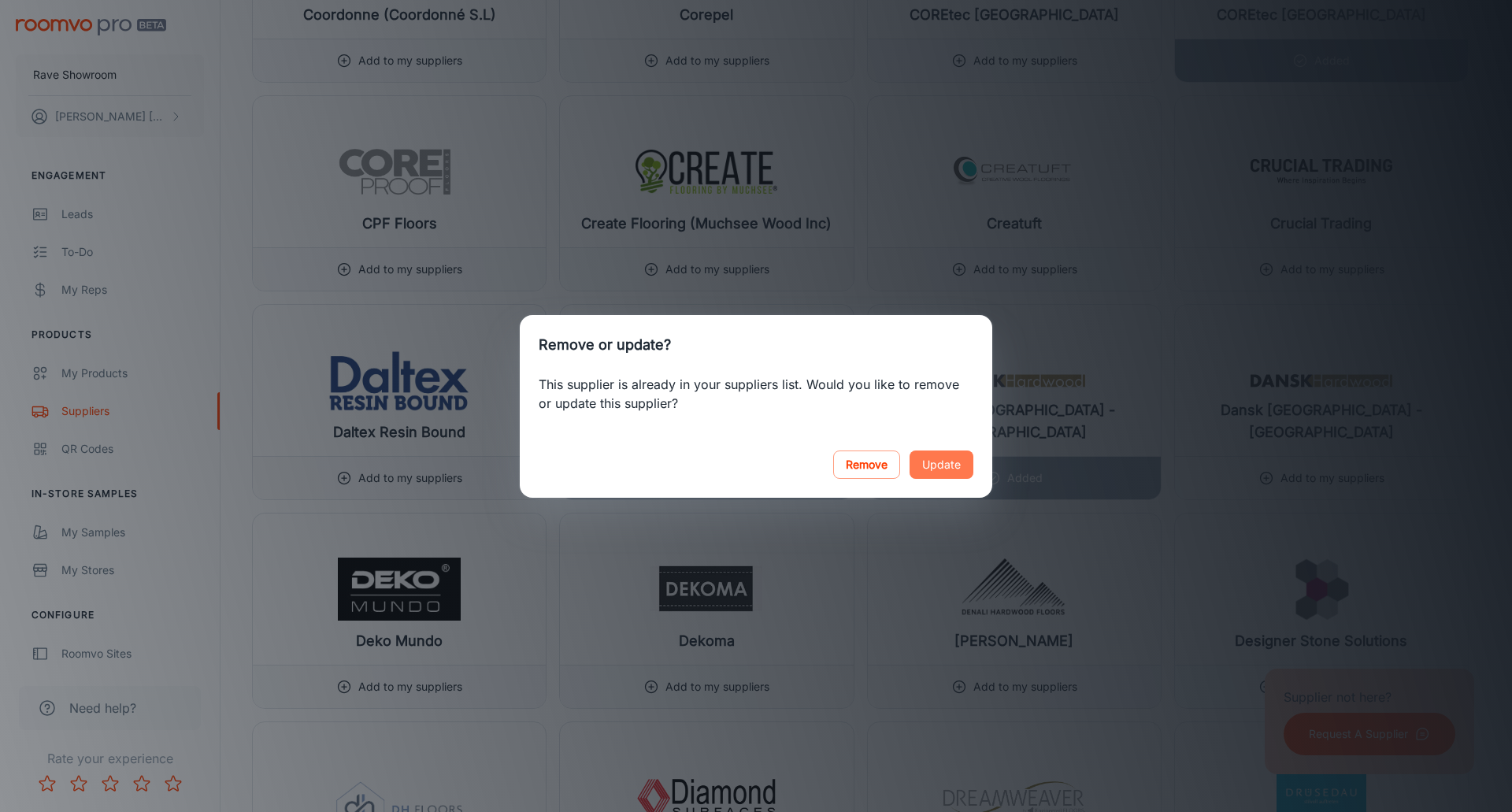
click at [948, 468] on button "Update" at bounding box center [941, 464] width 64 height 28
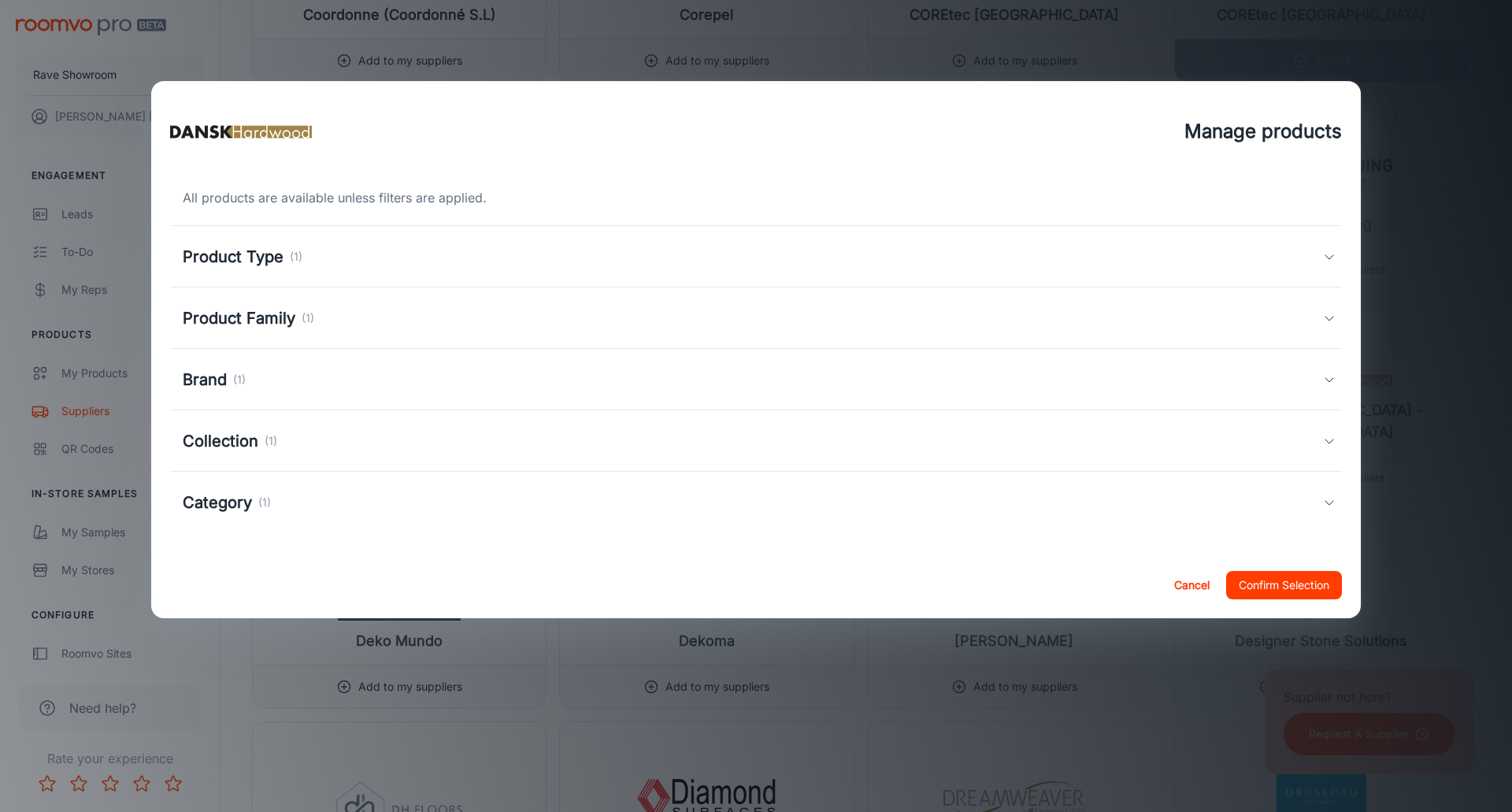
click at [235, 502] on h5 "Category" at bounding box center [217, 503] width 69 height 24
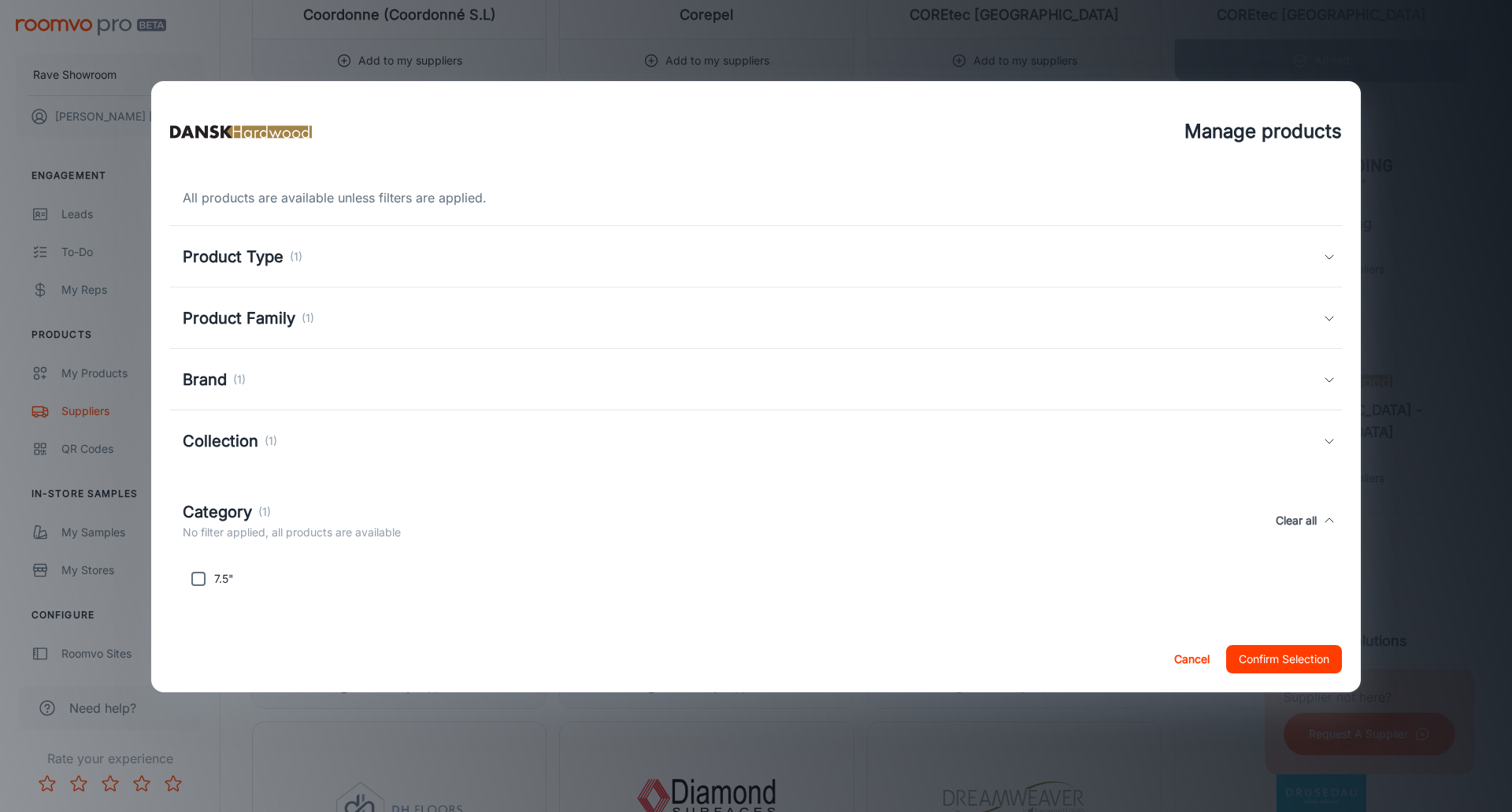
click at [217, 438] on h5 "Collection" at bounding box center [221, 441] width 76 height 24
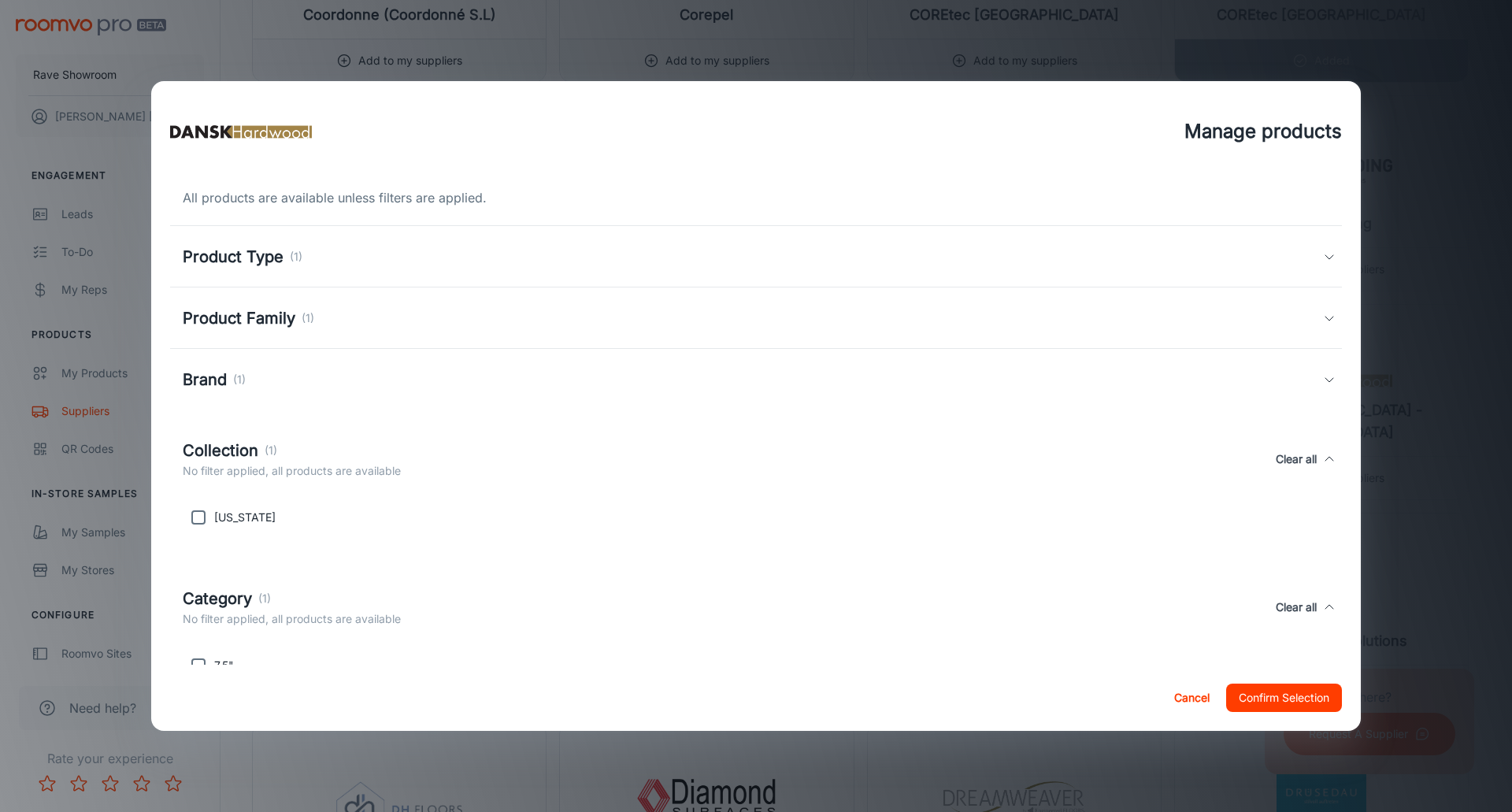
click at [211, 382] on h5 "Brand" at bounding box center [205, 379] width 44 height 24
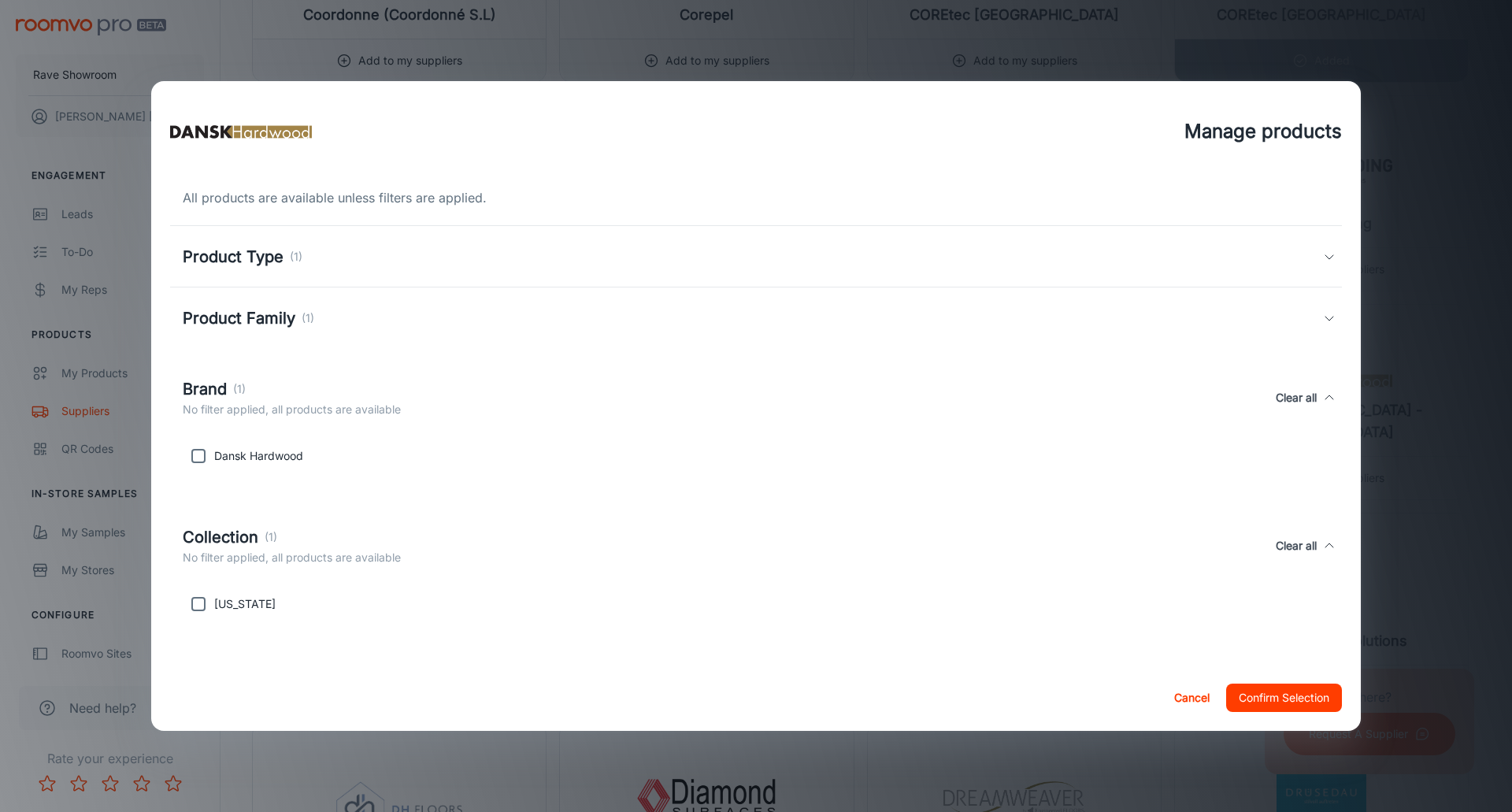
click at [233, 319] on h5 "Product Family" at bounding box center [239, 318] width 113 height 24
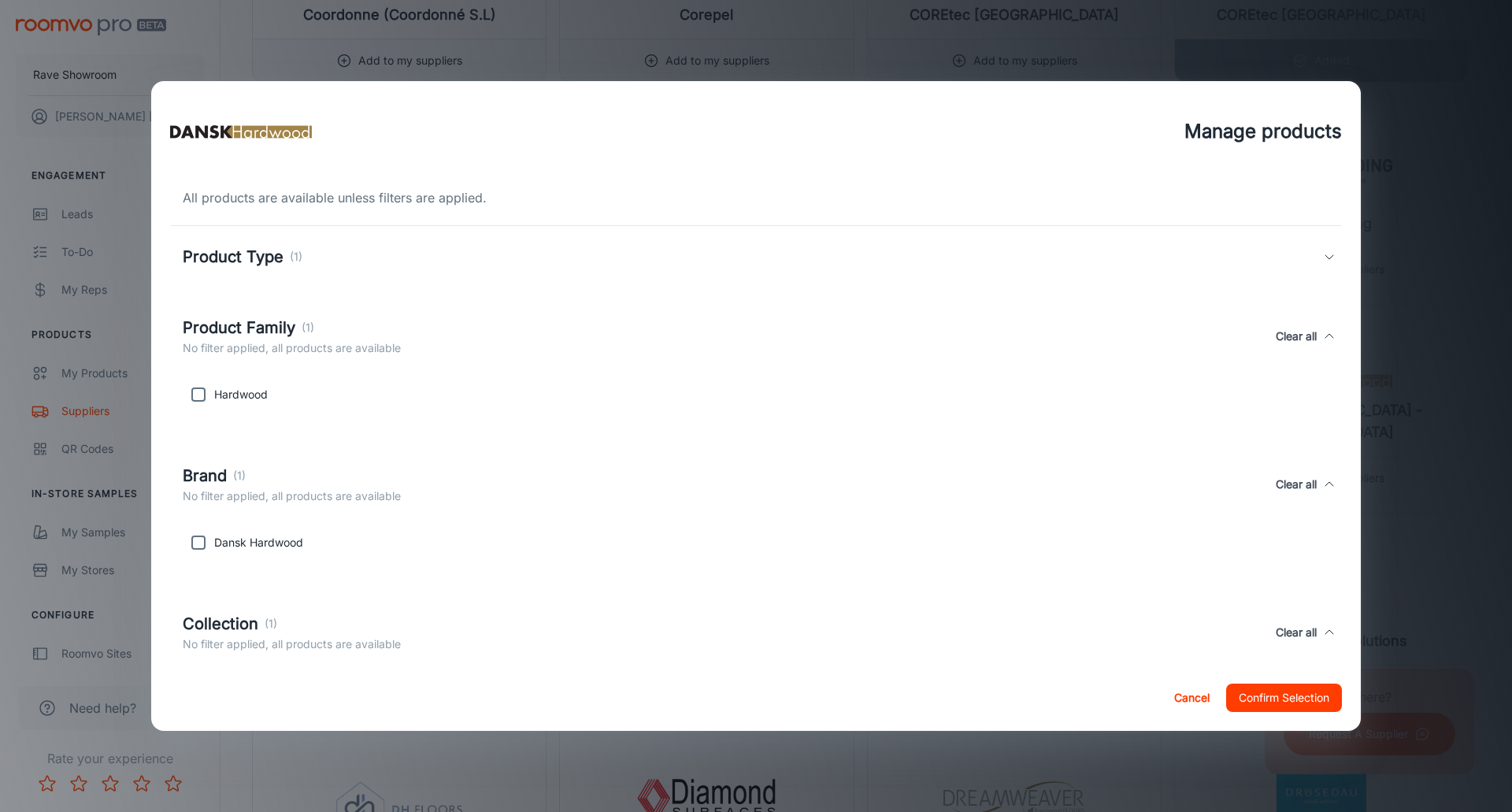
click at [229, 261] on h5 "Product Type" at bounding box center [233, 256] width 101 height 24
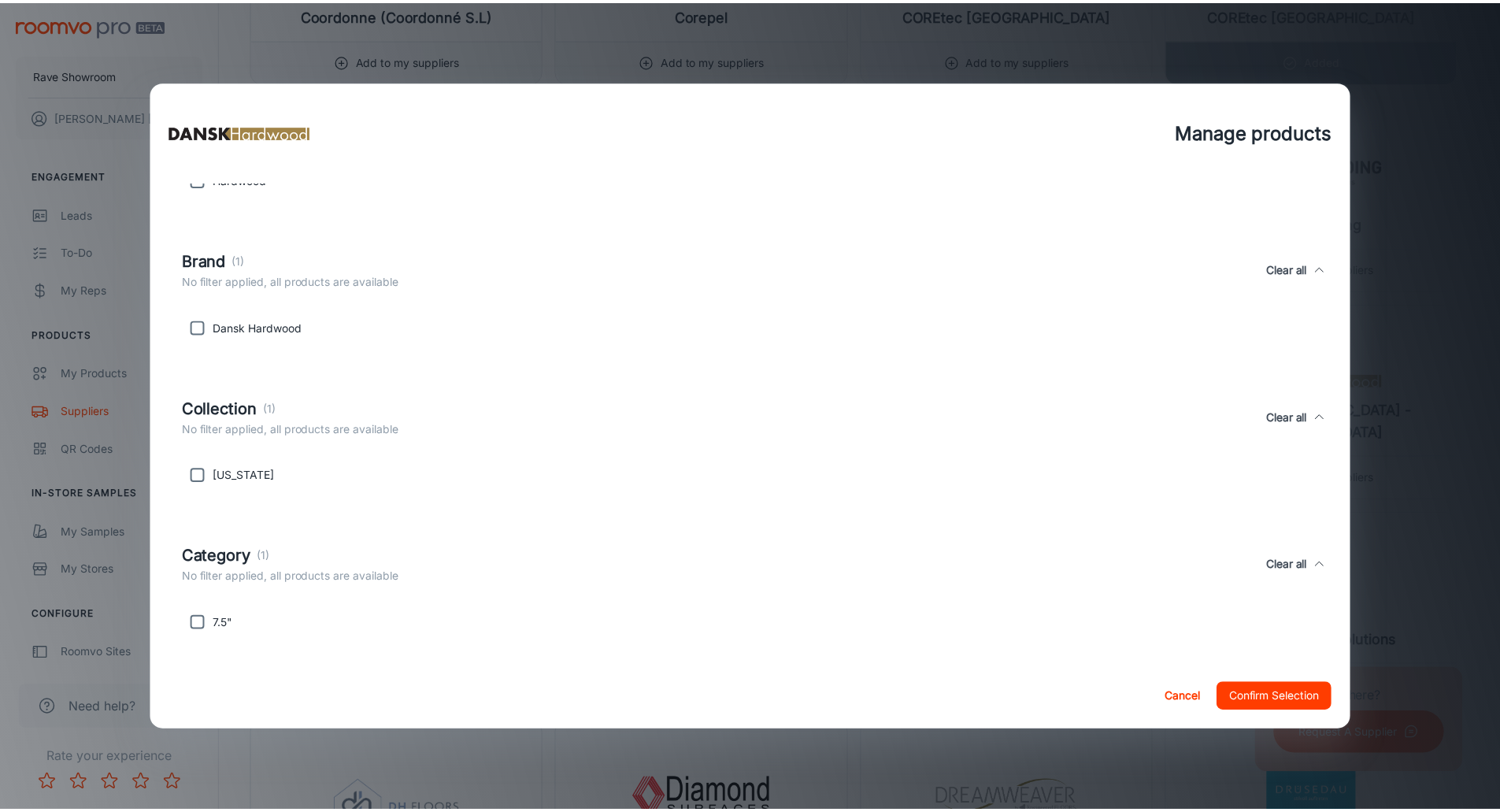
scroll to position [308, 0]
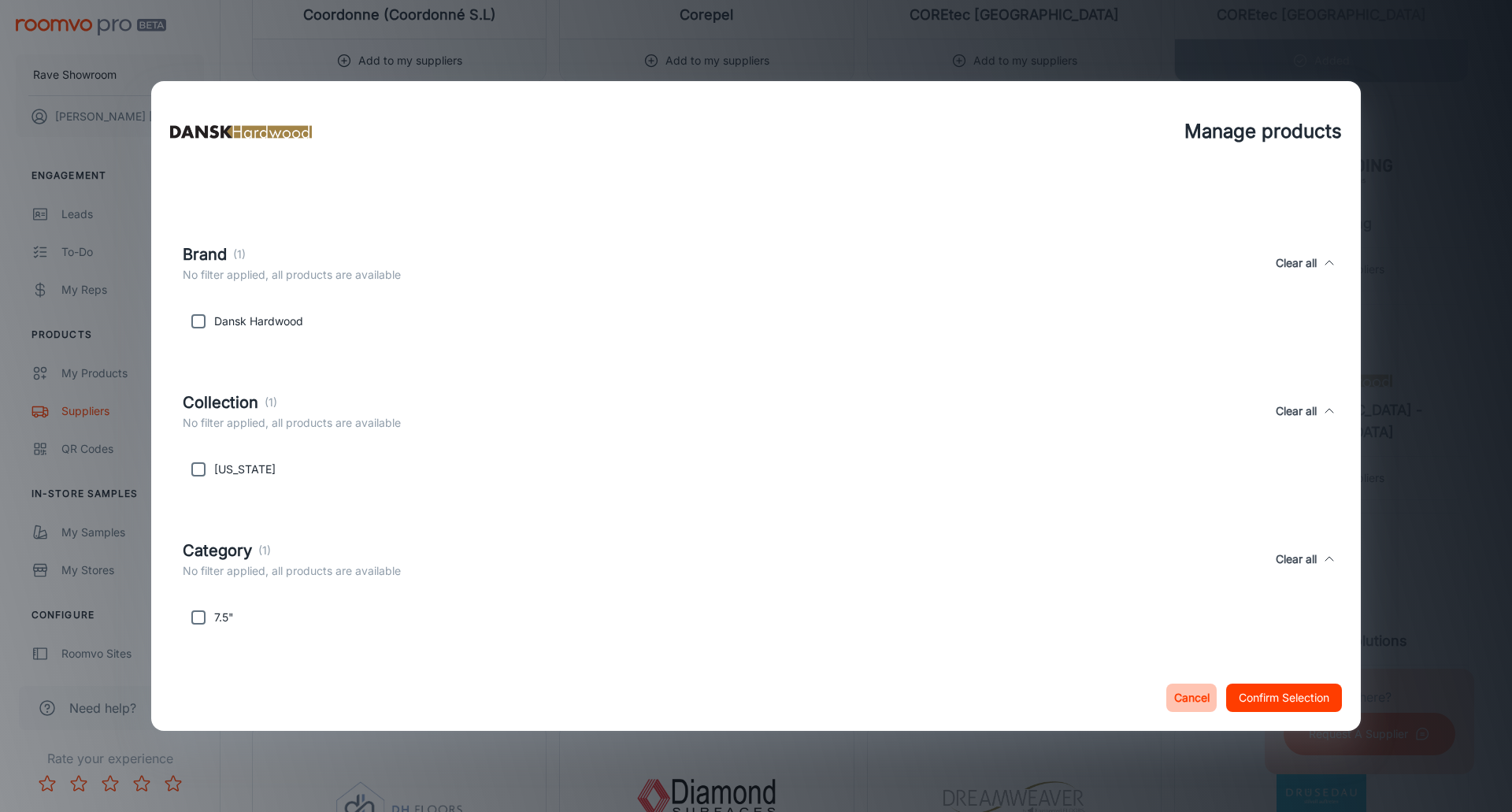
click at [1191, 702] on button "Cancel" at bounding box center [1192, 697] width 50 height 28
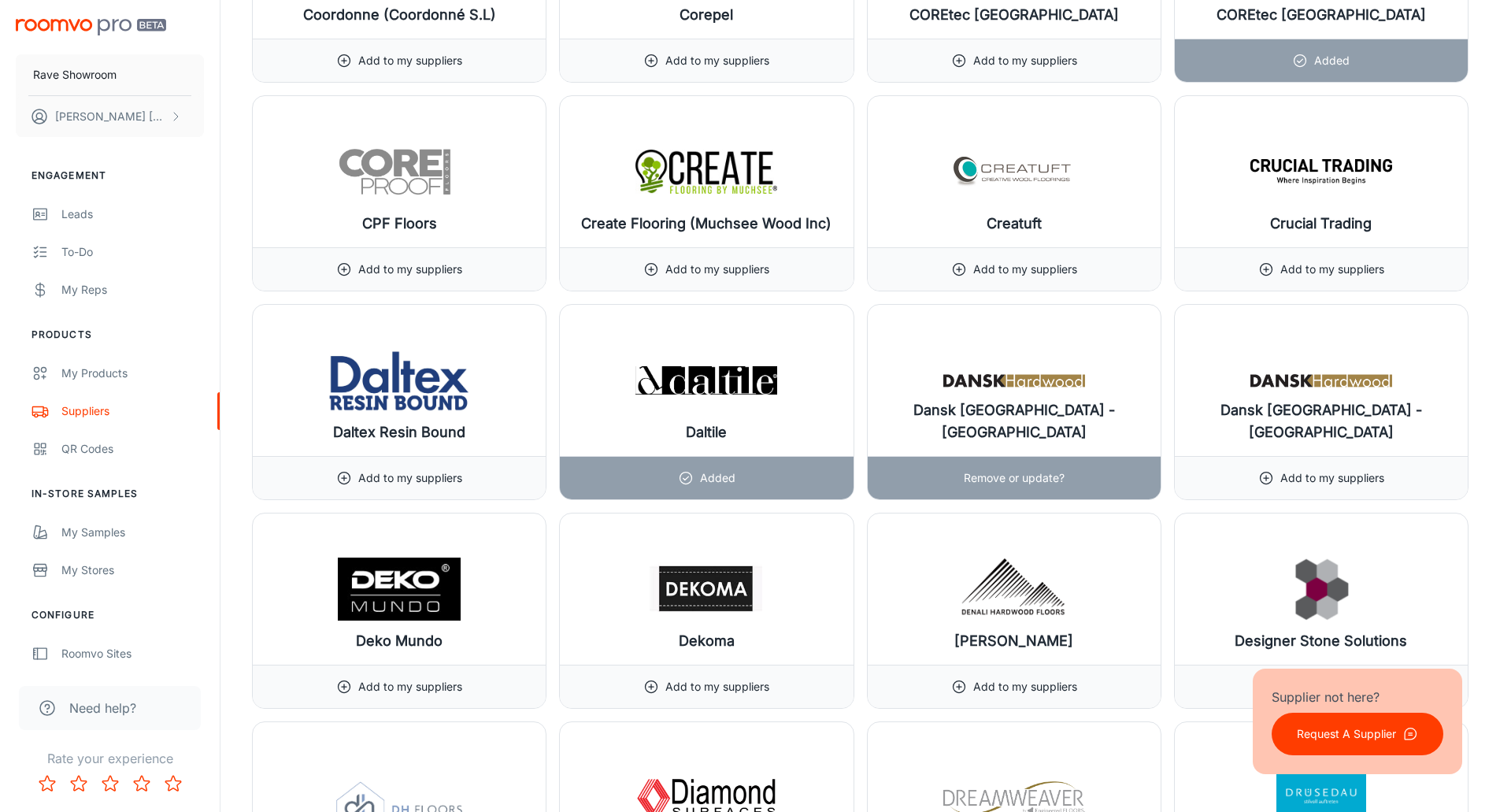
click at [1022, 470] on p "Remove or update?" at bounding box center [1014, 477] width 101 height 17
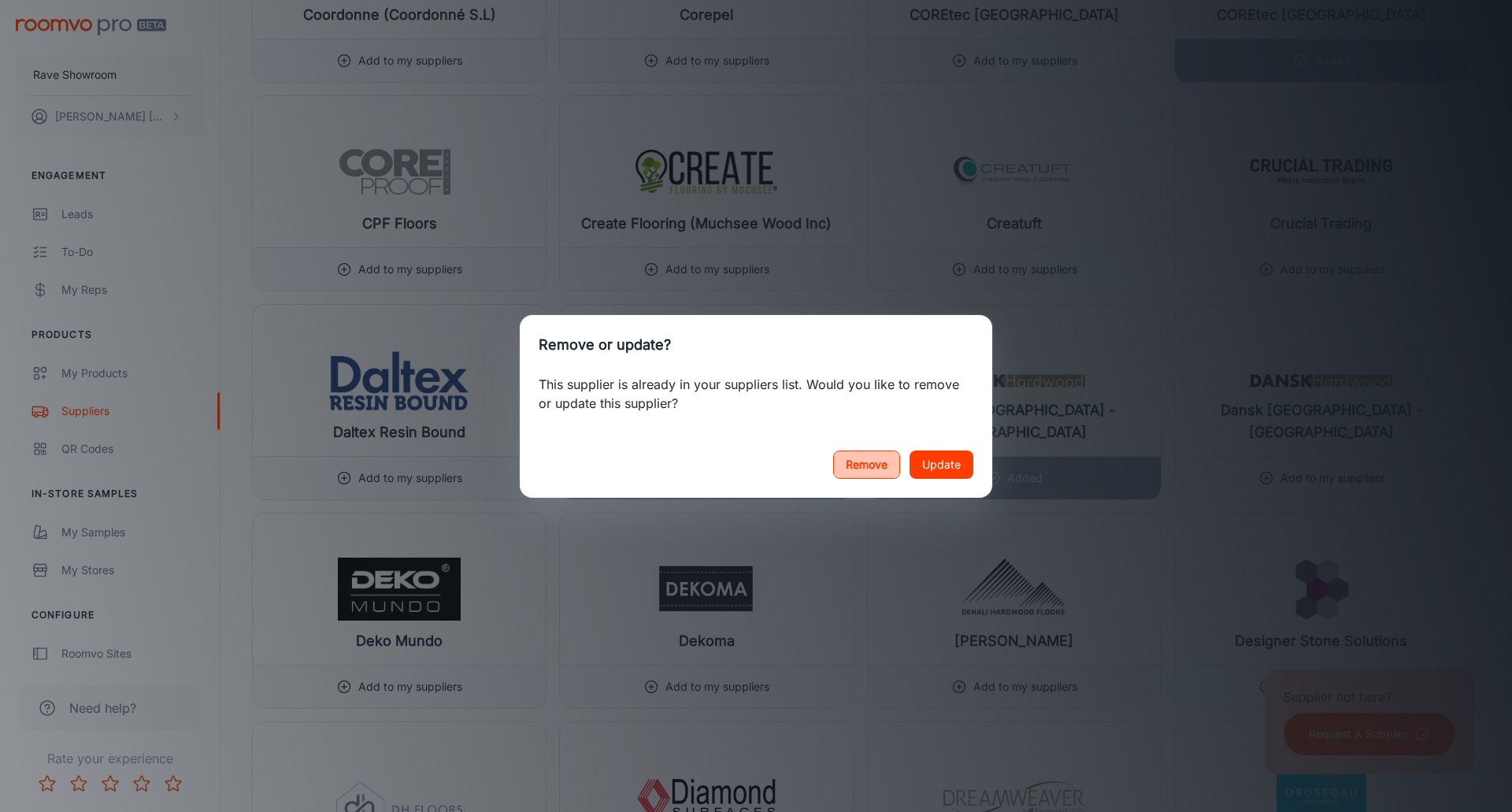
click at [882, 463] on button "Remove" at bounding box center [866, 464] width 67 height 28
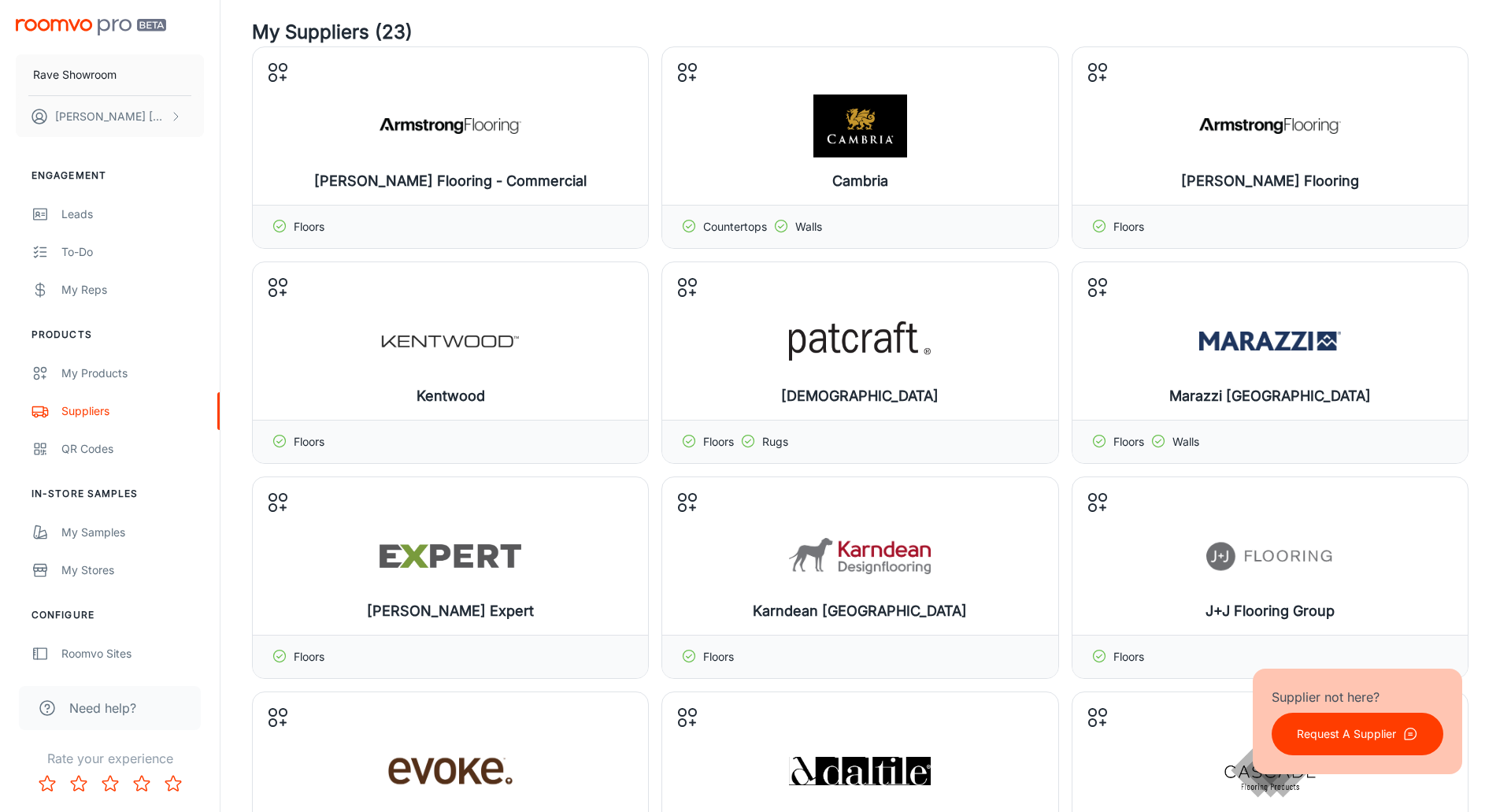
scroll to position [0, 0]
